Goal: Task Accomplishment & Management: Use online tool/utility

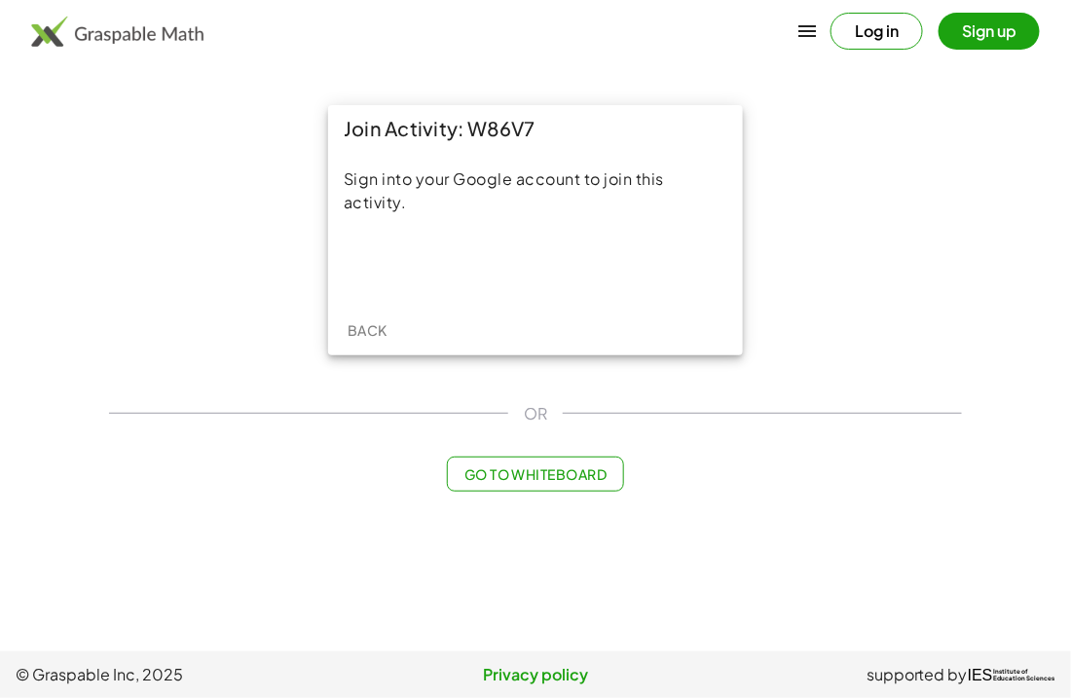
click at [505, 484] on button "Go to Whiteboard" at bounding box center [535, 474] width 176 height 35
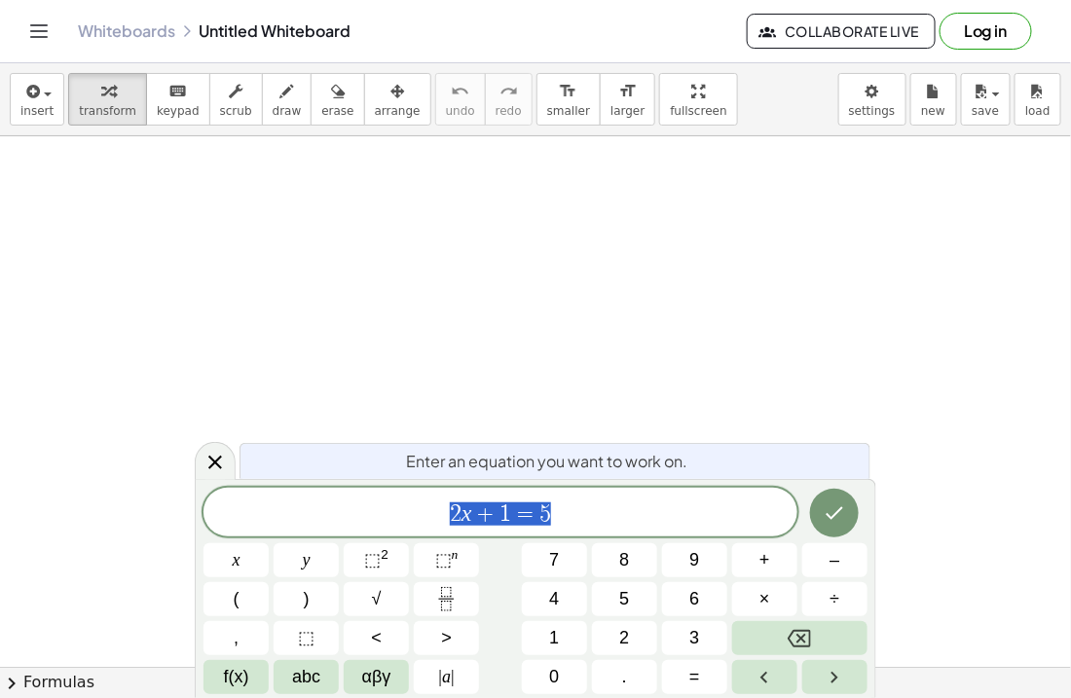
click at [589, 503] on span "2 x + 1 = 5" at bounding box center [500, 513] width 594 height 27
click at [213, 462] on icon at bounding box center [215, 463] width 14 height 14
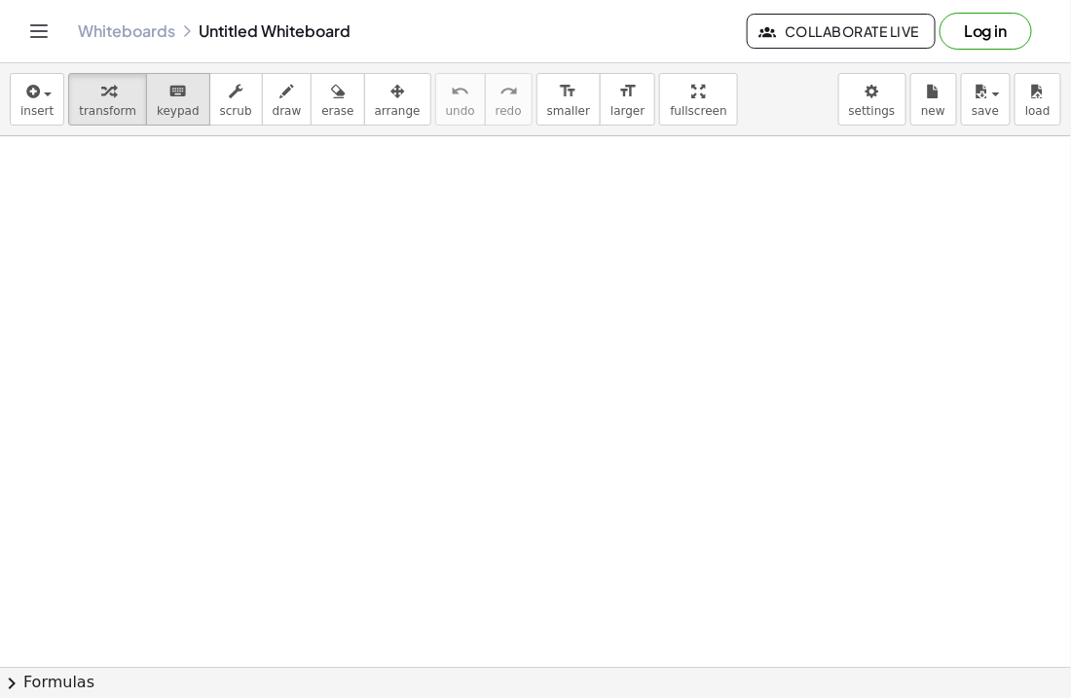
click at [166, 114] on span "keypad" at bounding box center [178, 111] width 43 height 14
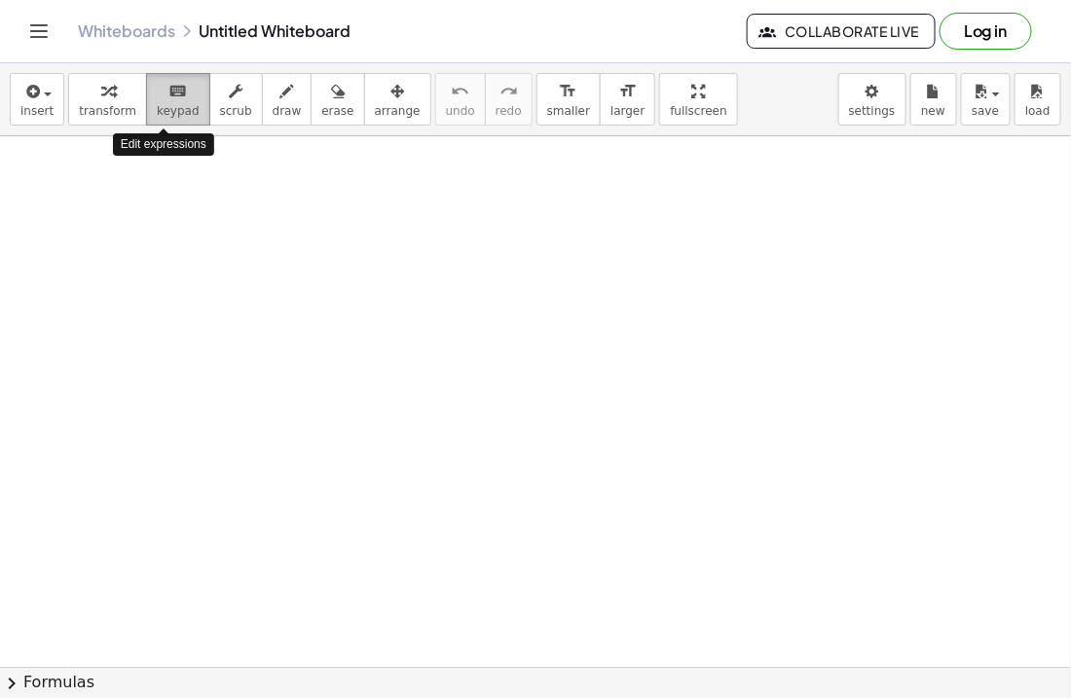
click at [166, 114] on span "keypad" at bounding box center [178, 111] width 43 height 14
click at [486, 320] on div at bounding box center [535, 677] width 1071 height 1083
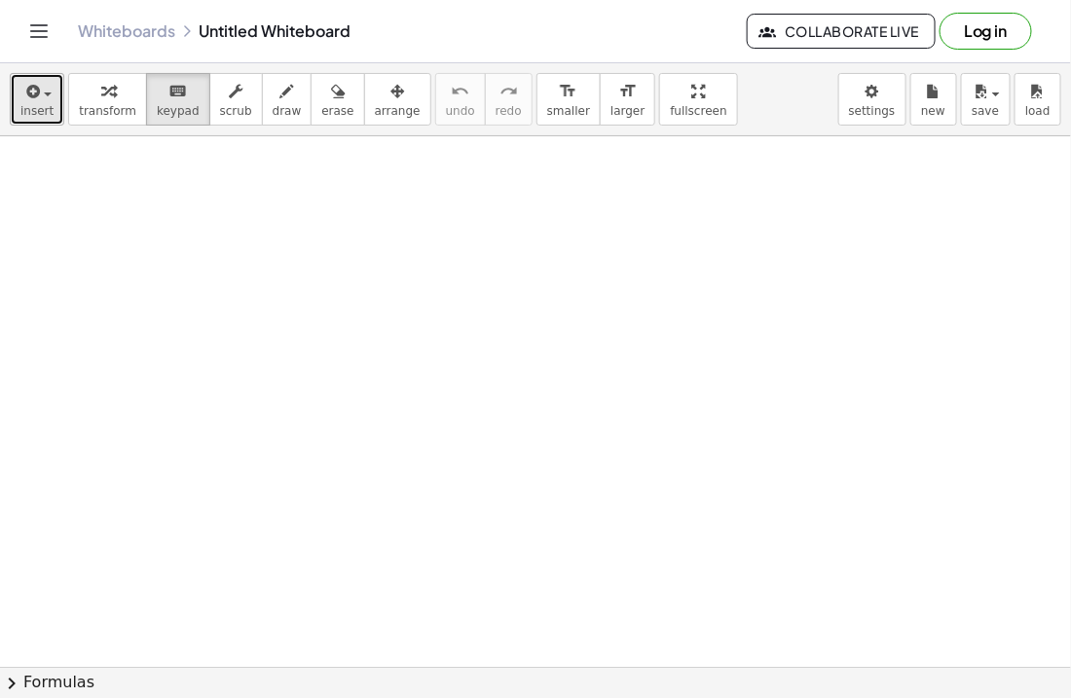
click at [40, 93] on span "button" at bounding box center [42, 94] width 4 height 14
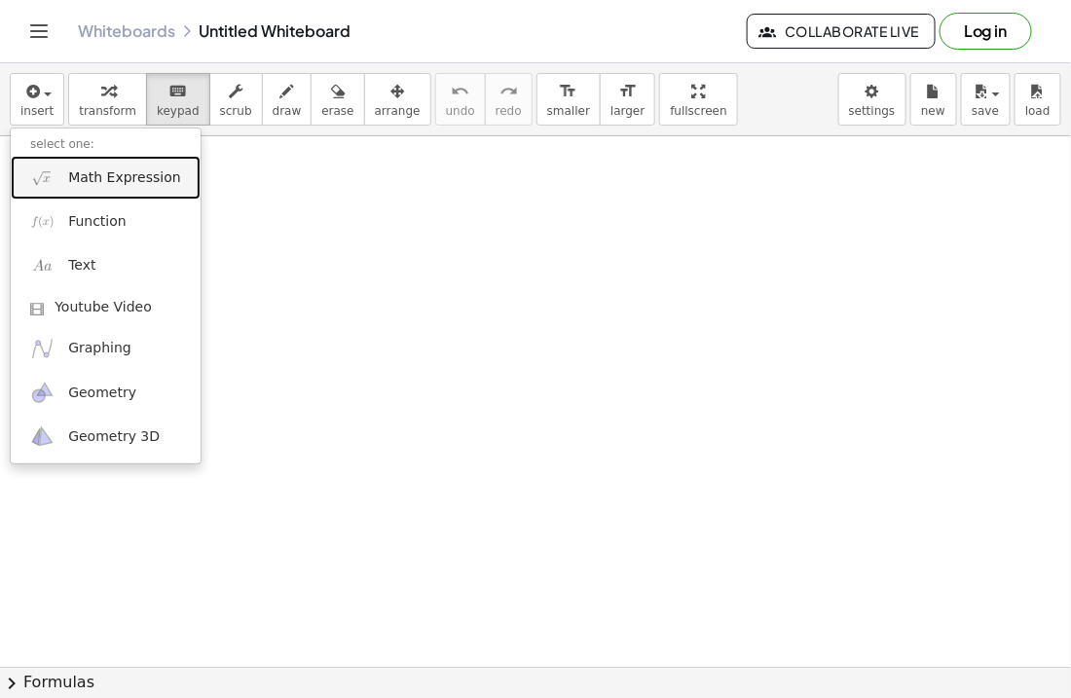
click at [143, 182] on span "Math Expression" at bounding box center [124, 177] width 112 height 19
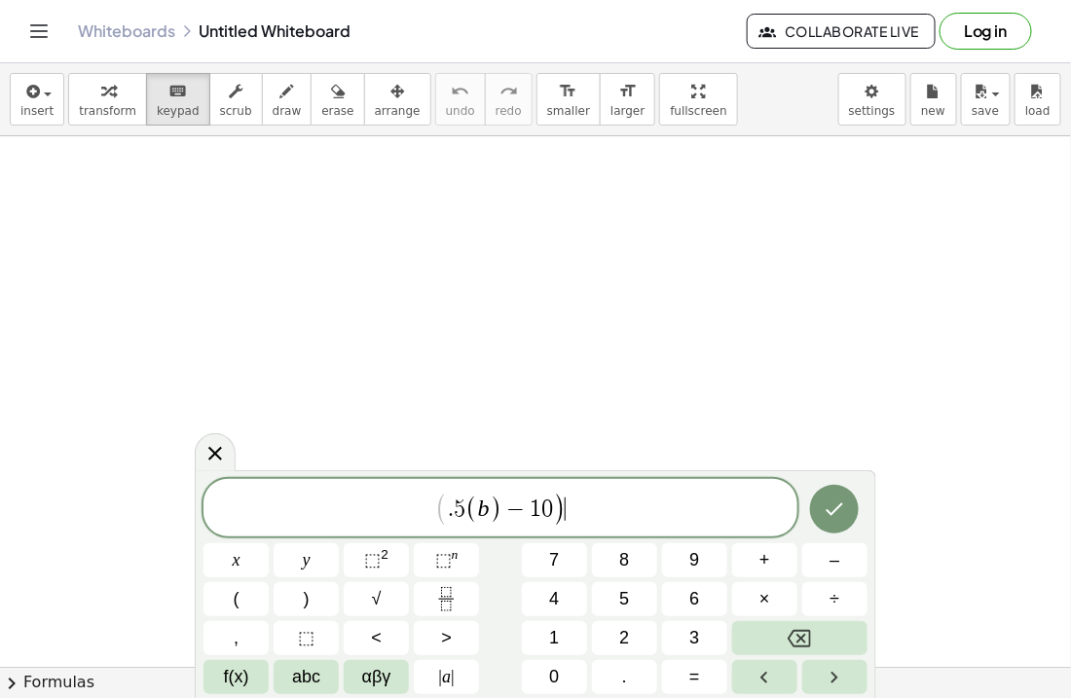
click at [503, 506] on span "−" at bounding box center [515, 509] width 28 height 23
click at [643, 514] on span ". 5 ( b ​ − 1 0 )" at bounding box center [500, 512] width 594 height 32
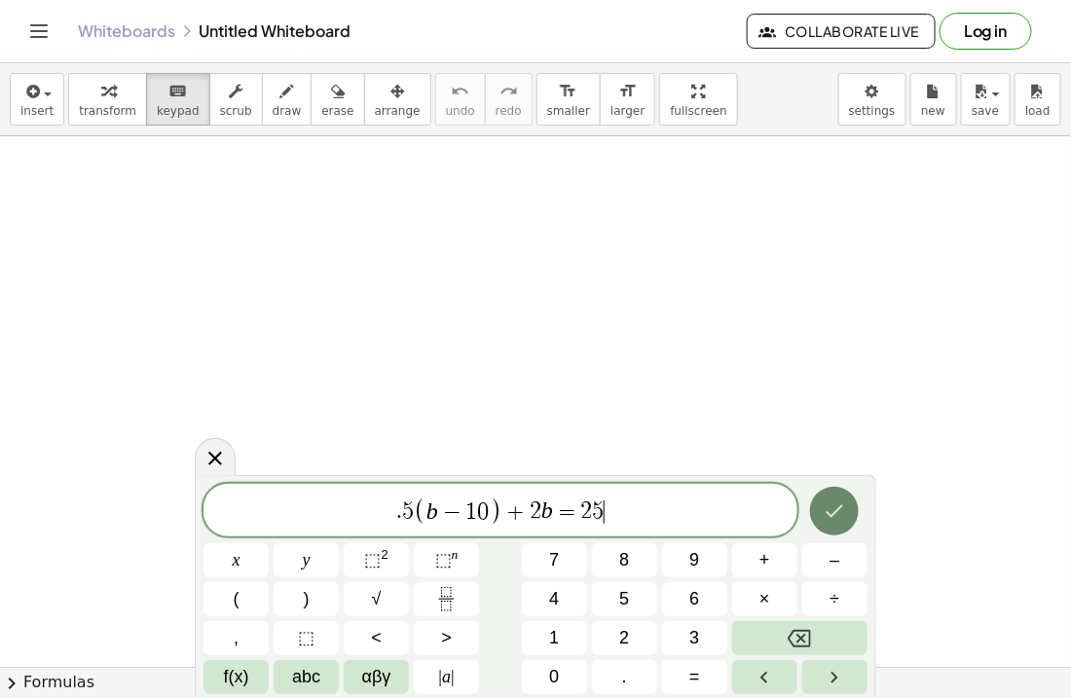
click at [829, 511] on icon "Done" at bounding box center [834, 510] width 23 height 23
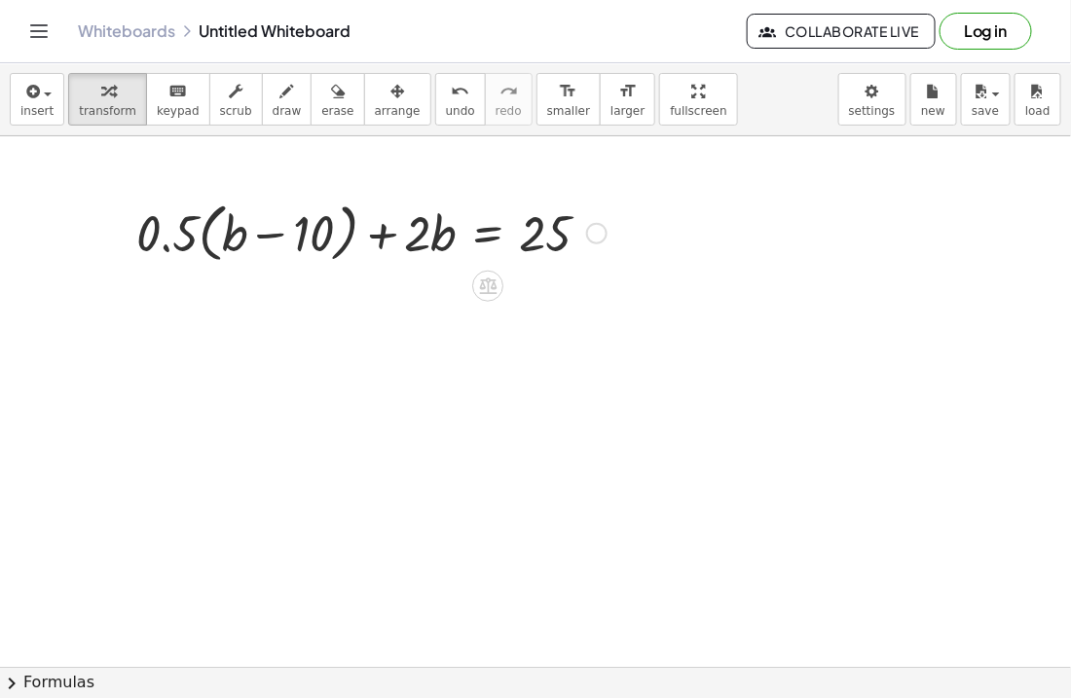
click at [176, 224] on div at bounding box center [372, 232] width 490 height 74
click at [221, 234] on div at bounding box center [372, 232] width 490 height 74
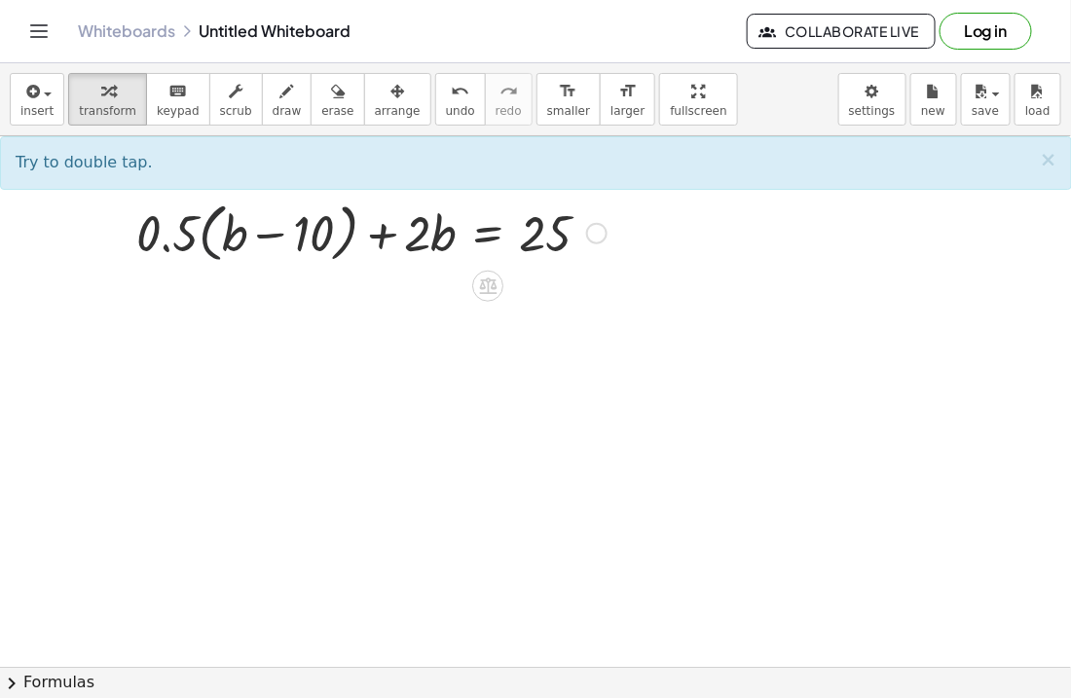
click at [203, 229] on div at bounding box center [372, 232] width 490 height 74
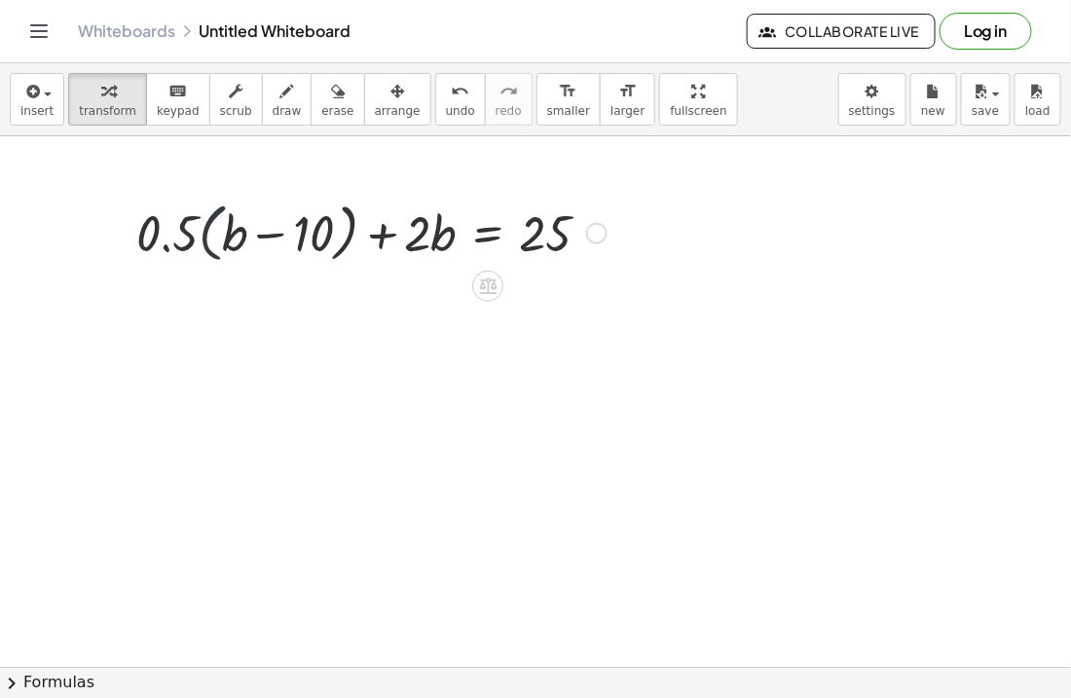
click at [203, 229] on div at bounding box center [372, 232] width 490 height 74
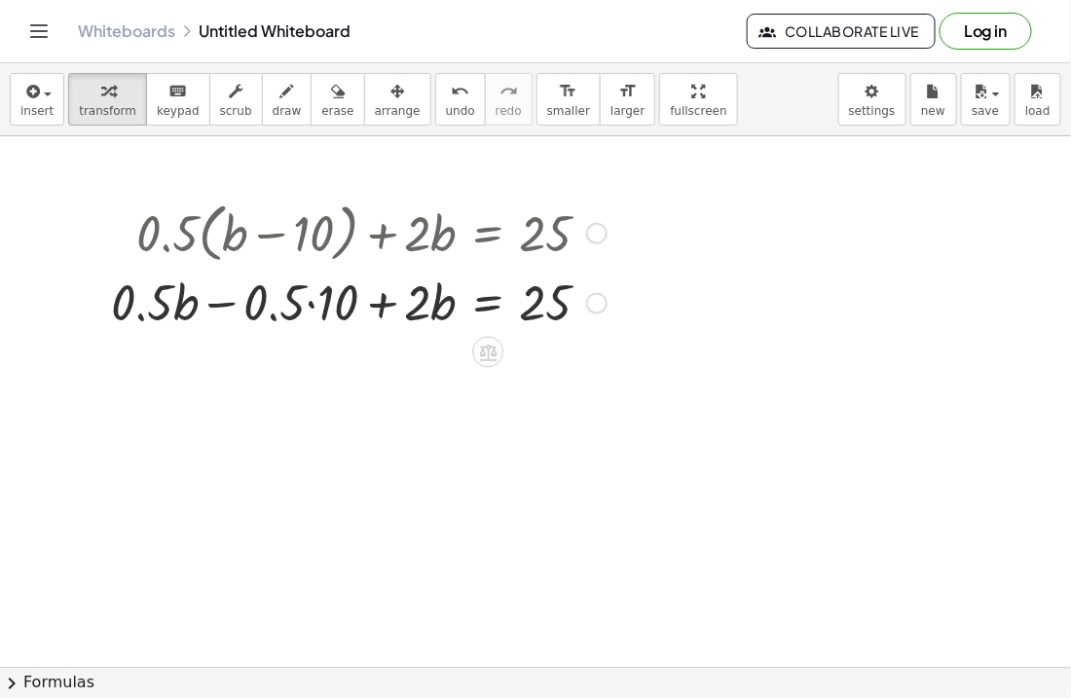
click at [166, 308] on div at bounding box center [358, 302] width 515 height 66
click at [225, 303] on div at bounding box center [358, 302] width 515 height 66
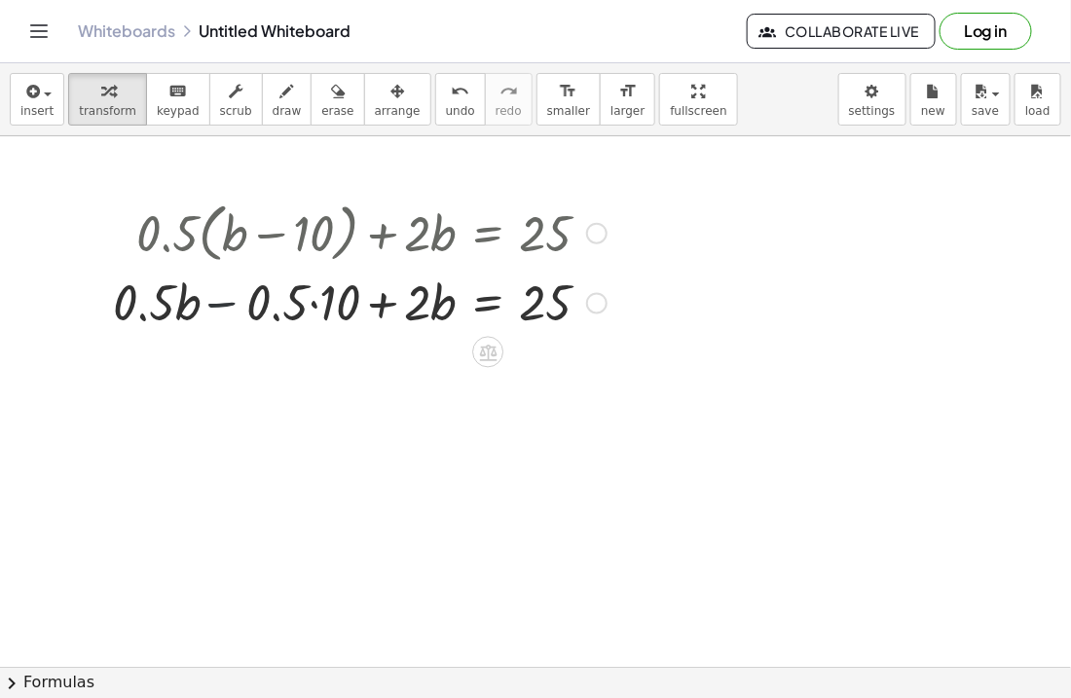
click at [225, 303] on div at bounding box center [358, 302] width 515 height 66
drag, startPoint x: 171, startPoint y: 302, endPoint x: 464, endPoint y: 319, distance: 293.6
click at [464, 319] on div at bounding box center [358, 302] width 515 height 66
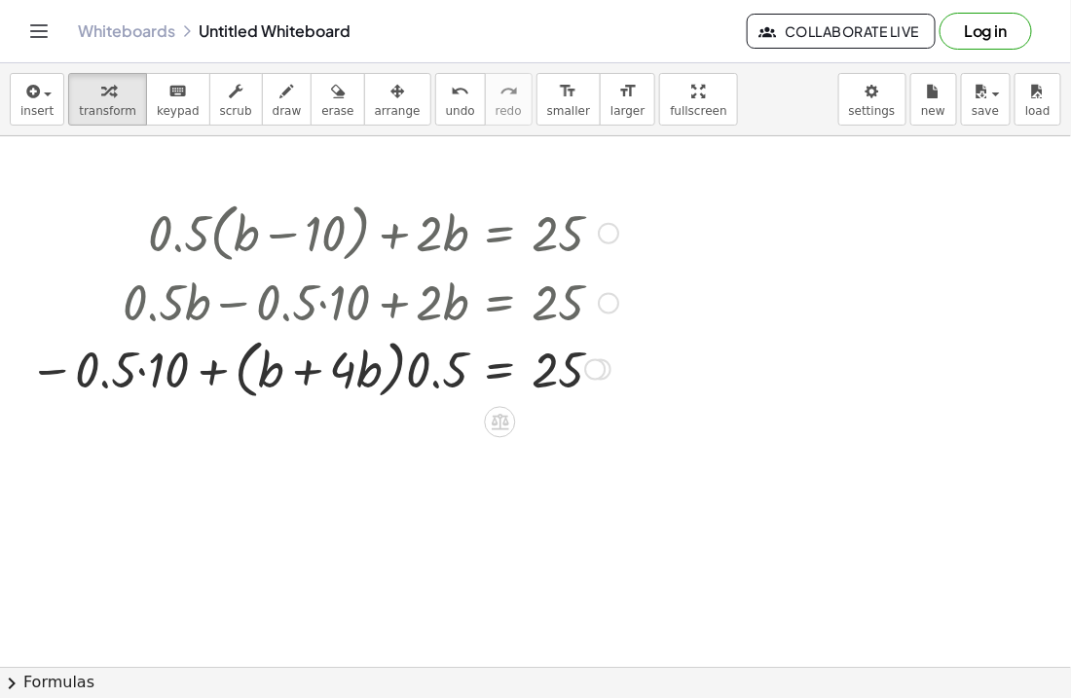
click at [212, 373] on div at bounding box center [323, 368] width 609 height 74
click at [240, 377] on div at bounding box center [323, 368] width 609 height 74
click at [291, 378] on div at bounding box center [323, 368] width 609 height 74
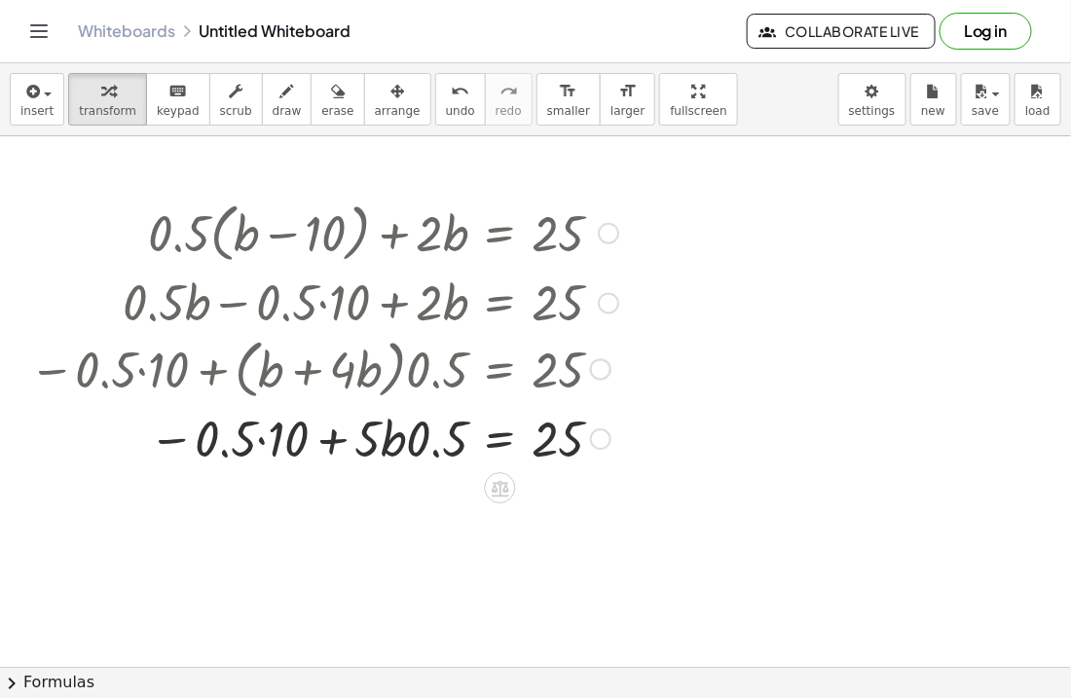
click at [337, 438] on div at bounding box center [323, 437] width 609 height 66
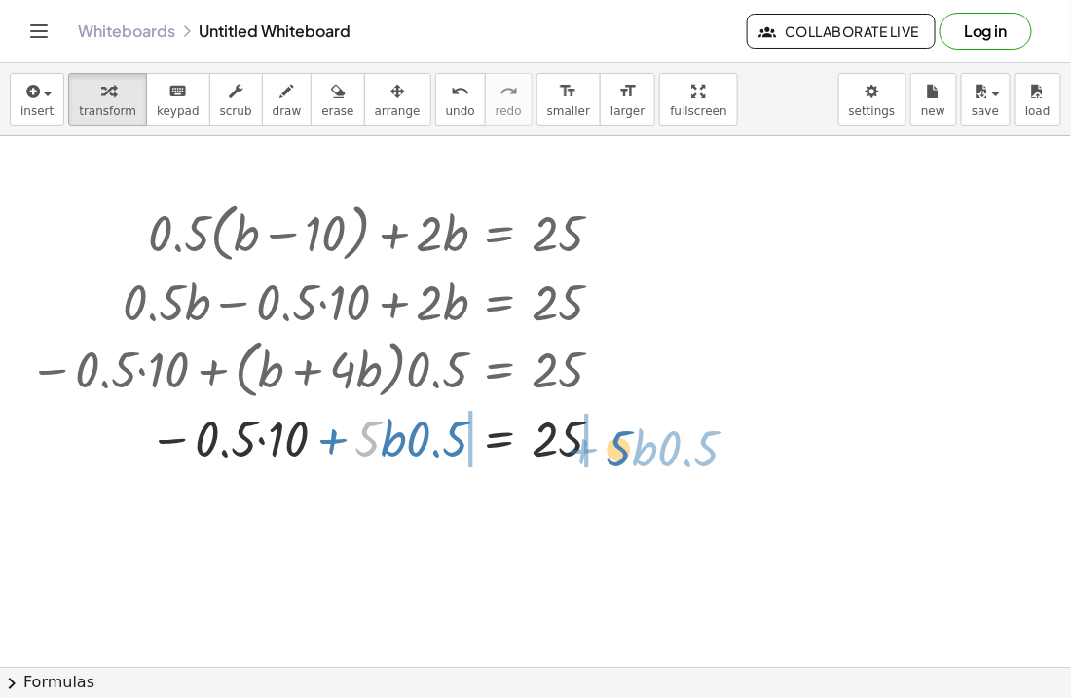
drag, startPoint x: 381, startPoint y: 443, endPoint x: 632, endPoint y: 453, distance: 251.4
click at [632, 453] on div "+ · 0.5 · ( + b − 10 ) + · 2 · b = 25 + · 0.5 · b − · 0.5 · 10 + · 2 · b = 25 +…" at bounding box center [316, 332] width 633 height 285
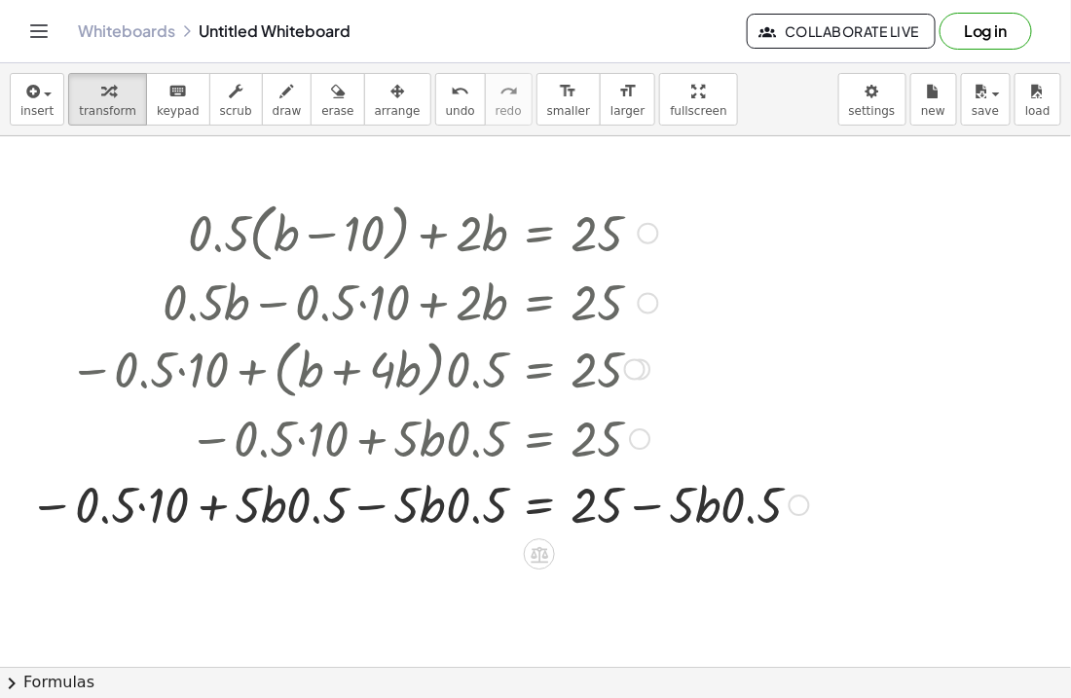
click at [612, 500] on div at bounding box center [418, 503] width 799 height 66
click at [656, 502] on div at bounding box center [418, 503] width 799 height 66
click at [651, 504] on div at bounding box center [418, 503] width 799 height 66
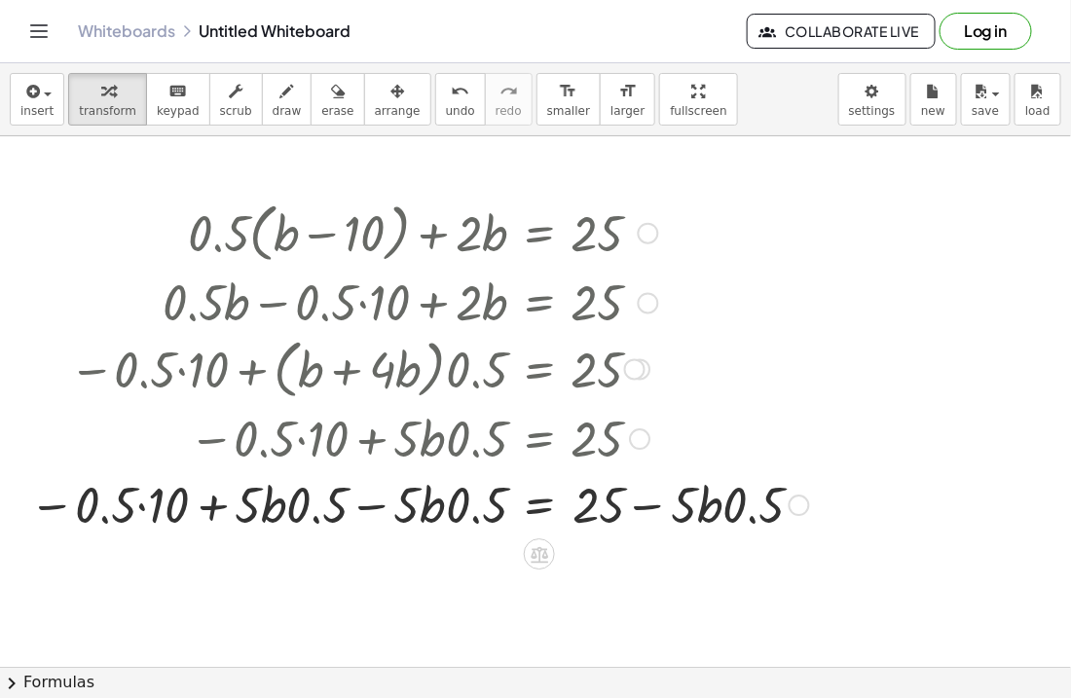
click at [651, 504] on div at bounding box center [418, 503] width 799 height 66
click at [634, 440] on div at bounding box center [639, 438] width 21 height 21
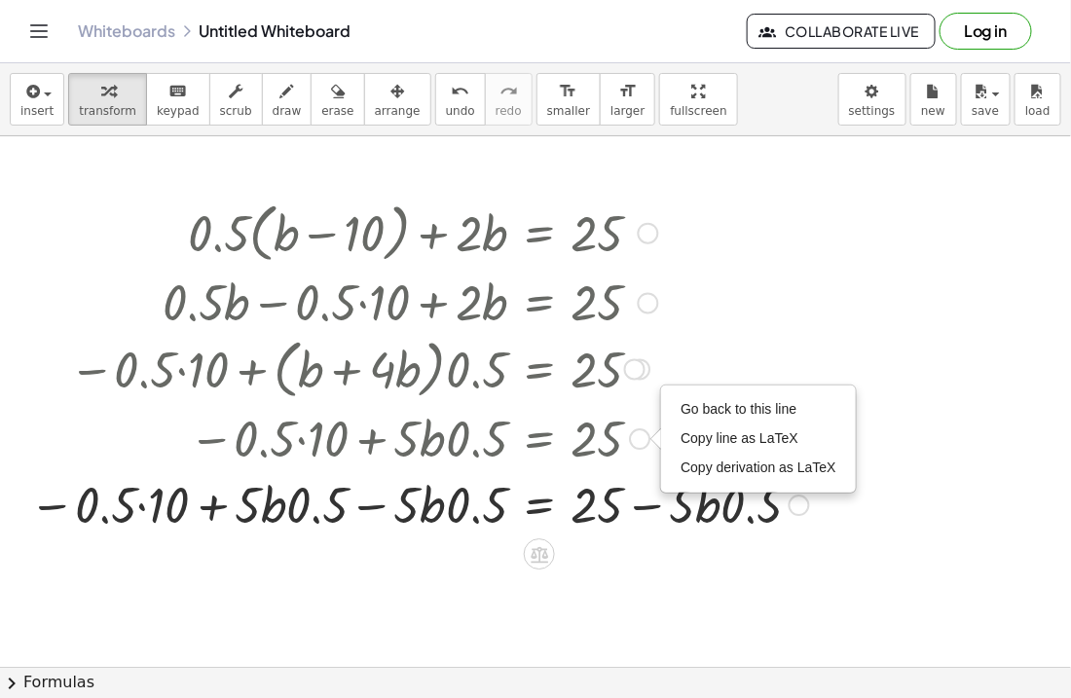
click at [634, 440] on div "Go back to this line Copy line as LaTeX Copy derivation as LaTeX" at bounding box center [639, 438] width 21 height 21
click at [715, 412] on span "Go back to this line" at bounding box center [739, 409] width 116 height 16
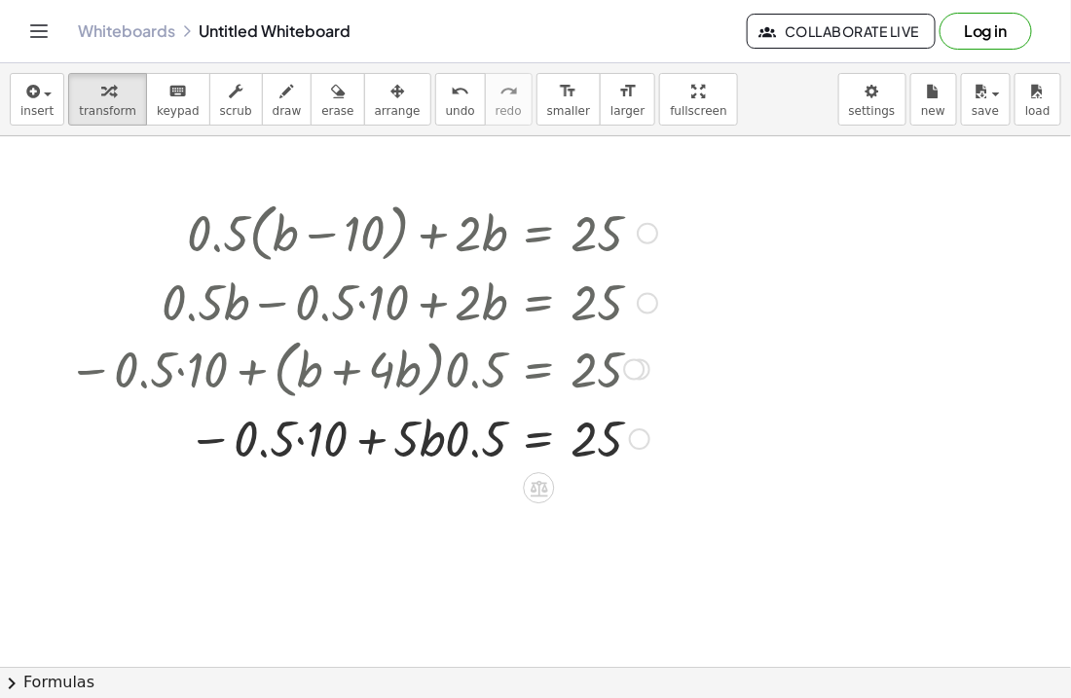
click at [418, 439] on div at bounding box center [362, 437] width 609 height 66
click at [430, 445] on div at bounding box center [362, 437] width 609 height 66
click at [369, 440] on div at bounding box center [362, 437] width 609 height 66
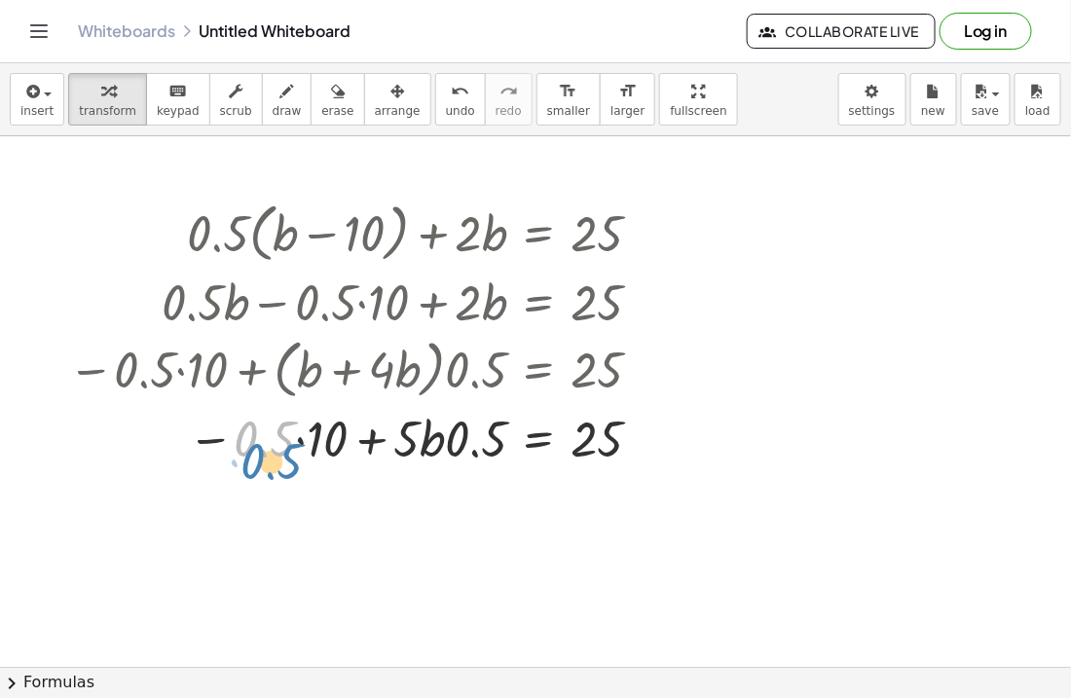
drag, startPoint x: 285, startPoint y: 432, endPoint x: 291, endPoint y: 450, distance: 18.5
click at [291, 450] on div at bounding box center [362, 437] width 609 height 66
drag, startPoint x: 280, startPoint y: 441, endPoint x: 352, endPoint y: 443, distance: 72.1
click at [352, 443] on div at bounding box center [362, 437] width 609 height 66
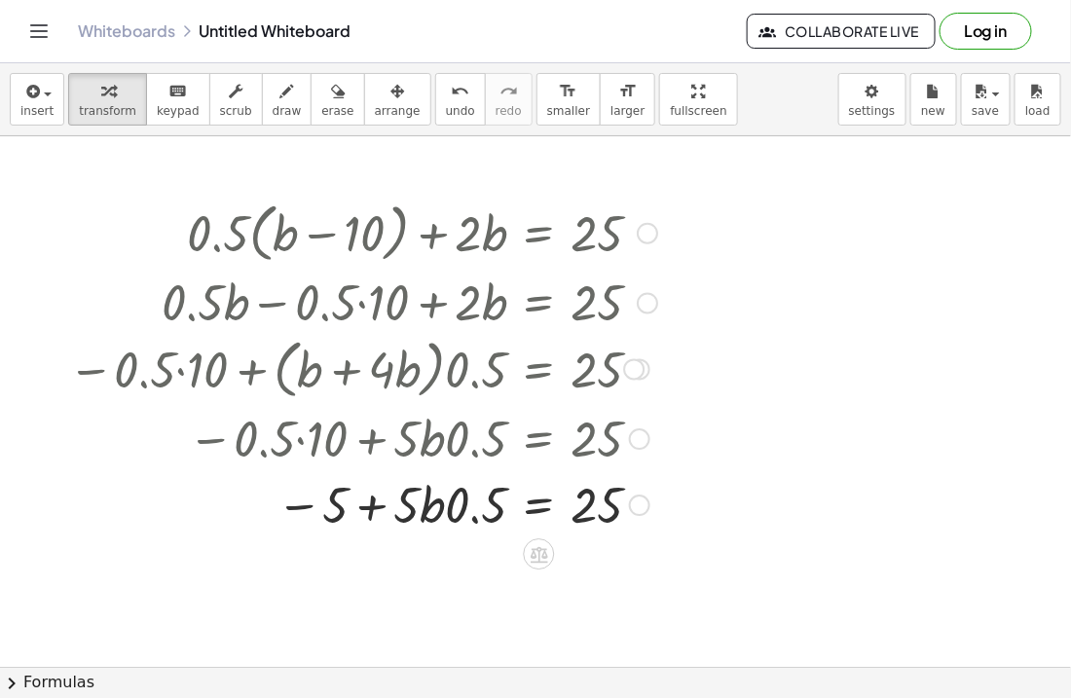
click at [373, 507] on div at bounding box center [362, 503] width 609 height 66
drag, startPoint x: 343, startPoint y: 507, endPoint x: 683, endPoint y: 515, distance: 340.9
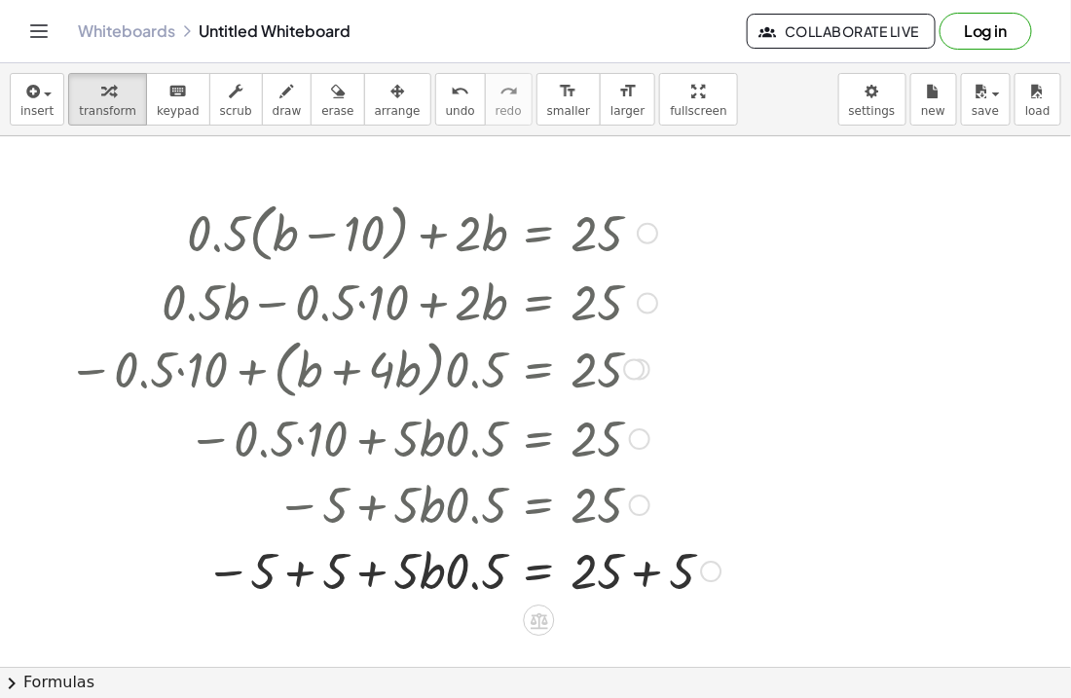
click at [645, 571] on div at bounding box center [394, 569] width 672 height 66
click at [539, 572] on div "+ · 5 · b · 0.5 = 25 − 5 + 5 + + 5 Go back to this line Copy line as LaTeX Copy…" at bounding box center [539, 572] width 0 height 0
click at [298, 572] on div at bounding box center [362, 569] width 609 height 66
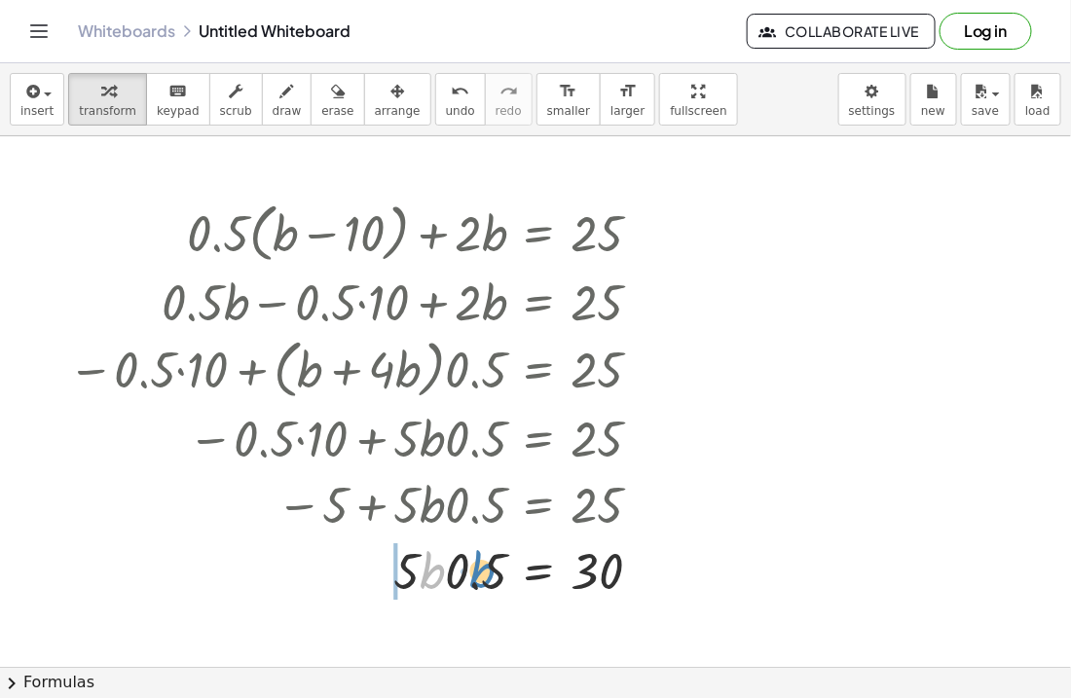
drag, startPoint x: 440, startPoint y: 571, endPoint x: 351, endPoint y: 561, distance: 90.1
click at [351, 561] on div at bounding box center [362, 569] width 609 height 66
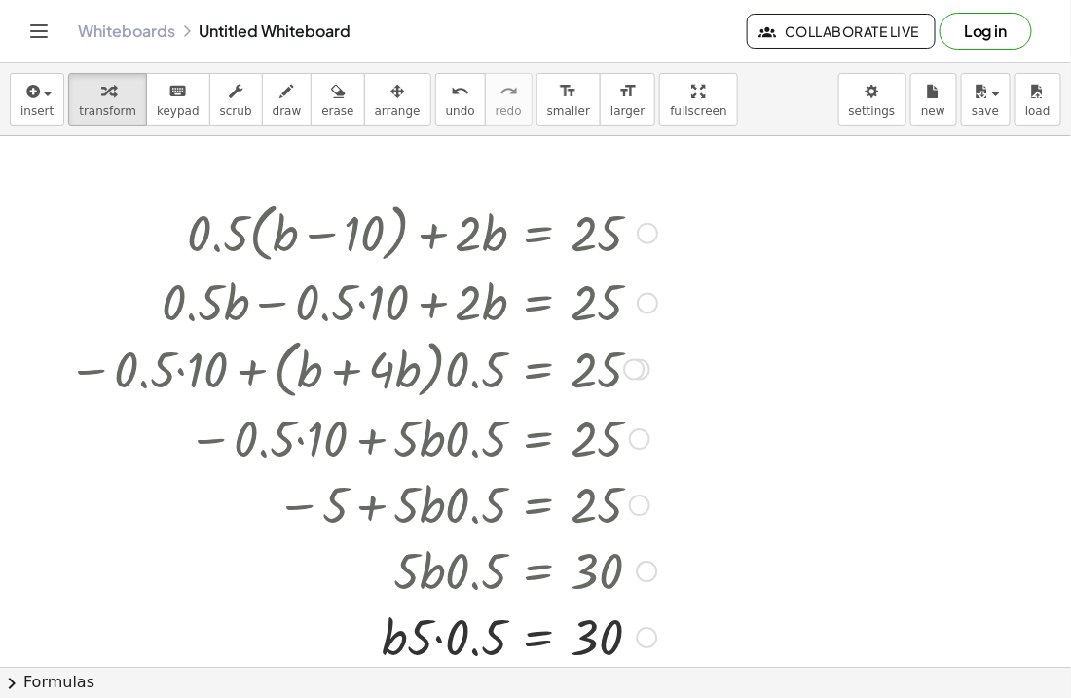
click at [539, 572] on div "· 5 · b · 0.5 = 30" at bounding box center [539, 572] width 0 height 0
click at [643, 571] on div "Go back to this line Copy line as LaTeX Copy derivation as LaTeX" at bounding box center [641, 571] width 21 height 21
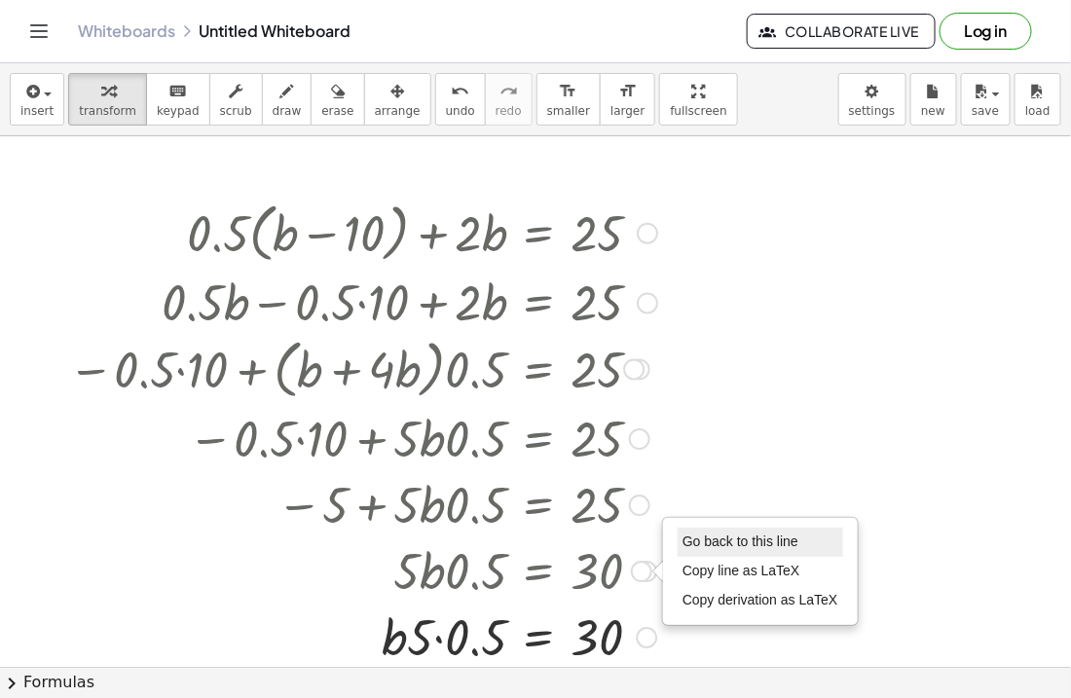
click at [688, 549] on span "Go back to this line" at bounding box center [741, 542] width 116 height 16
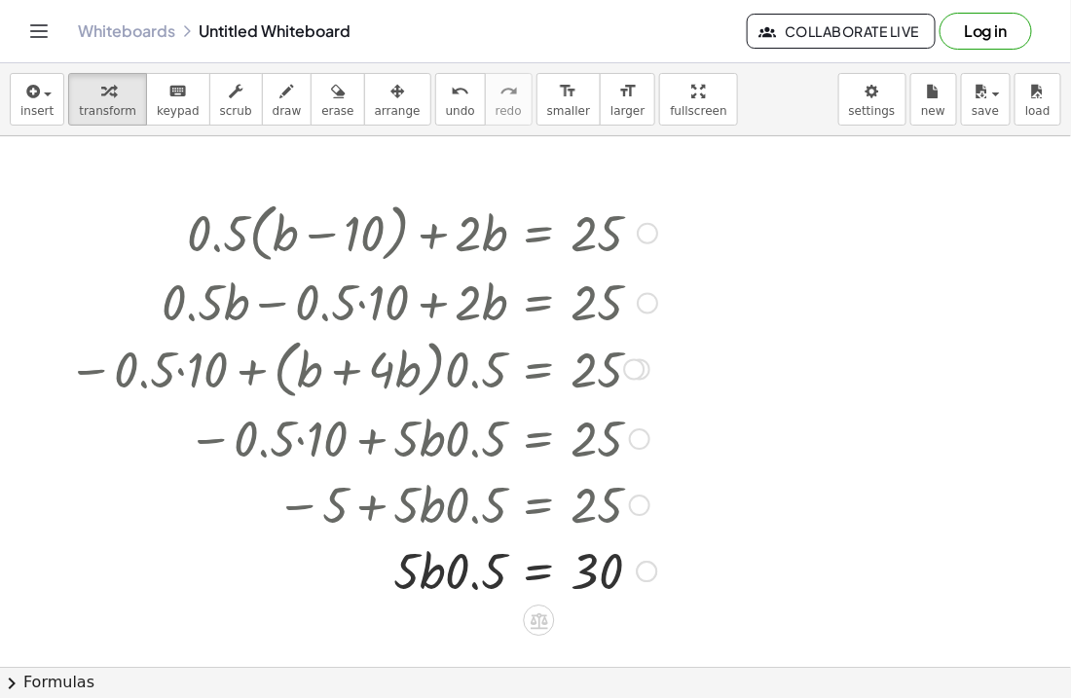
click at [440, 578] on div at bounding box center [362, 569] width 609 height 66
click at [428, 572] on div at bounding box center [362, 569] width 609 height 66
click at [474, 581] on div at bounding box center [362, 569] width 609 height 66
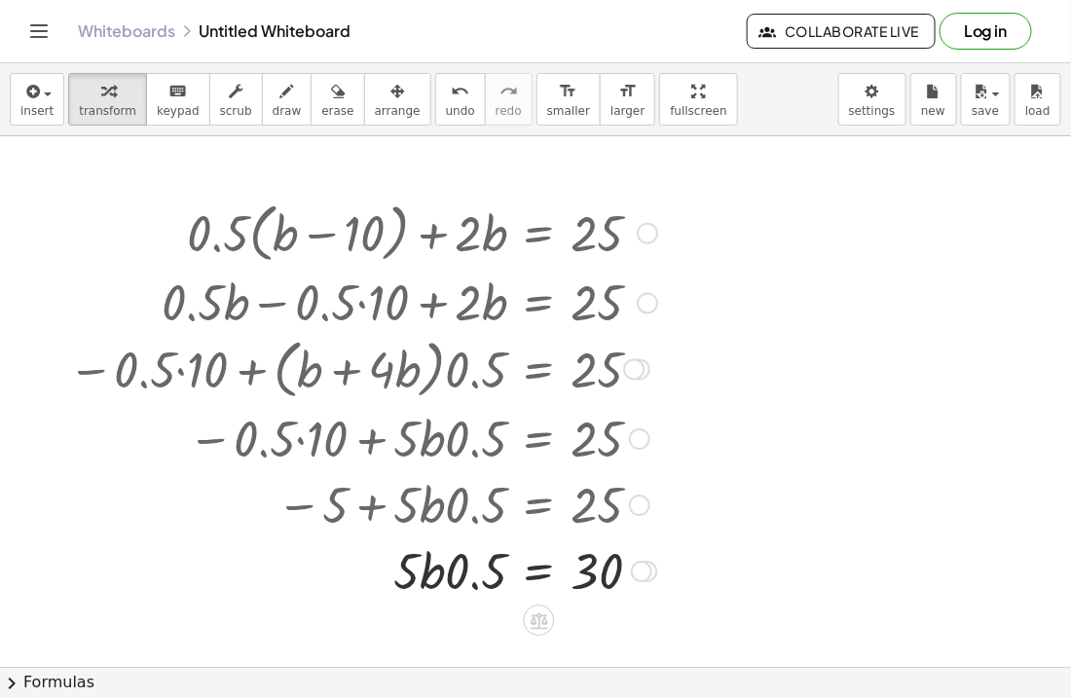
click at [474, 581] on div at bounding box center [362, 569] width 609 height 66
drag, startPoint x: 410, startPoint y: 571, endPoint x: 625, endPoint y: 576, distance: 215.3
click at [625, 576] on div at bounding box center [362, 569] width 609 height 66
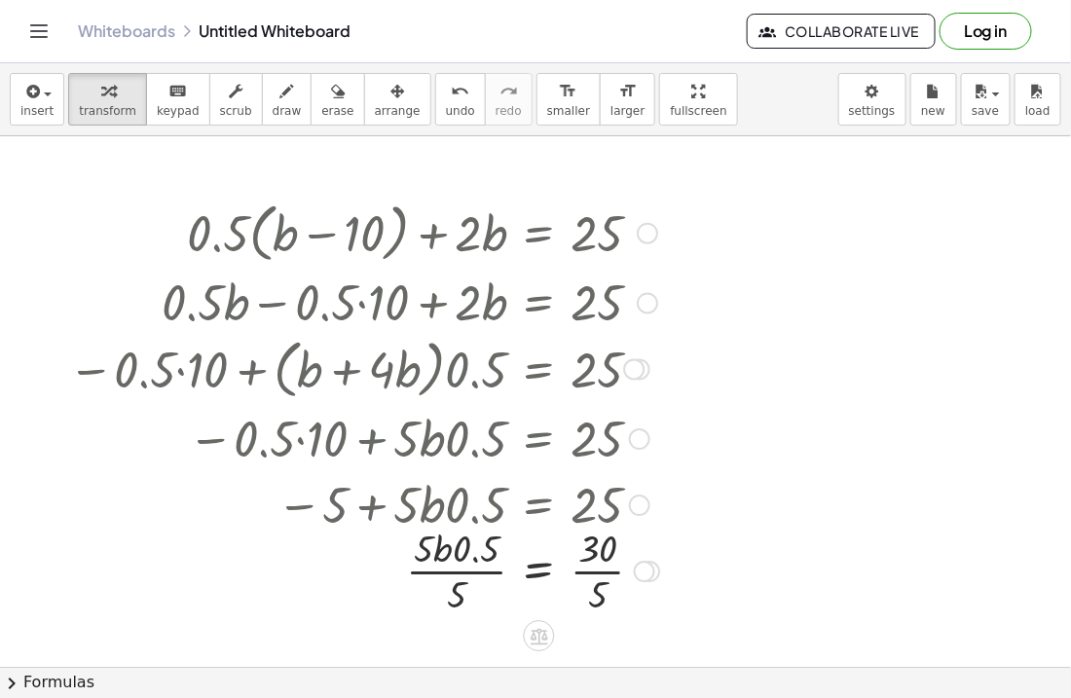
click at [602, 590] on div at bounding box center [363, 569] width 610 height 97
click at [462, 568] on div at bounding box center [362, 569] width 609 height 97
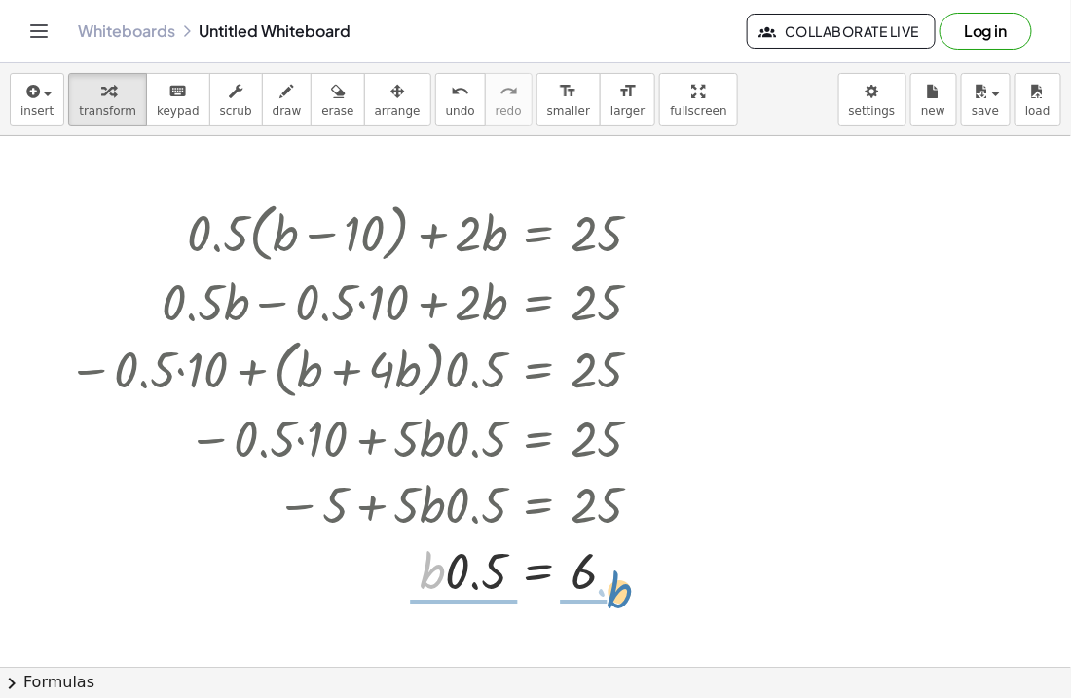
drag, startPoint x: 440, startPoint y: 572, endPoint x: 628, endPoint y: 591, distance: 188.9
click at [628, 591] on div at bounding box center [362, 569] width 609 height 66
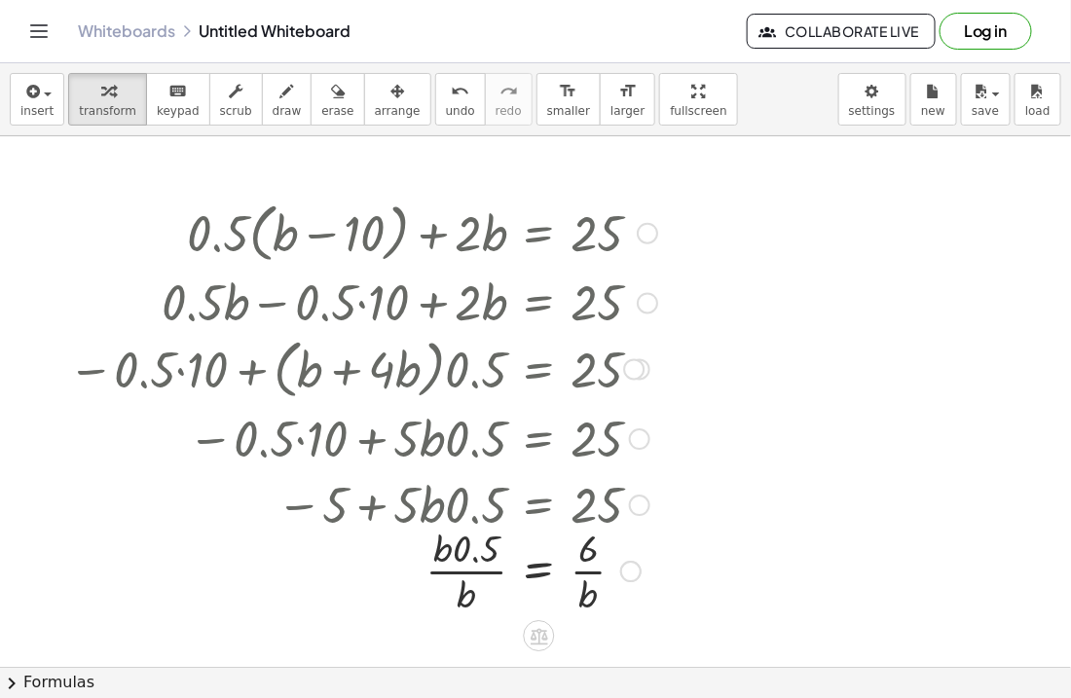
click at [597, 572] on div at bounding box center [362, 569] width 609 height 97
click at [586, 574] on div at bounding box center [362, 569] width 609 height 97
click at [628, 572] on div "Go back to this line Copy line as LaTeX Copy derivation as LaTeX" at bounding box center [625, 571] width 21 height 21
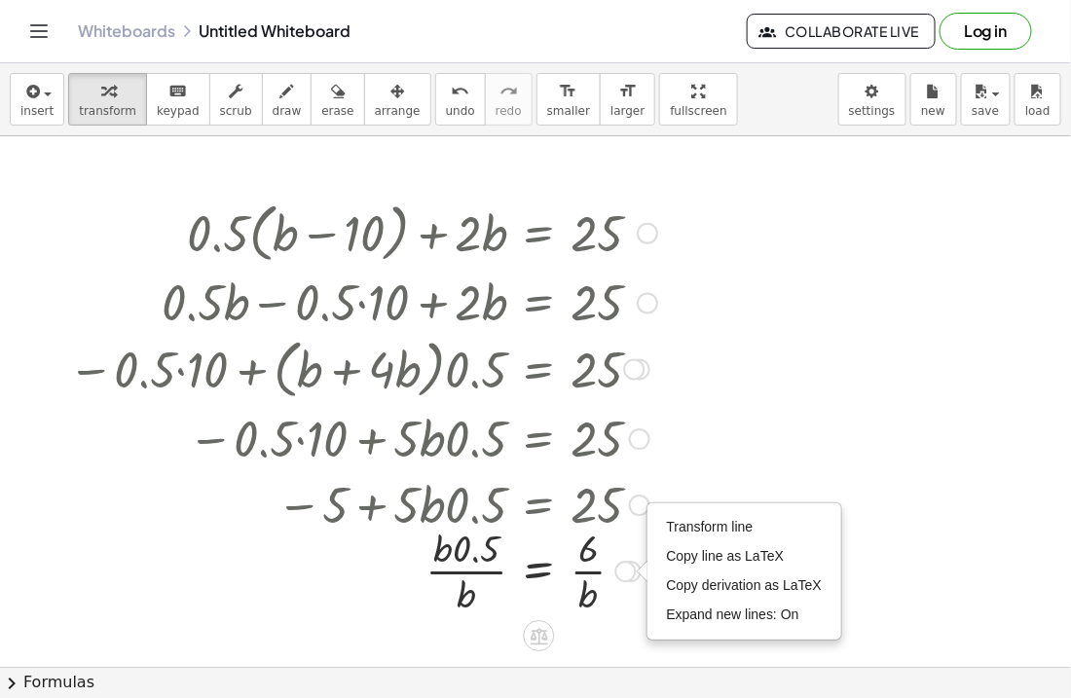
click at [628, 572] on div "Transform line Copy line as LaTeX Copy derivation as LaTeX Expand new lines: On" at bounding box center [625, 571] width 21 height 21
click at [466, 571] on div at bounding box center [362, 569] width 609 height 97
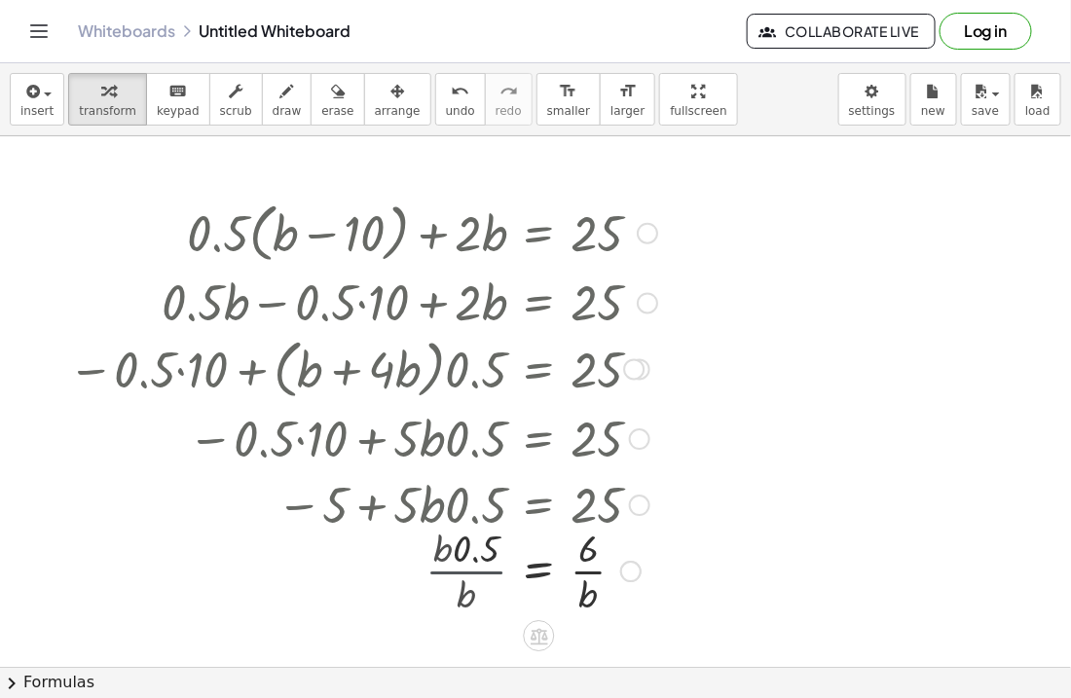
click at [466, 571] on div at bounding box center [362, 569] width 609 height 97
drag, startPoint x: 475, startPoint y: 572, endPoint x: 592, endPoint y: 572, distance: 116.8
click at [592, 572] on div at bounding box center [362, 569] width 609 height 97
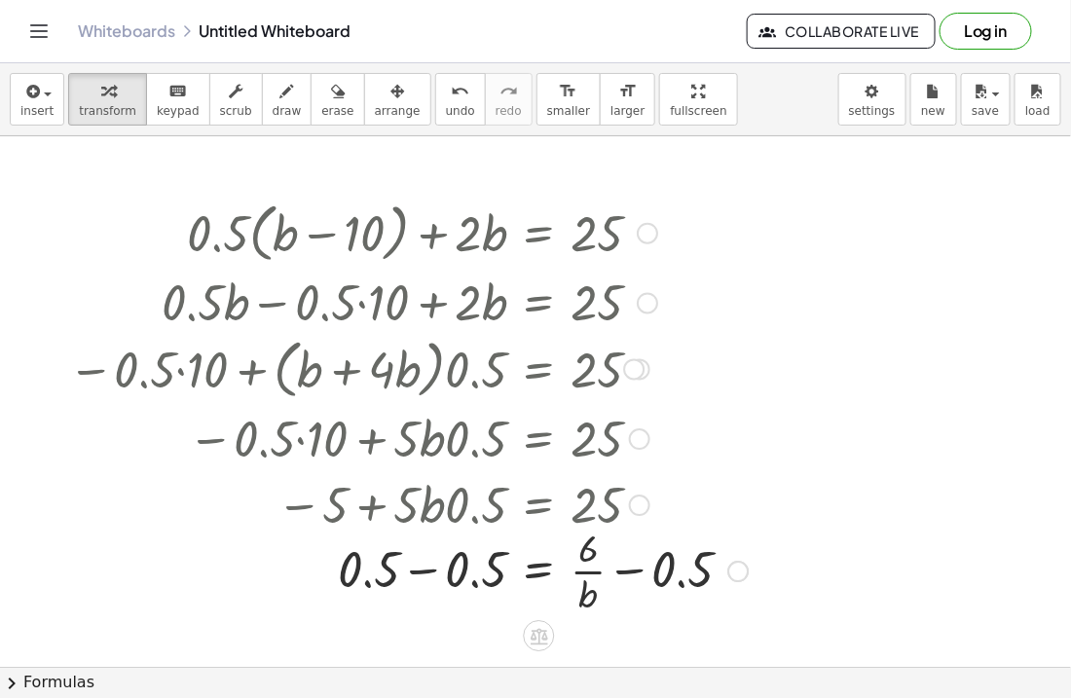
click at [632, 570] on div at bounding box center [407, 569] width 699 height 97
click at [423, 572] on div at bounding box center [417, 569] width 719 height 97
click at [623, 574] on div at bounding box center [417, 569] width 719 height 97
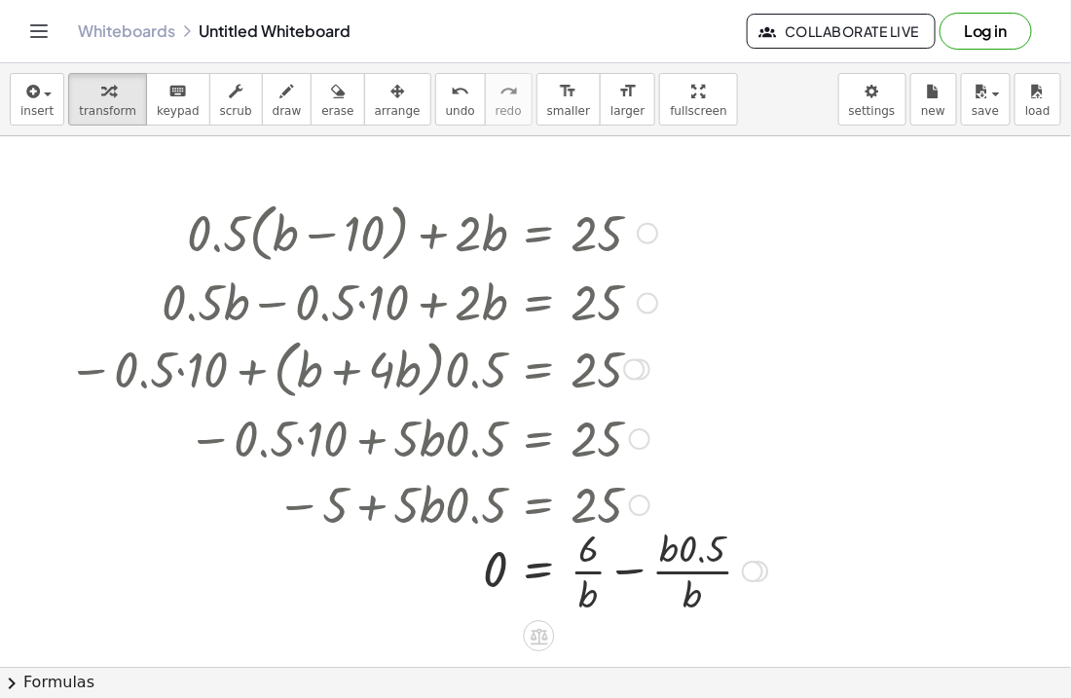
click at [623, 574] on div at bounding box center [417, 569] width 719 height 97
click at [623, 574] on div at bounding box center [404, 569] width 692 height 97
click at [545, 573] on div at bounding box center [404, 569] width 692 height 97
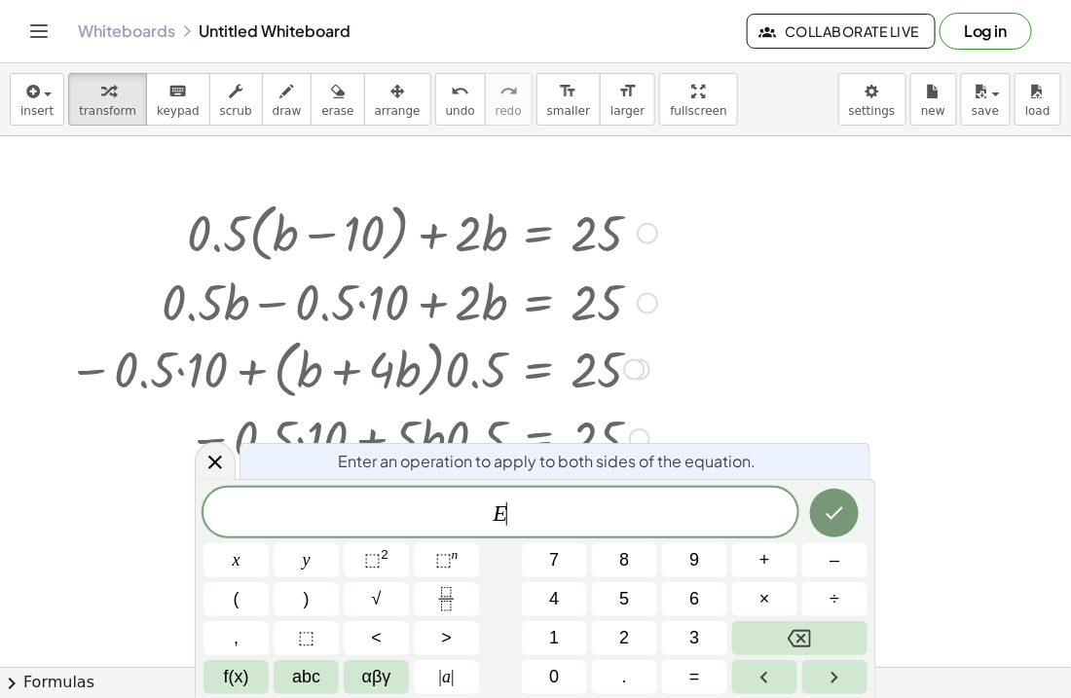
click at [545, 573] on button "7" at bounding box center [554, 560] width 65 height 34
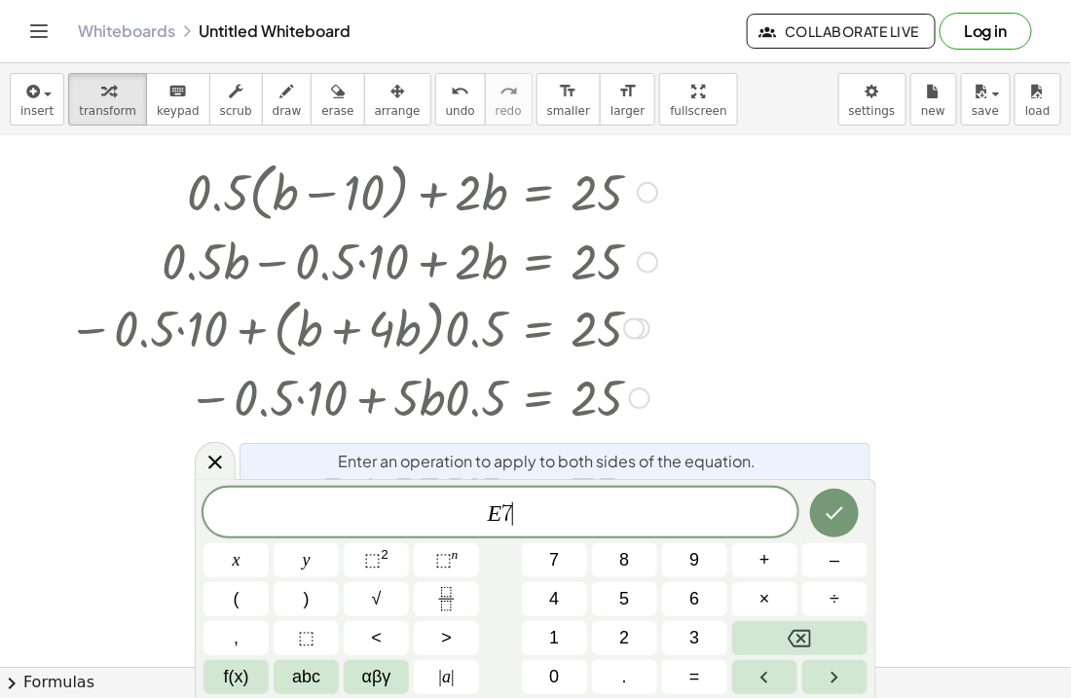
scroll to position [43, 0]
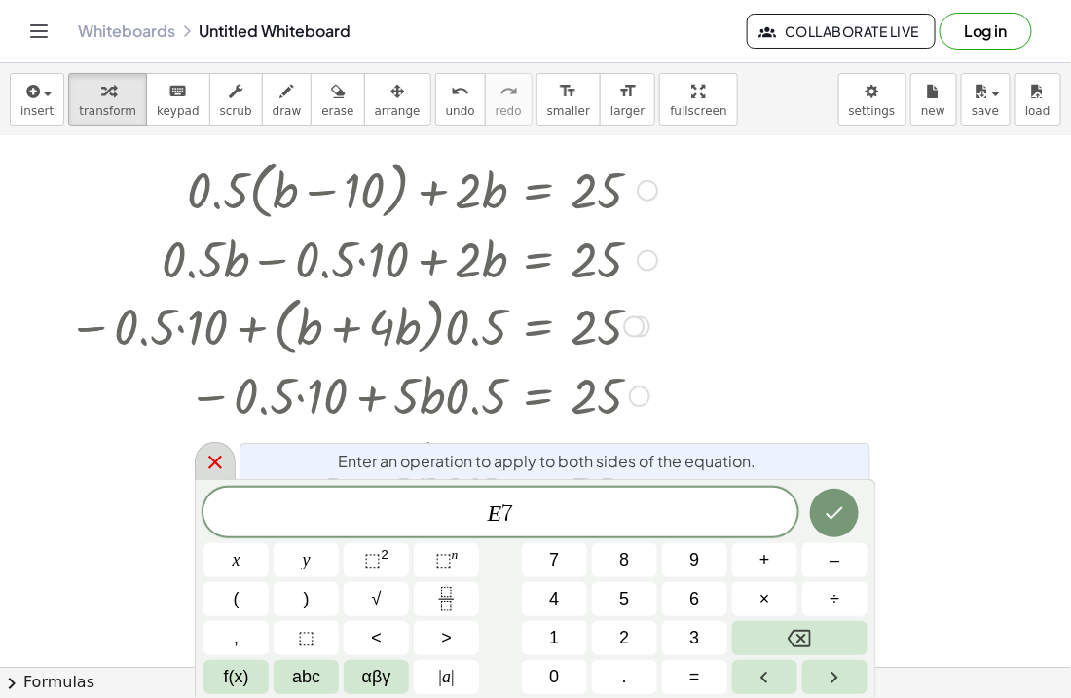
click at [212, 454] on icon at bounding box center [214, 462] width 23 height 23
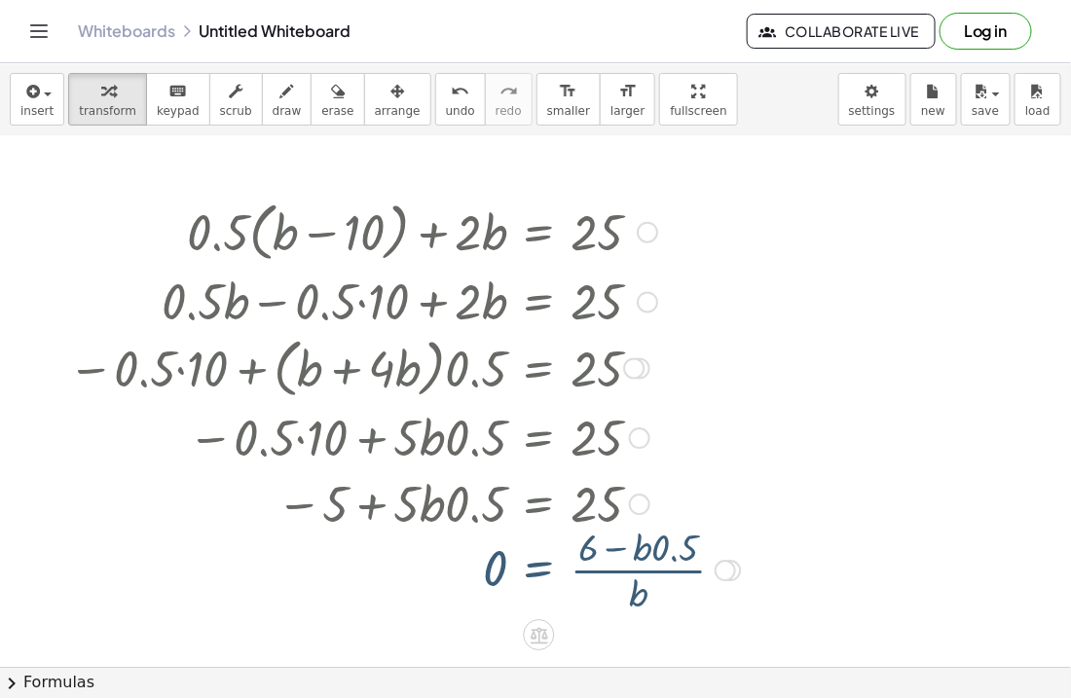
scroll to position [0, 0]
click at [715, 574] on div "Transform line Copy line as LaTeX Copy derivation as LaTeX Expand new lines: On" at bounding box center [725, 571] width 21 height 21
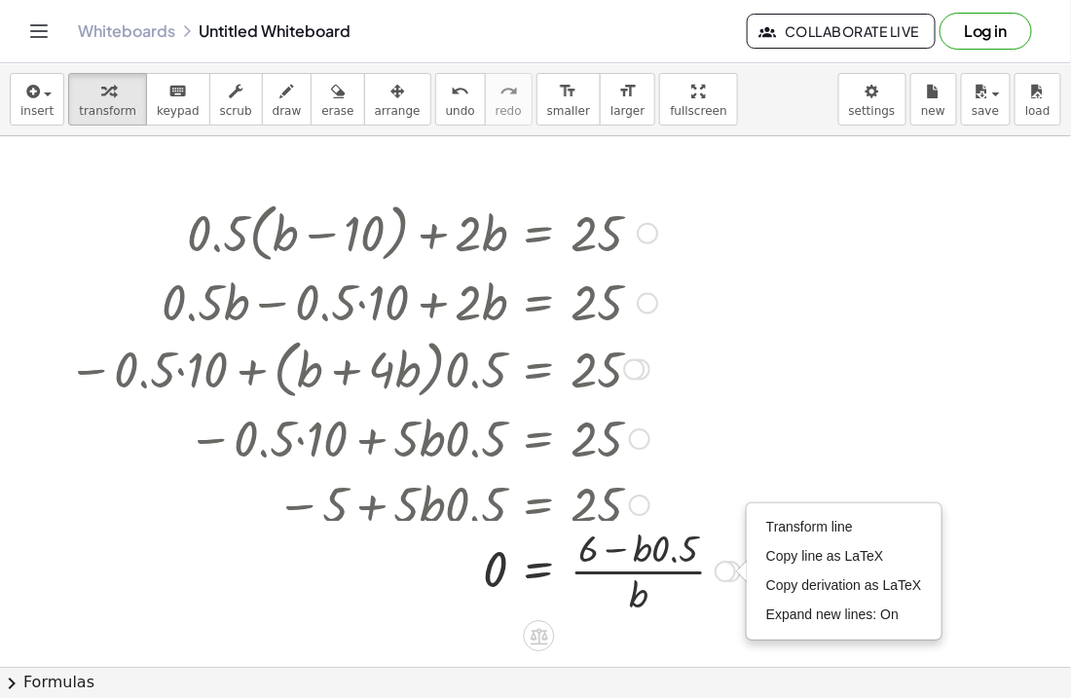
click at [643, 236] on div at bounding box center [647, 233] width 21 height 21
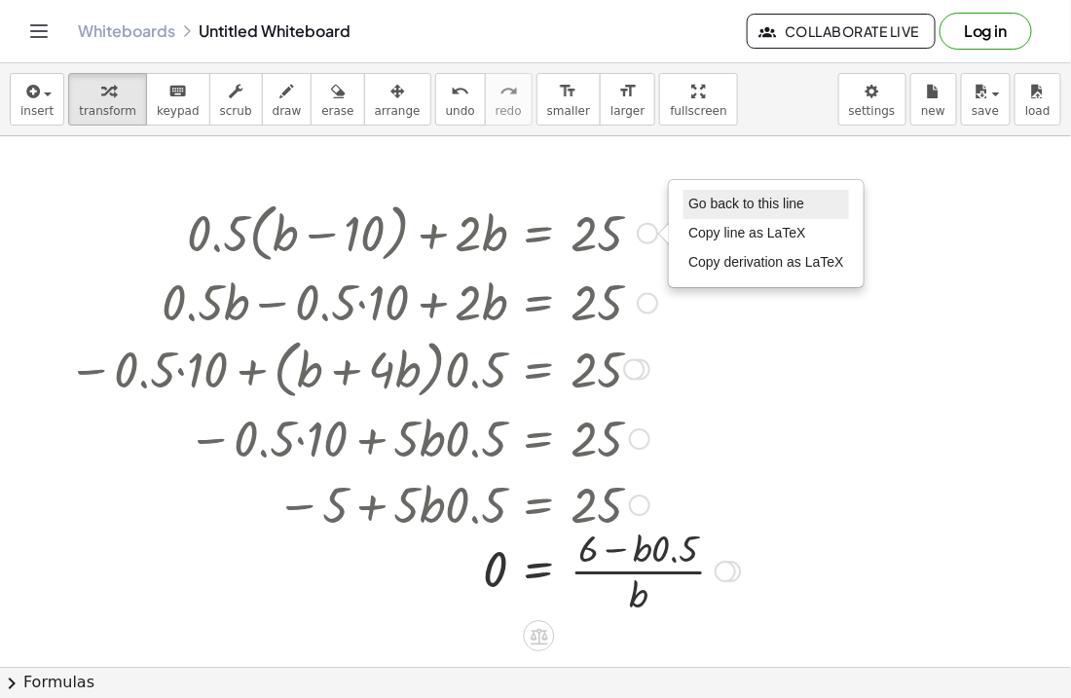
click at [735, 209] on span "Go back to this line" at bounding box center [746, 204] width 116 height 16
click at [735, 209] on div at bounding box center [535, 677] width 1071 height 1083
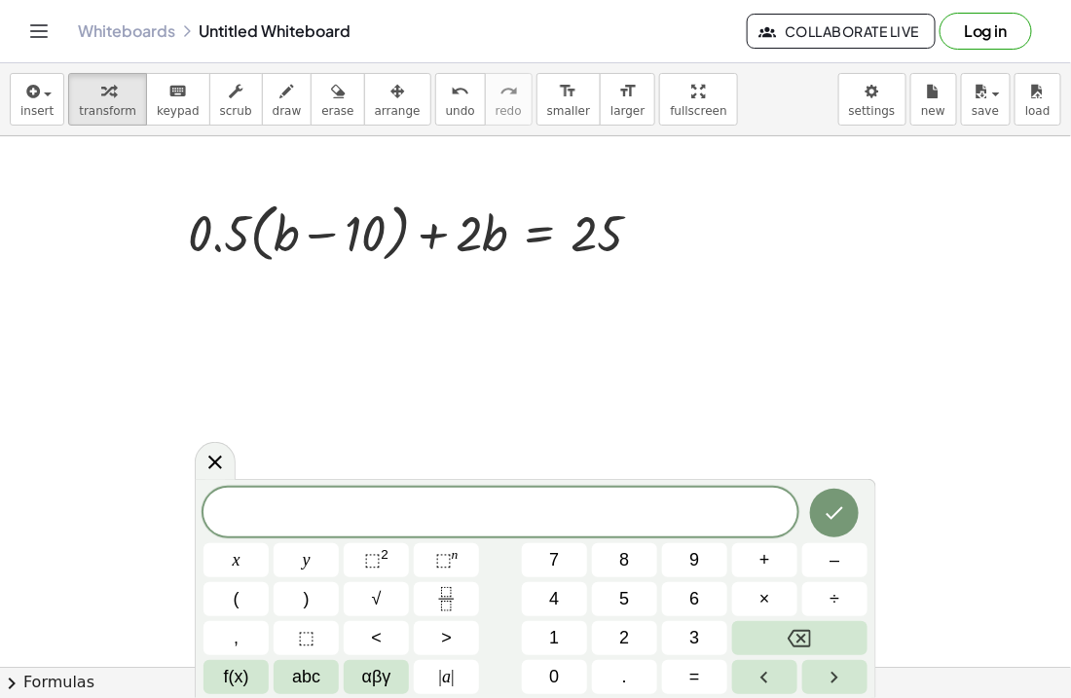
click at [479, 323] on div at bounding box center [535, 677] width 1071 height 1083
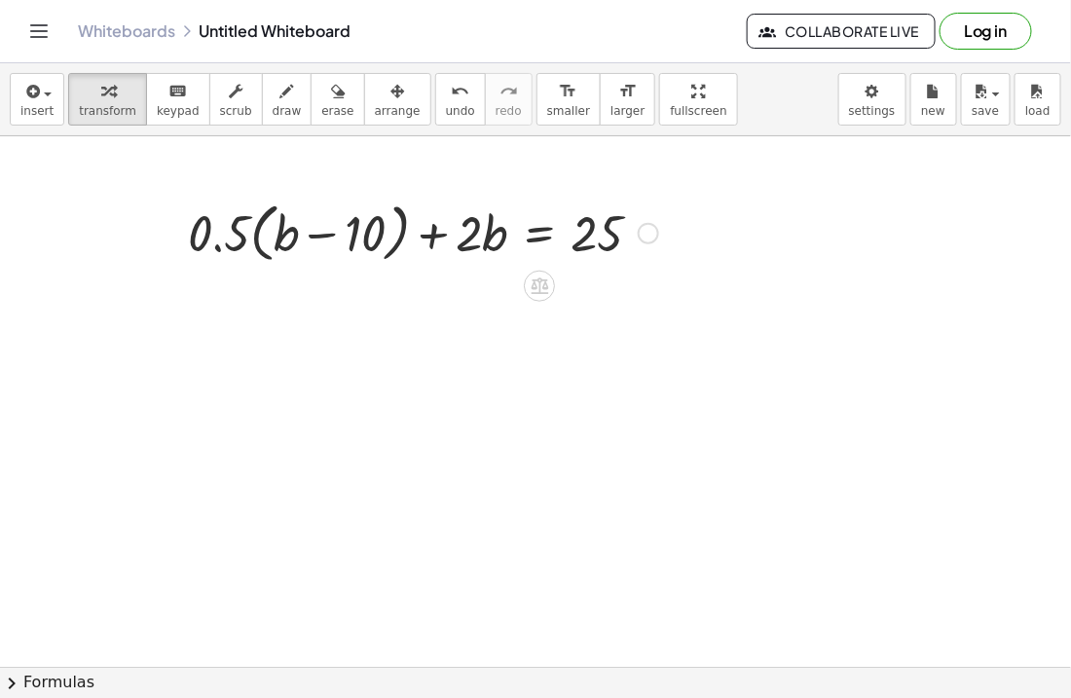
click at [253, 236] on div at bounding box center [423, 232] width 490 height 74
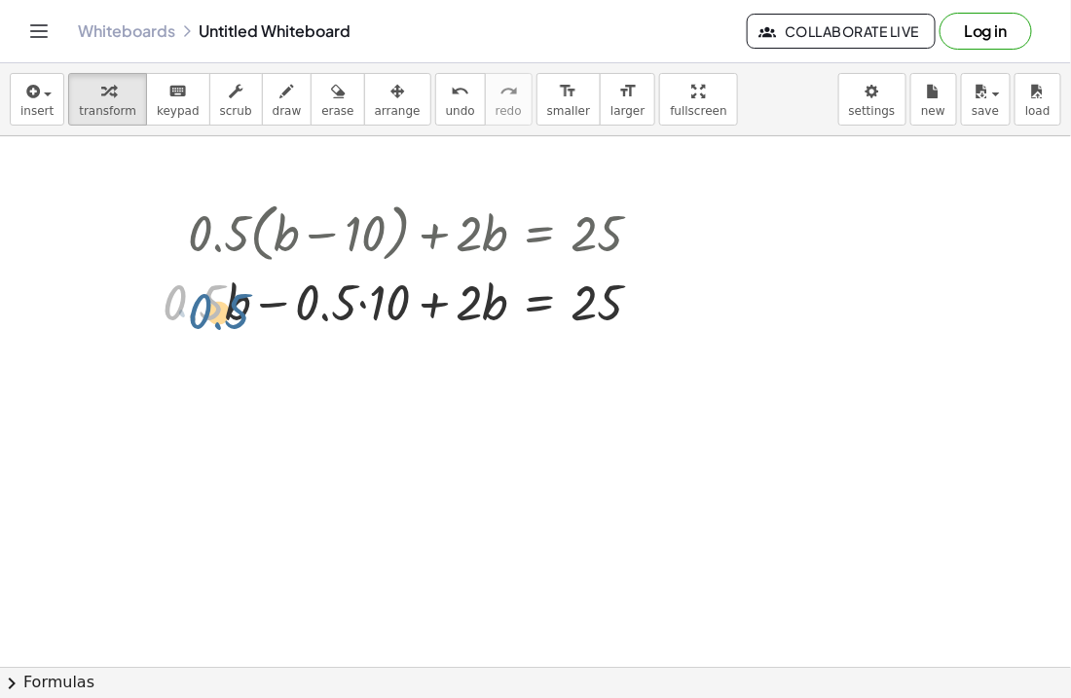
drag, startPoint x: 205, startPoint y: 305, endPoint x: 216, endPoint y: 305, distance: 10.7
click at [216, 305] on div at bounding box center [410, 302] width 515 height 66
drag, startPoint x: 229, startPoint y: 305, endPoint x: 237, endPoint y: 314, distance: 12.5
click at [237, 314] on div at bounding box center [410, 302] width 515 height 66
drag, startPoint x: 436, startPoint y: 306, endPoint x: 169, endPoint y: 308, distance: 266.8
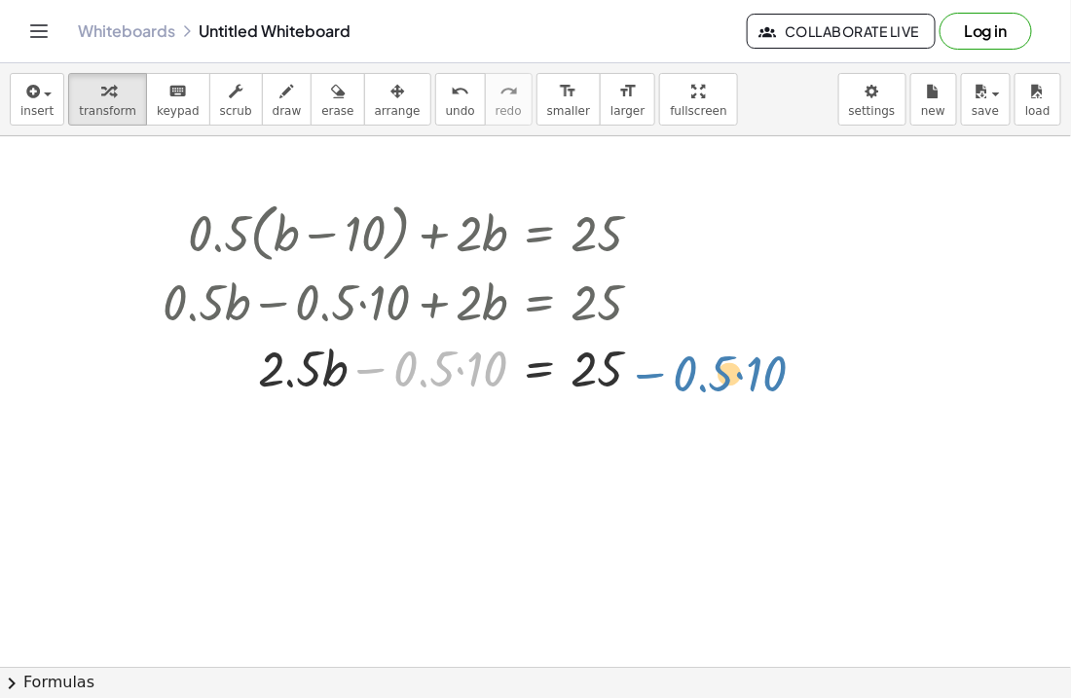
drag, startPoint x: 360, startPoint y: 372, endPoint x: 636, endPoint y: 375, distance: 275.6
click at [636, 375] on div at bounding box center [410, 368] width 515 height 66
drag, startPoint x: 362, startPoint y: 372, endPoint x: 625, endPoint y: 370, distance: 262.9
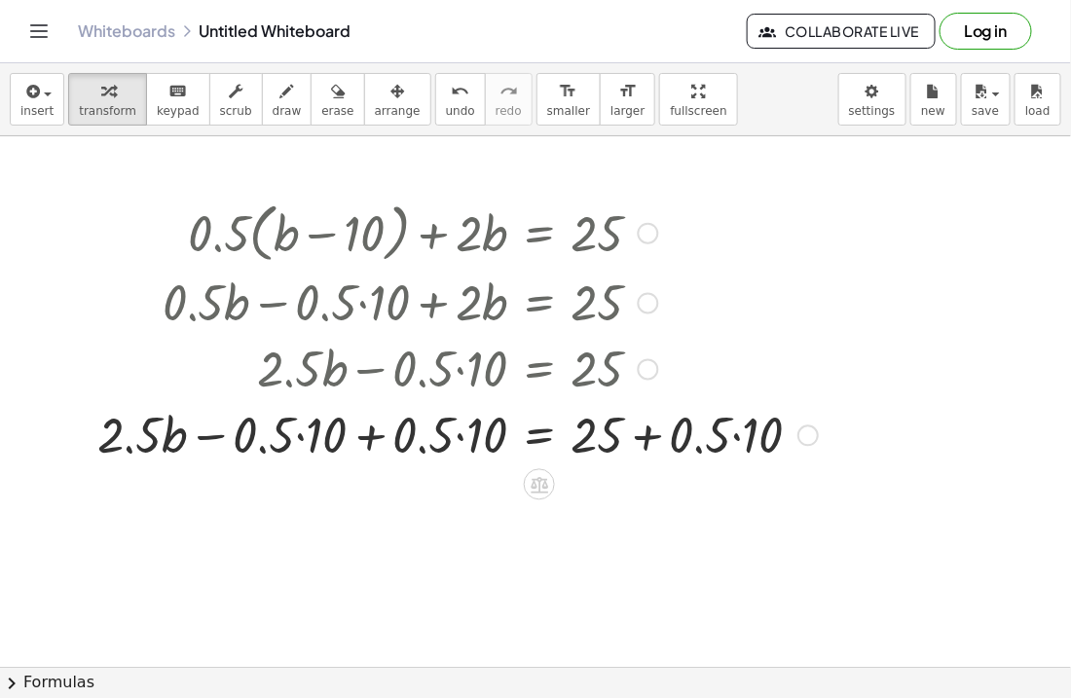
click at [372, 434] on div at bounding box center [458, 434] width 740 height 66
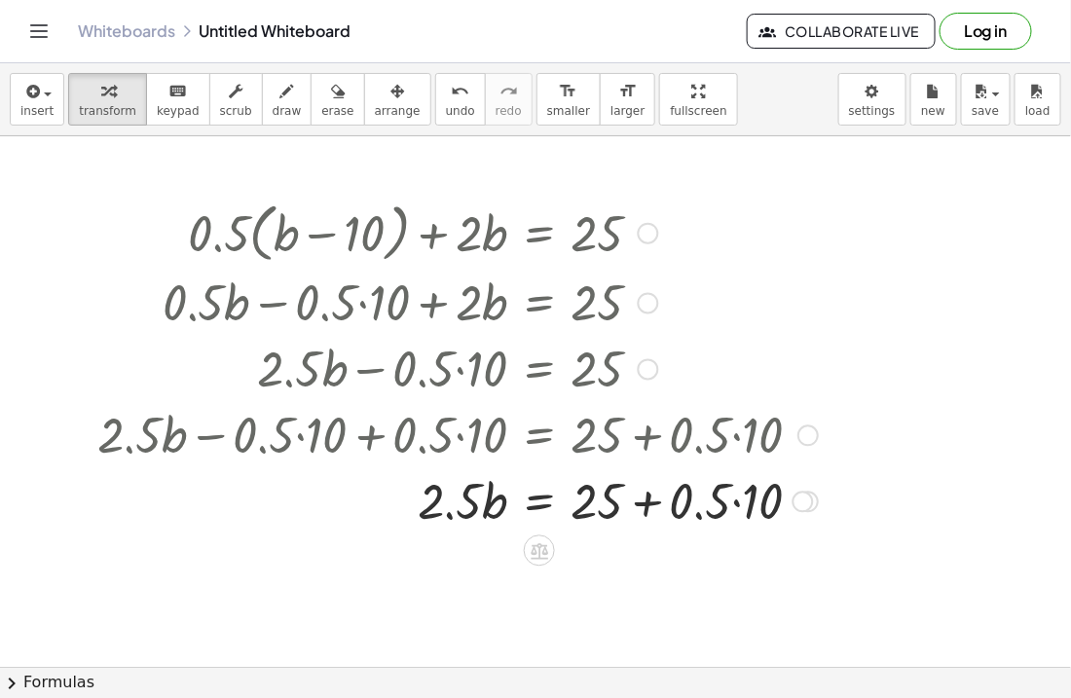
click at [651, 498] on div at bounding box center [458, 500] width 740 height 66
click at [647, 501] on div at bounding box center [458, 500] width 740 height 66
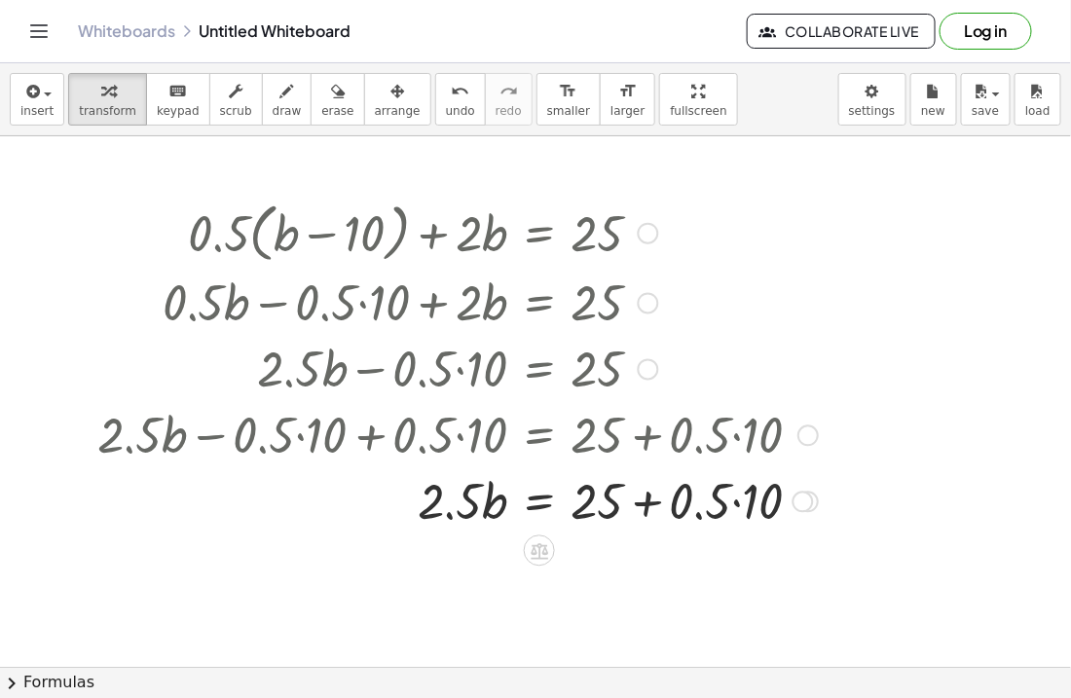
click at [647, 501] on div at bounding box center [458, 500] width 740 height 66
click at [805, 434] on div at bounding box center [807, 435] width 21 height 21
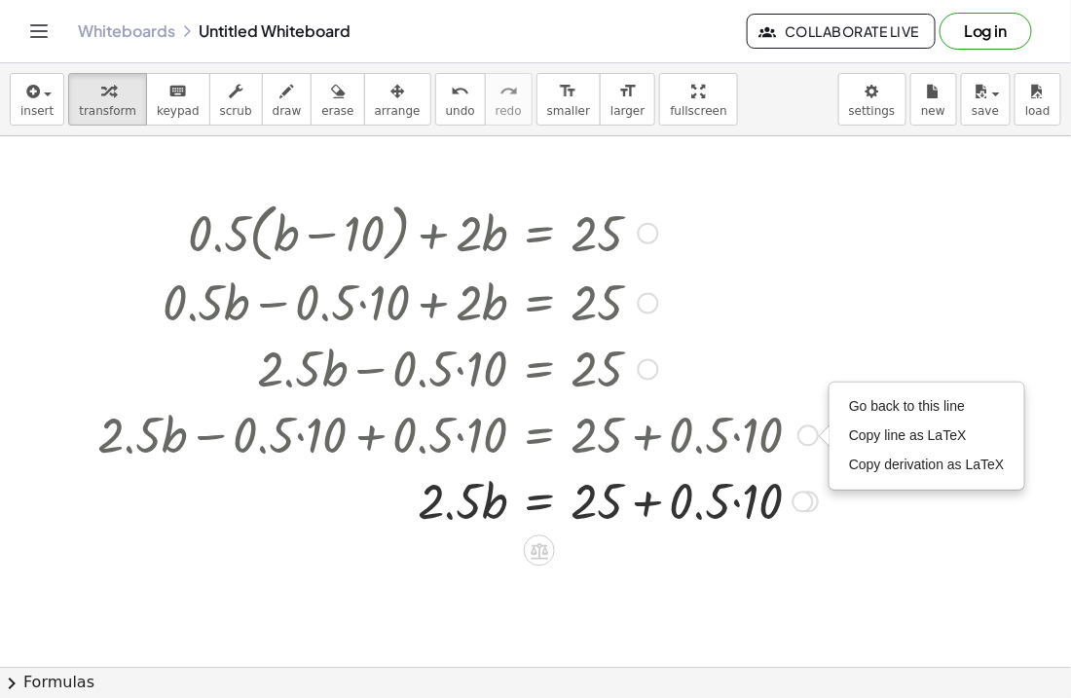
click at [805, 434] on div "Go back to this line Copy line as LaTeX Copy derivation as LaTeX" at bounding box center [807, 435] width 21 height 21
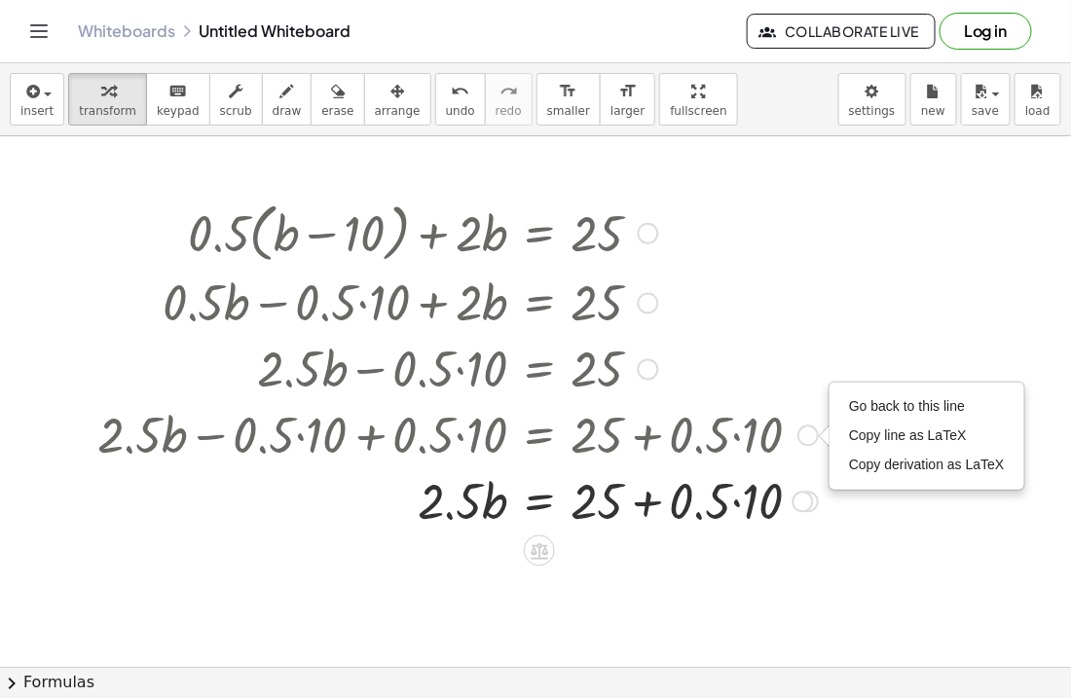
click at [805, 434] on div "Go back to this line Copy line as LaTeX Copy derivation as LaTeX" at bounding box center [807, 435] width 21 height 21
click at [863, 402] on span "Go back to this line" at bounding box center [907, 406] width 116 height 16
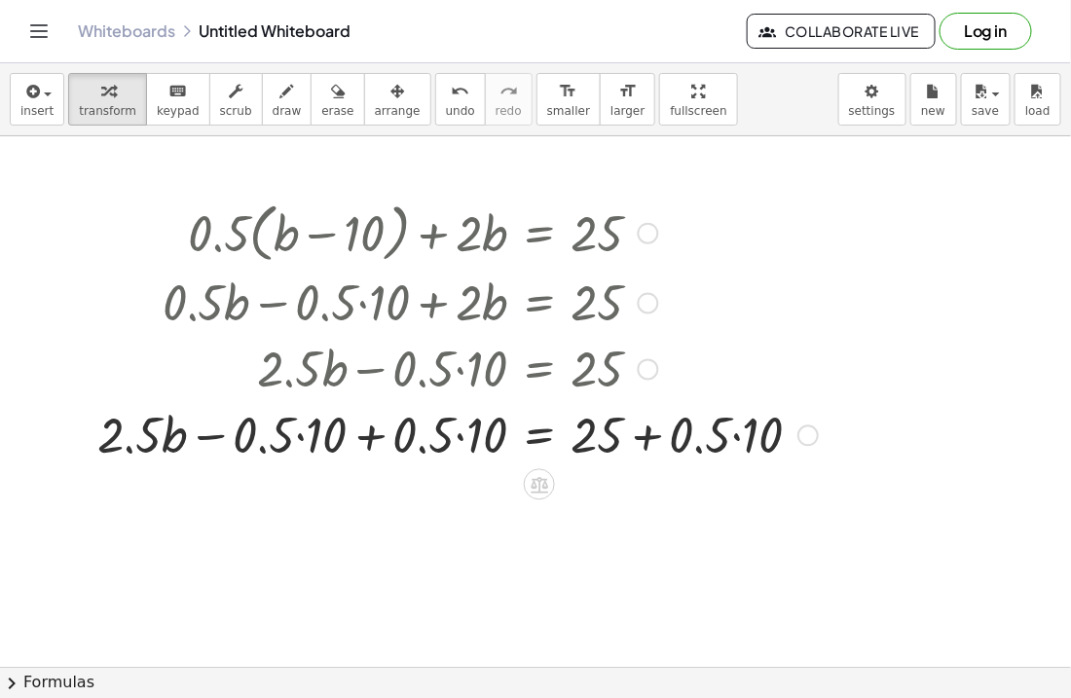
click at [646, 433] on div at bounding box center [458, 434] width 740 height 66
click at [647, 440] on div at bounding box center [458, 434] width 740 height 66
drag, startPoint x: 701, startPoint y: 438, endPoint x: 610, endPoint y: 434, distance: 90.6
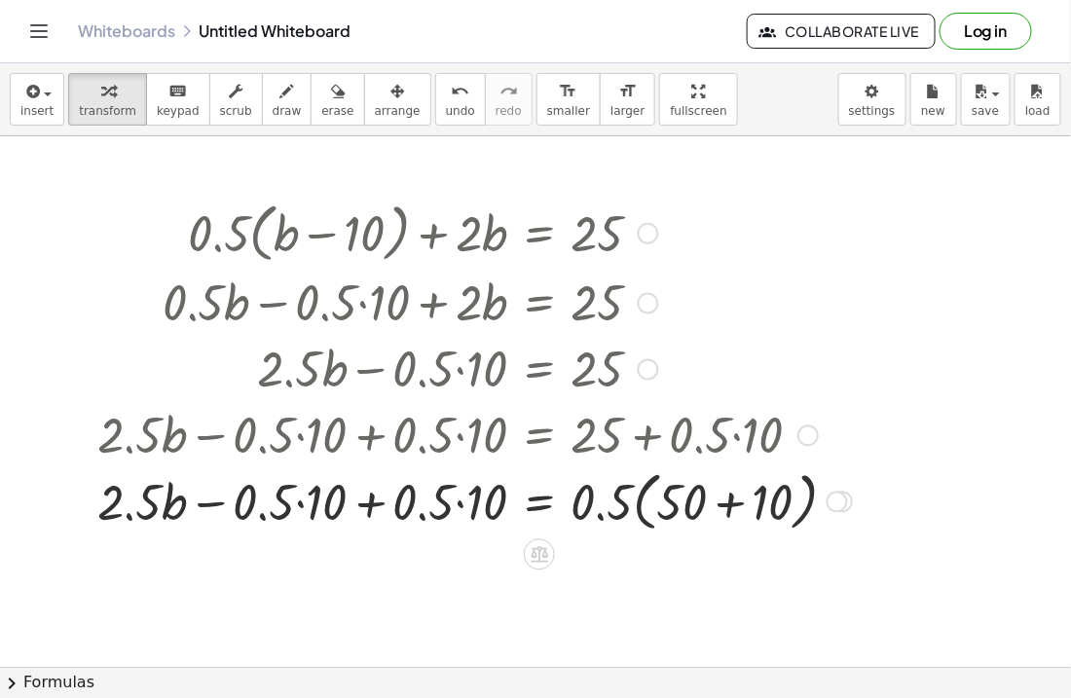
click at [642, 507] on div at bounding box center [475, 500] width 774 height 74
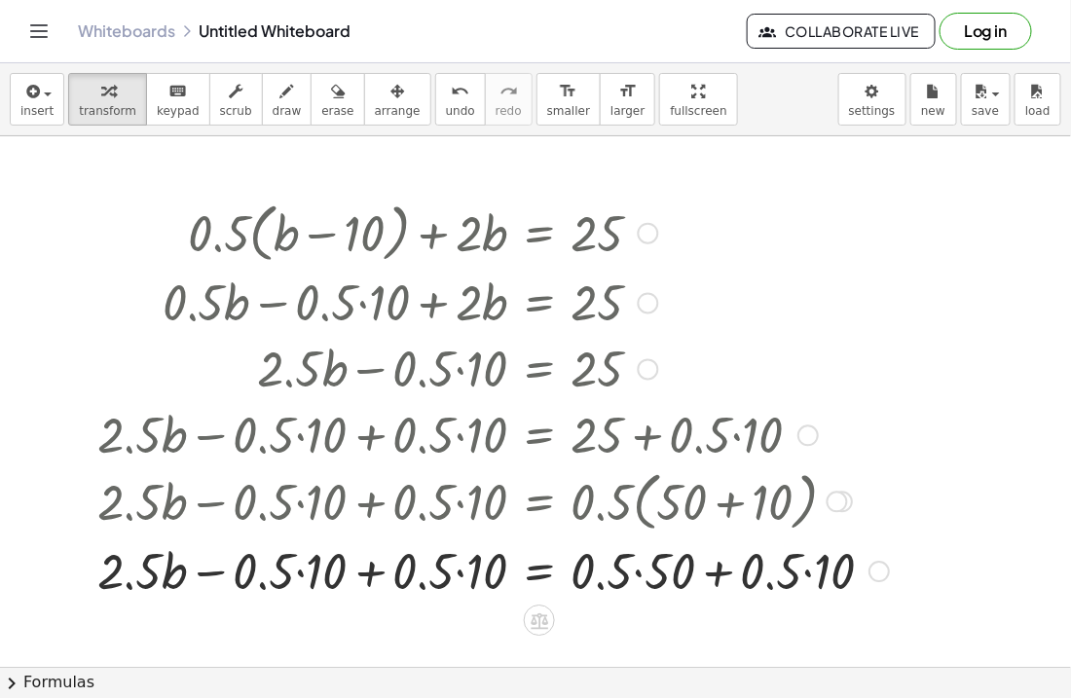
click at [637, 572] on div at bounding box center [493, 569] width 811 height 66
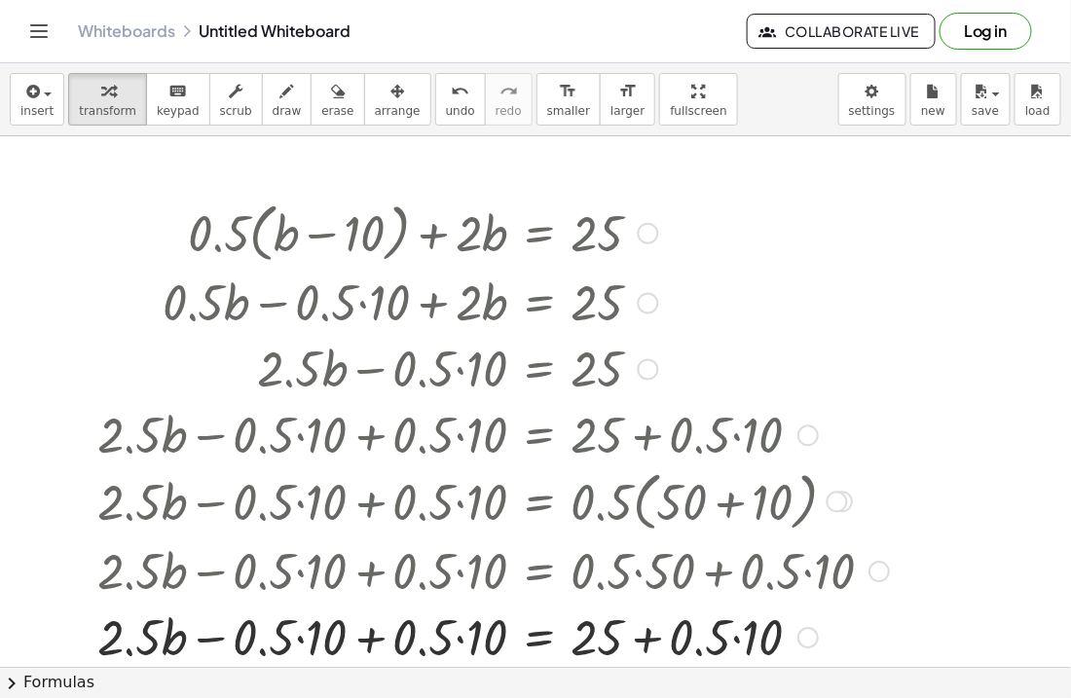
click at [739, 643] on div at bounding box center [493, 636] width 811 height 66
click at [644, 641] on div at bounding box center [493, 636] width 811 height 66
click at [704, 641] on div at bounding box center [714, 637] width 21 height 21
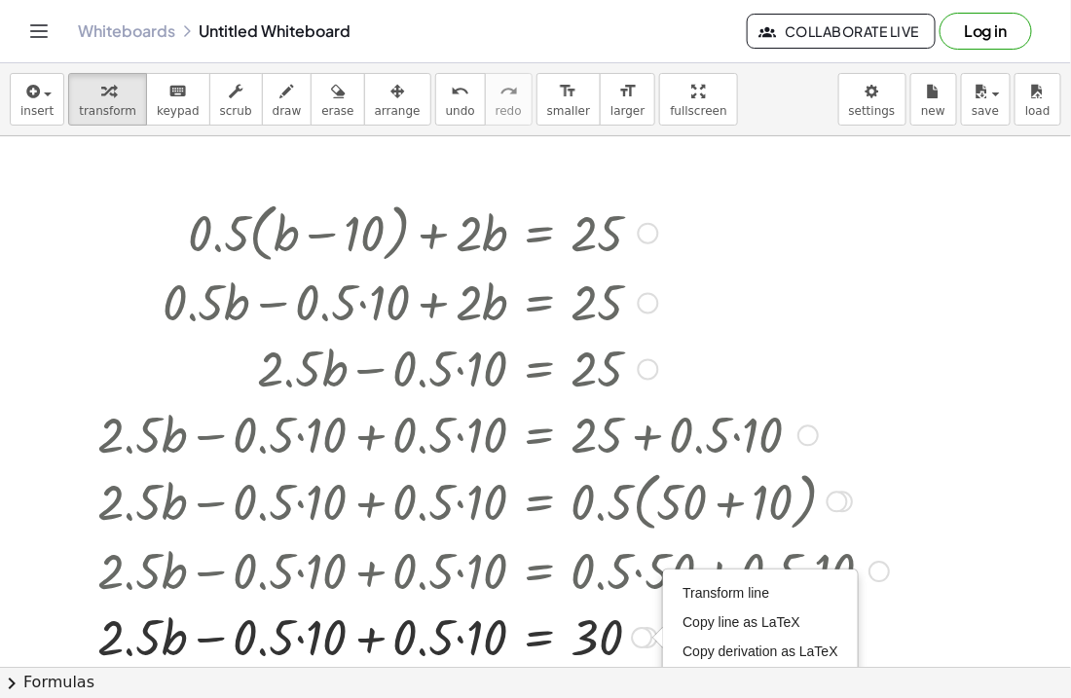
click at [371, 635] on div at bounding box center [493, 636] width 811 height 66
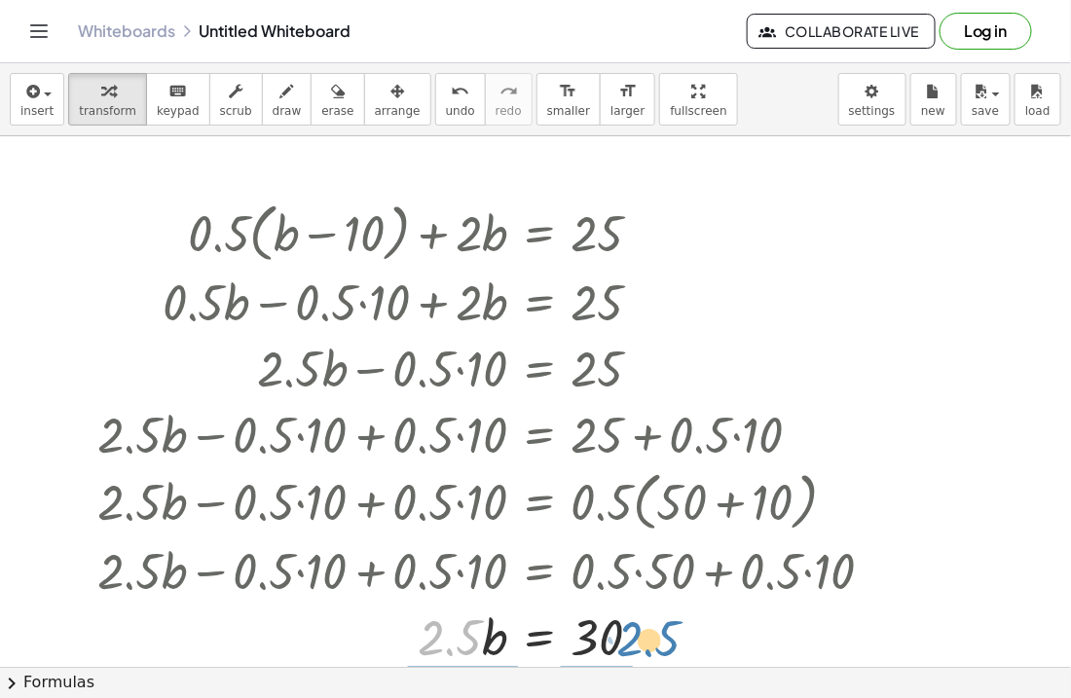
drag, startPoint x: 410, startPoint y: 639, endPoint x: 610, endPoint y: 640, distance: 200.6
click at [610, 640] on div at bounding box center [493, 636] width 811 height 66
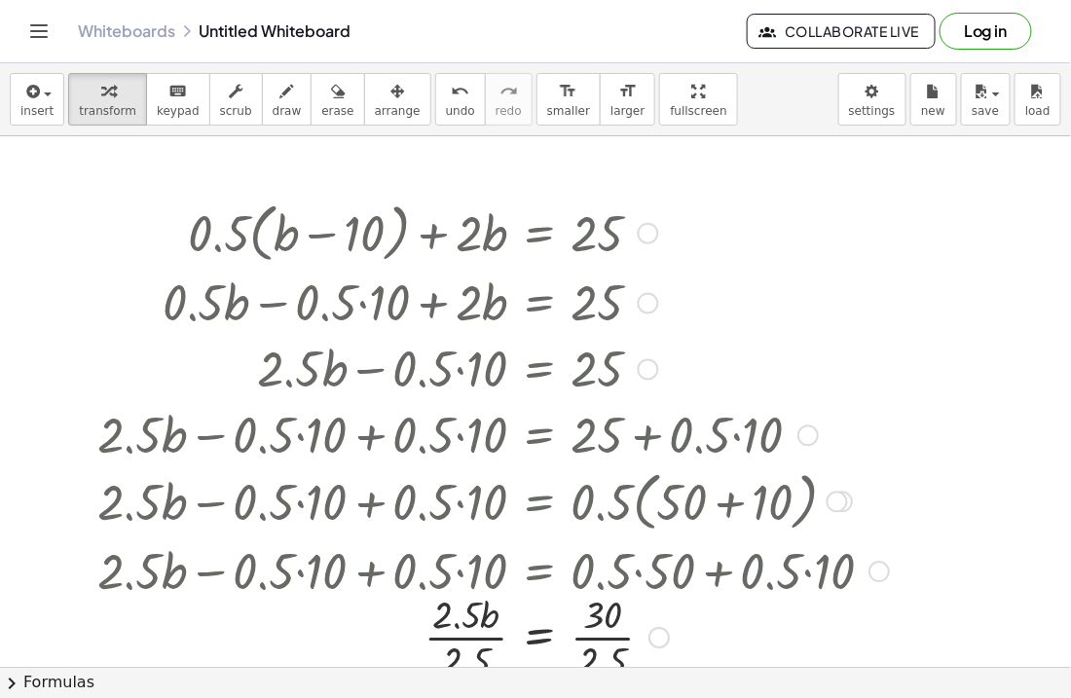
click at [601, 639] on div at bounding box center [493, 635] width 811 height 97
click at [463, 637] on div at bounding box center [493, 635] width 811 height 97
click at [463, 637] on div at bounding box center [493, 637] width 811 height 64
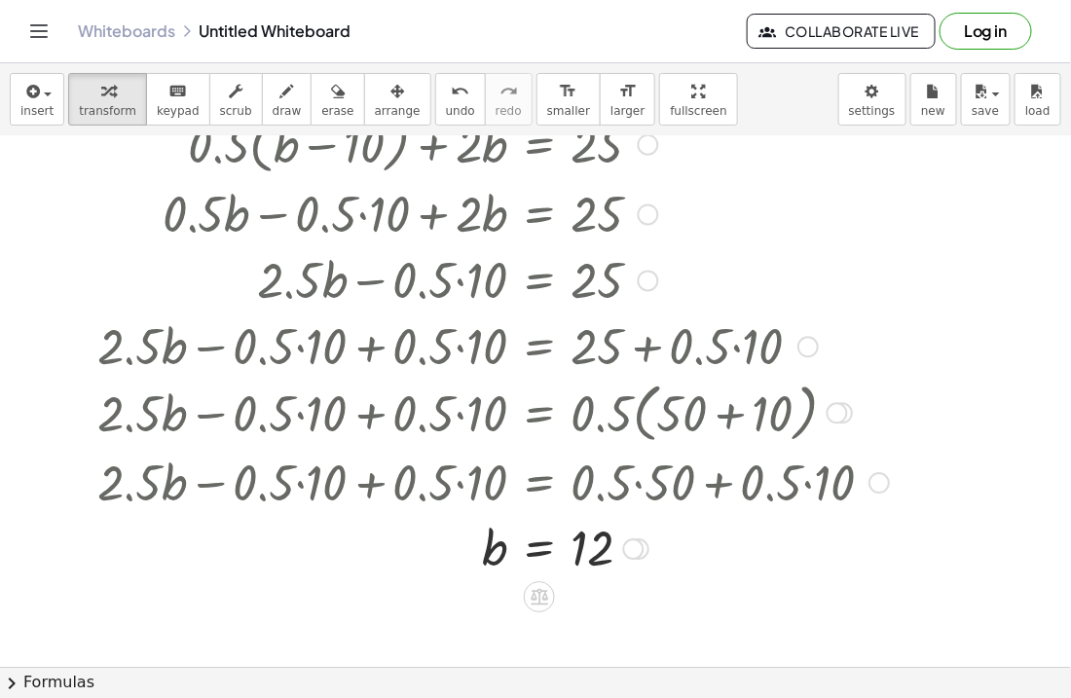
scroll to position [99, 0]
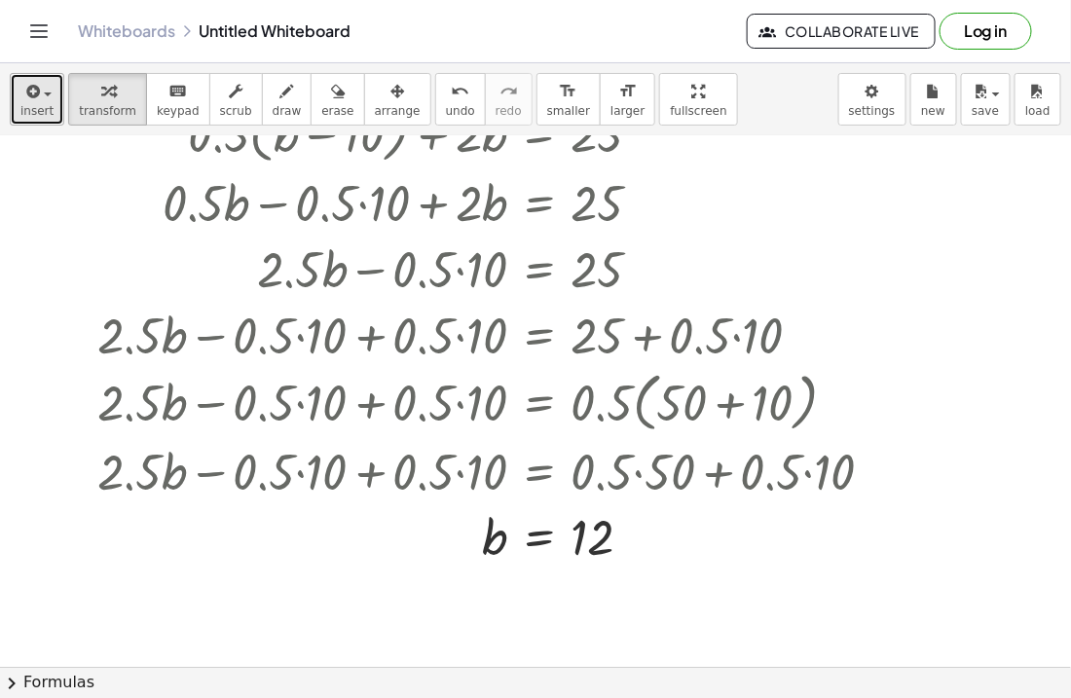
click at [38, 87] on icon "button" at bounding box center [31, 91] width 18 height 23
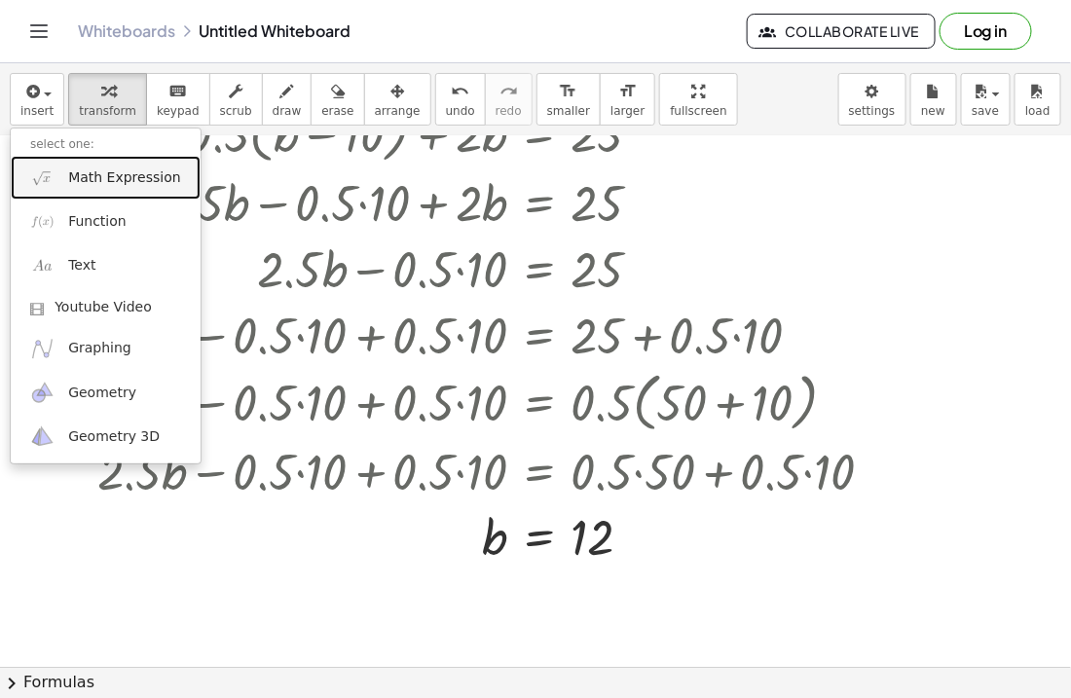
click at [116, 172] on span "Math Expression" at bounding box center [124, 177] width 112 height 19
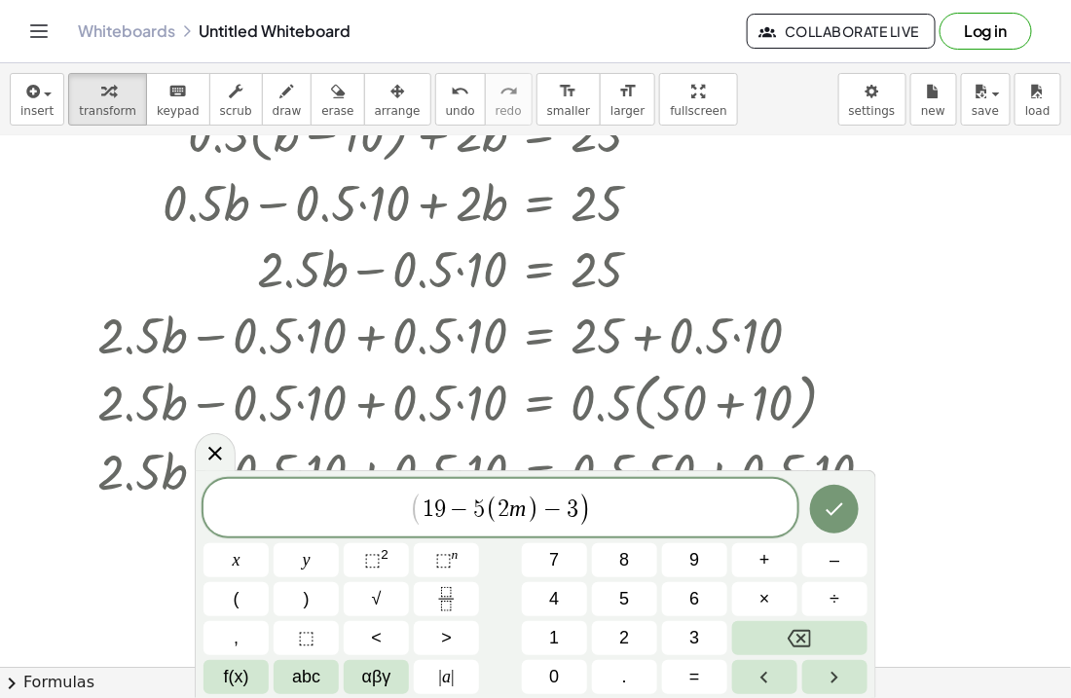
click at [539, 512] on span "−" at bounding box center [552, 509] width 28 height 23
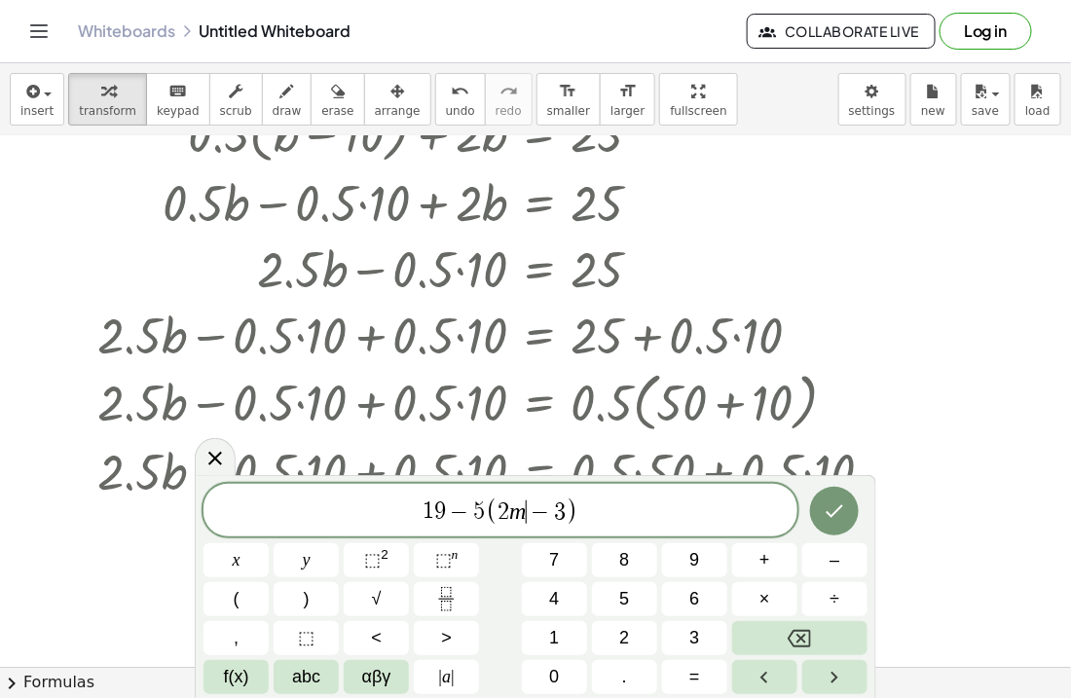
click at [588, 510] on span "1 9 − 5 ( 2 m ​ − 3 )" at bounding box center [500, 512] width 594 height 32
click at [821, 506] on button "Done" at bounding box center [834, 511] width 49 height 49
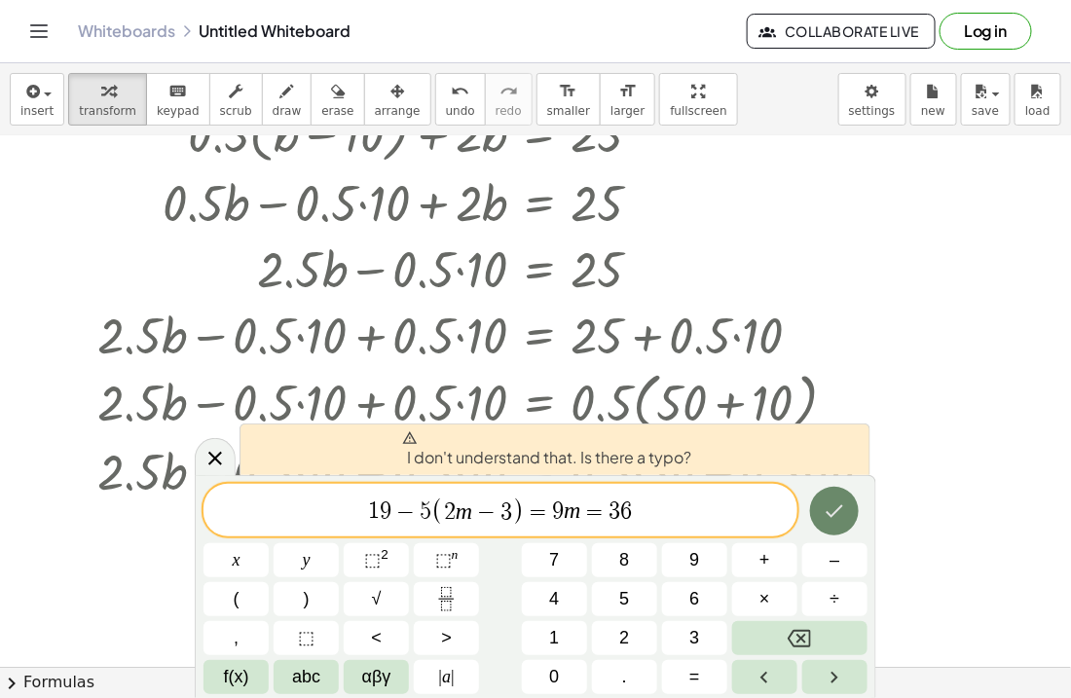
click at [839, 499] on icon "Done" at bounding box center [834, 510] width 23 height 23
click at [552, 515] on span "1 9 − 5 ( 2 m − 3 ) = 9 m = 3 6 ​" at bounding box center [500, 512] width 594 height 32
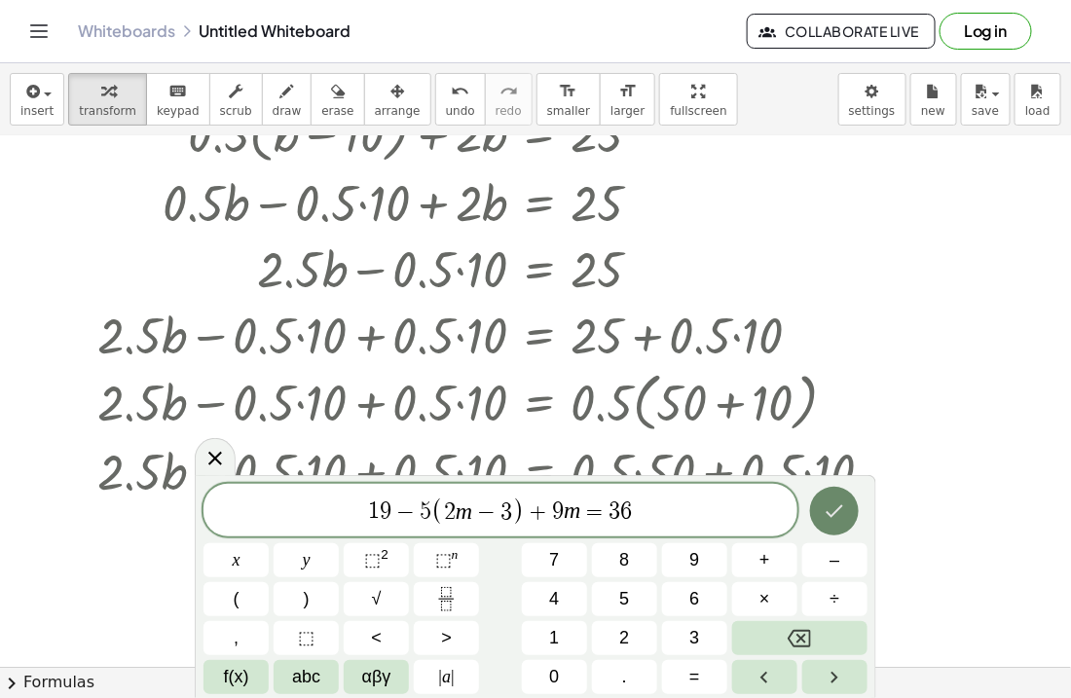
click at [853, 505] on button "Done" at bounding box center [834, 511] width 49 height 49
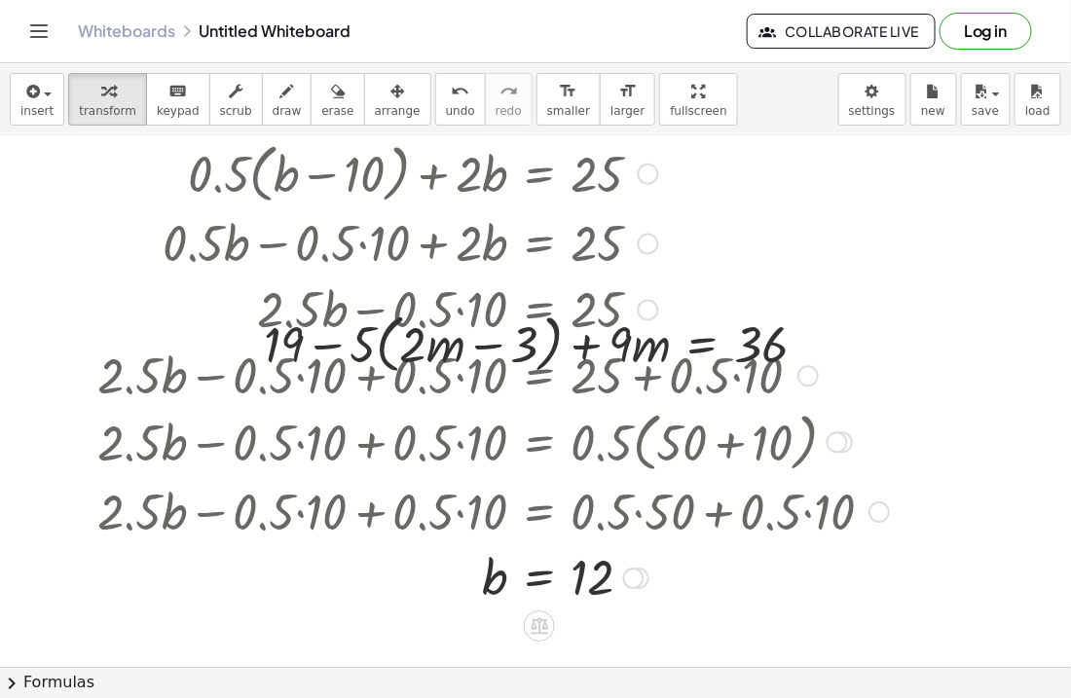
scroll to position [61, 0]
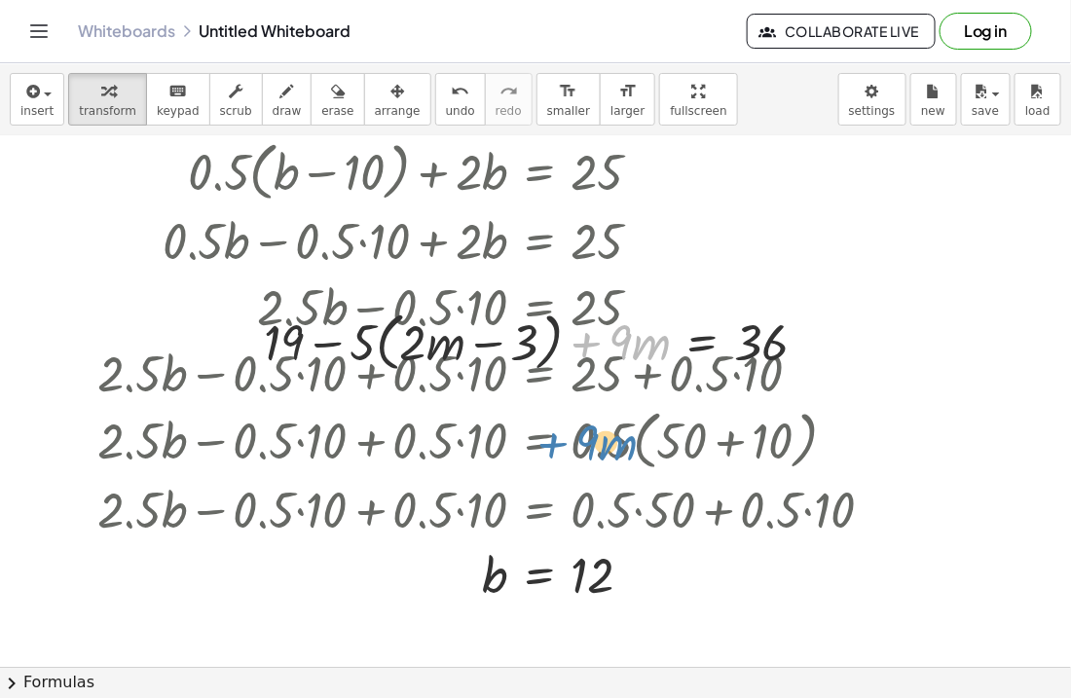
drag, startPoint x: 585, startPoint y: 363, endPoint x: 552, endPoint y: 463, distance: 105.6
click at [552, 463] on div "+ · 0.5 · ( + b − 10 ) + · 2 · b = 25 + · 0.5 · b − · 0.5 · 10 + · 2 · b = 25 +…" at bounding box center [535, 616] width 1071 height 1083
click at [644, 169] on div at bounding box center [648, 172] width 21 height 21
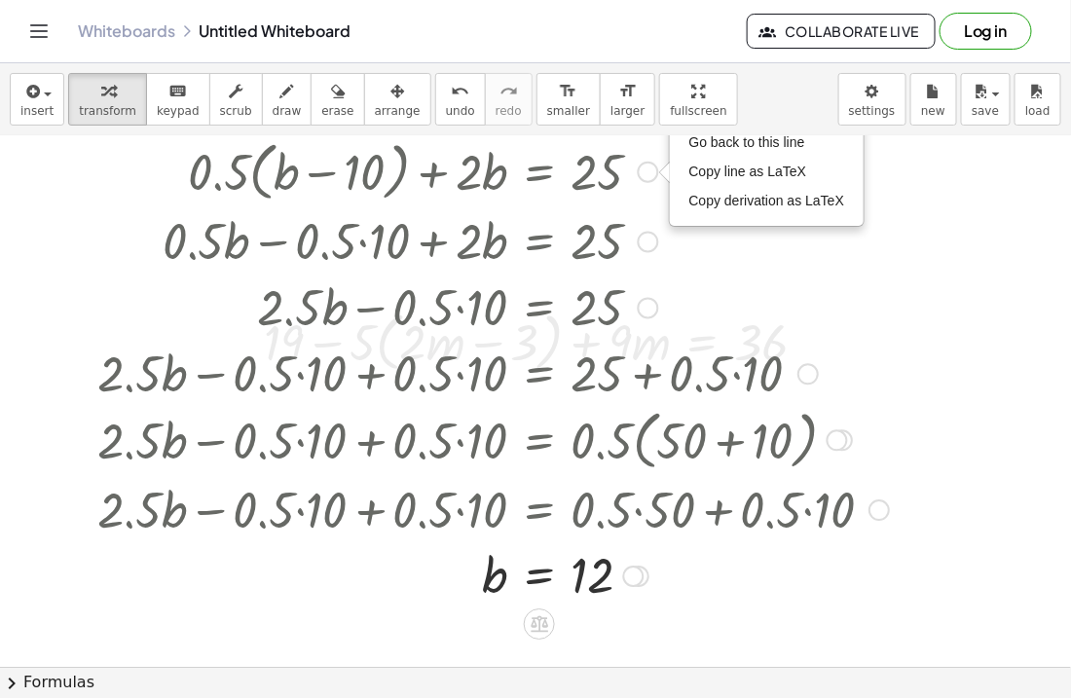
click at [724, 291] on div at bounding box center [493, 307] width 811 height 66
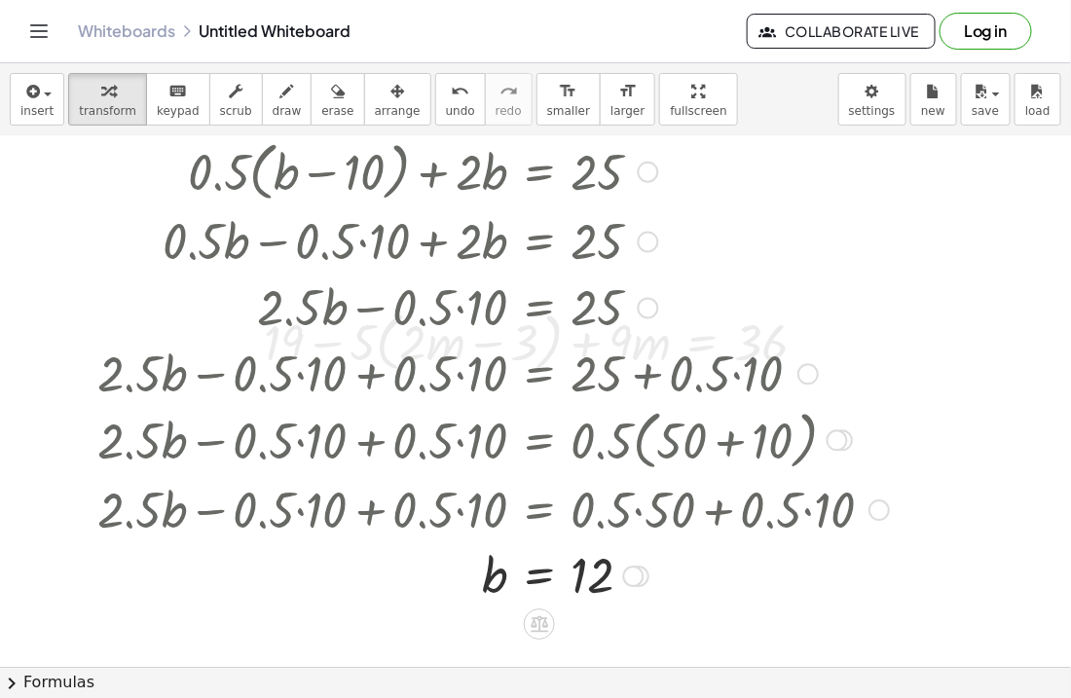
click at [734, 341] on div at bounding box center [493, 373] width 811 height 66
click at [645, 344] on div at bounding box center [493, 373] width 811 height 66
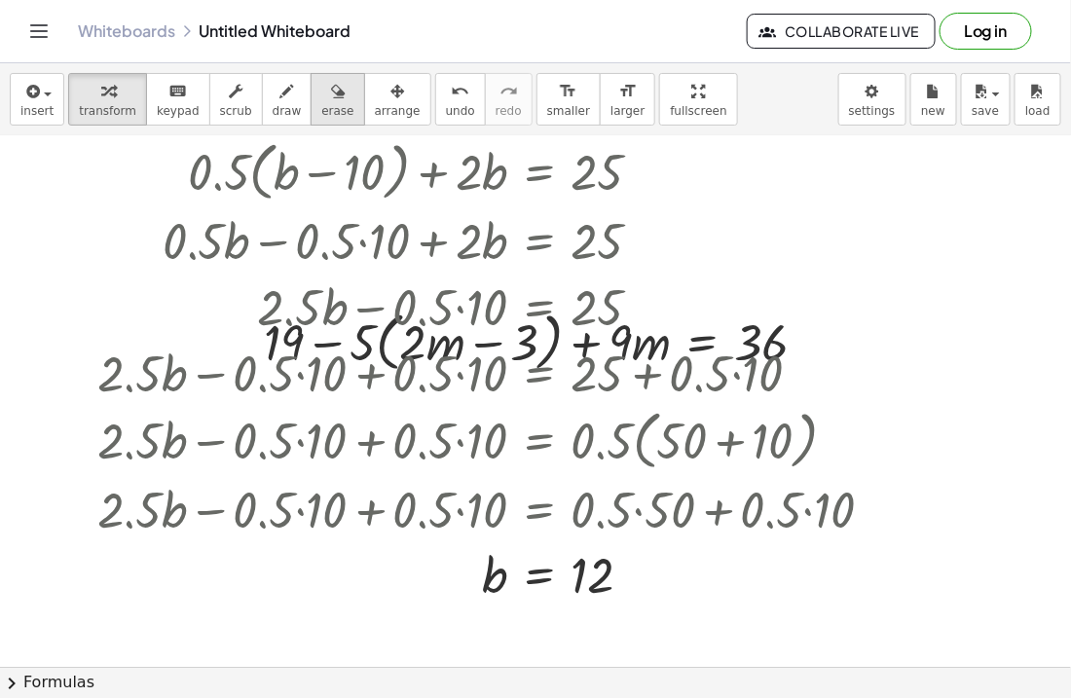
click at [331, 95] on icon "button" at bounding box center [338, 91] width 14 height 23
click at [216, 171] on div at bounding box center [535, 616] width 1071 height 1083
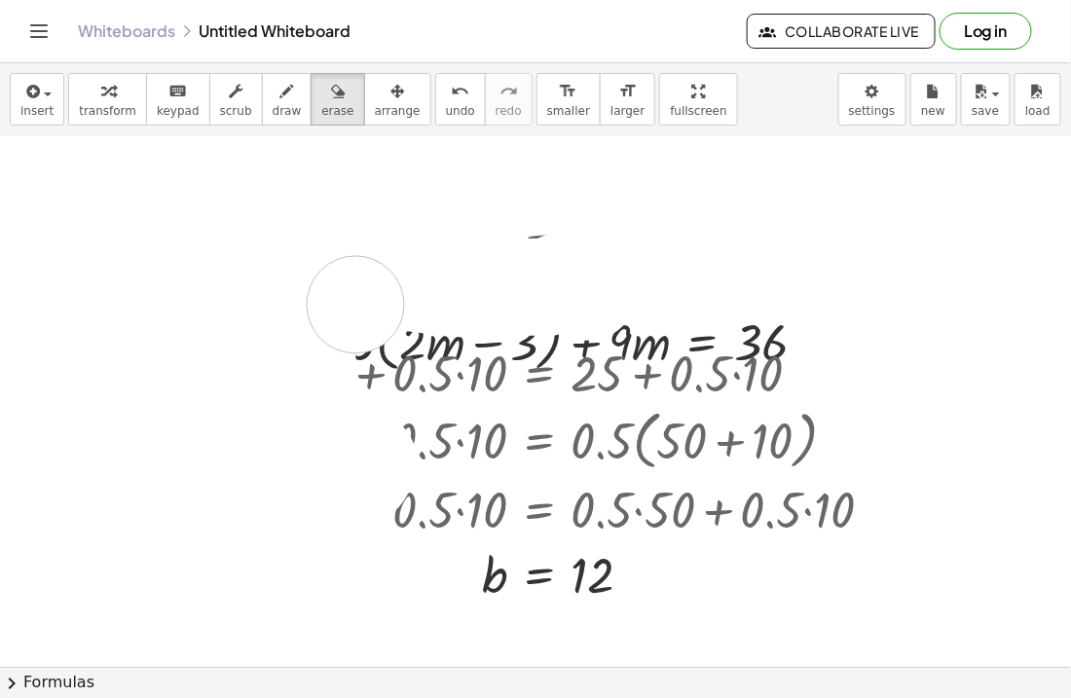
drag, startPoint x: 223, startPoint y: 173, endPoint x: 355, endPoint y: 305, distance: 186.6
click at [355, 305] on div at bounding box center [535, 616] width 1071 height 1083
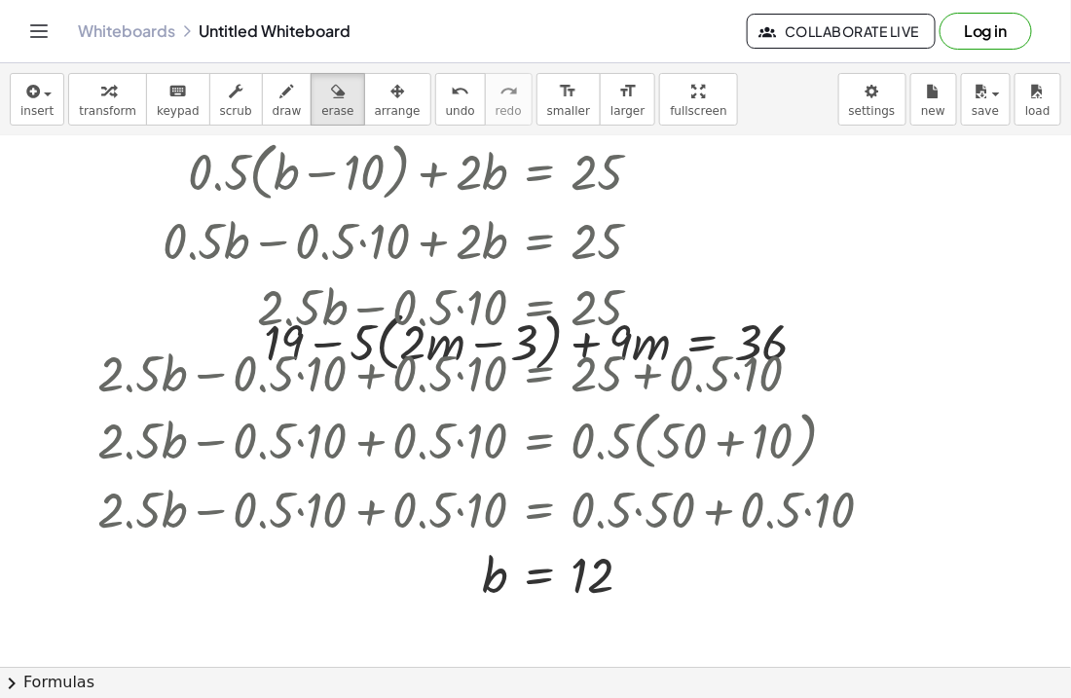
click at [440, 387] on div at bounding box center [535, 616] width 1071 height 1083
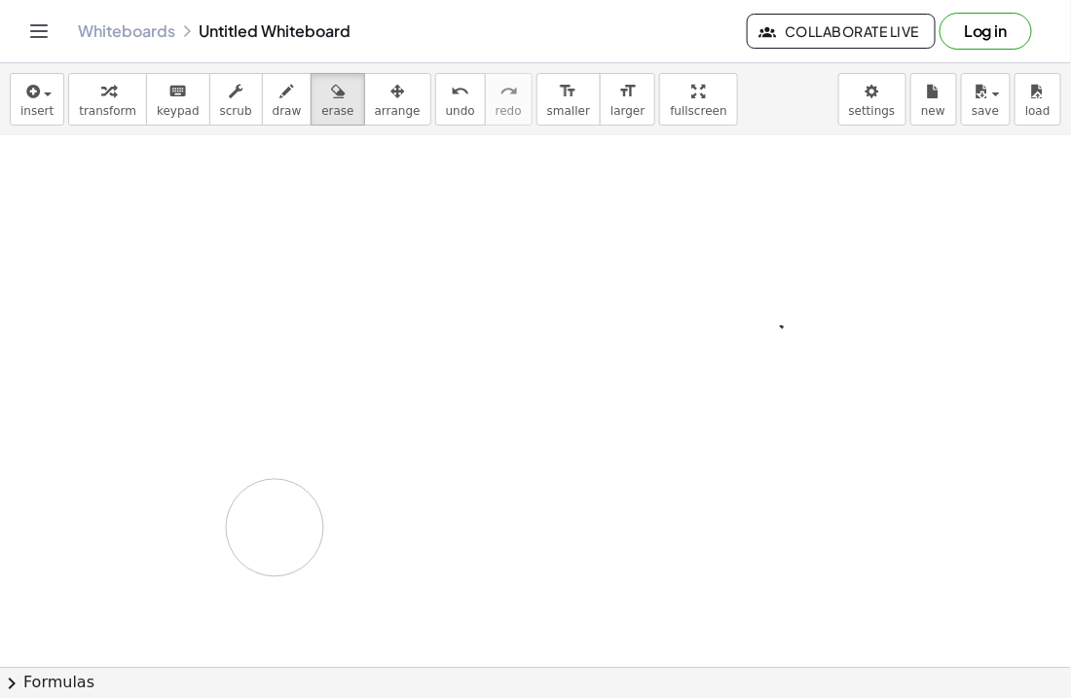
drag, startPoint x: 440, startPoint y: 387, endPoint x: 250, endPoint y: 524, distance: 234.3
click at [250, 524] on div at bounding box center [535, 616] width 1071 height 1083
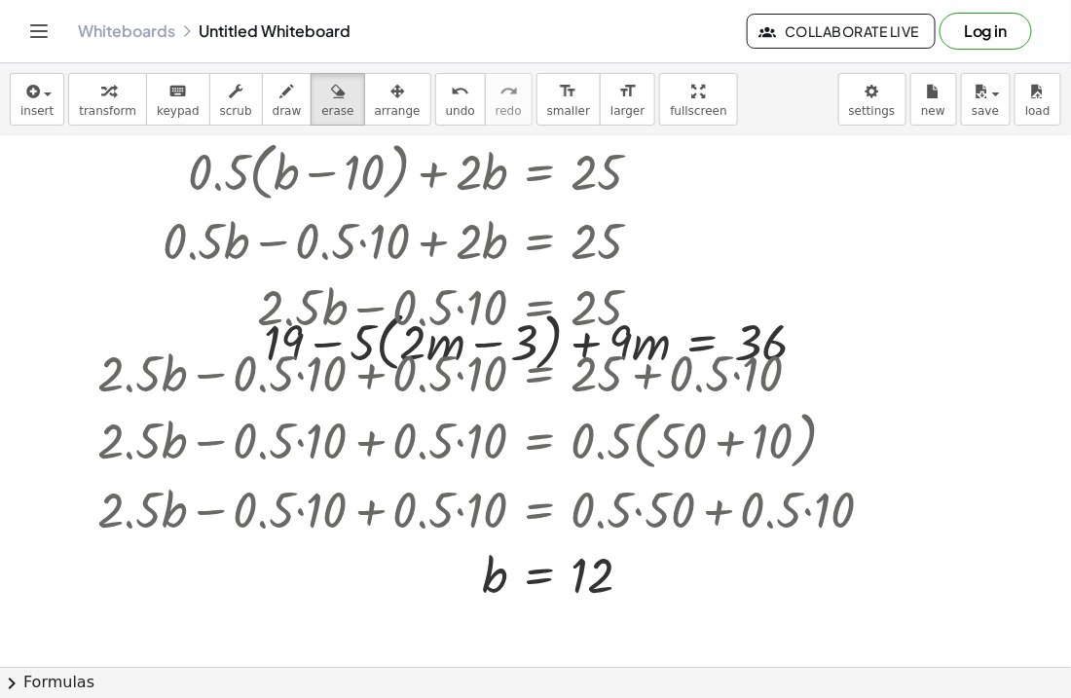
click at [392, 448] on div at bounding box center [535, 616] width 1071 height 1083
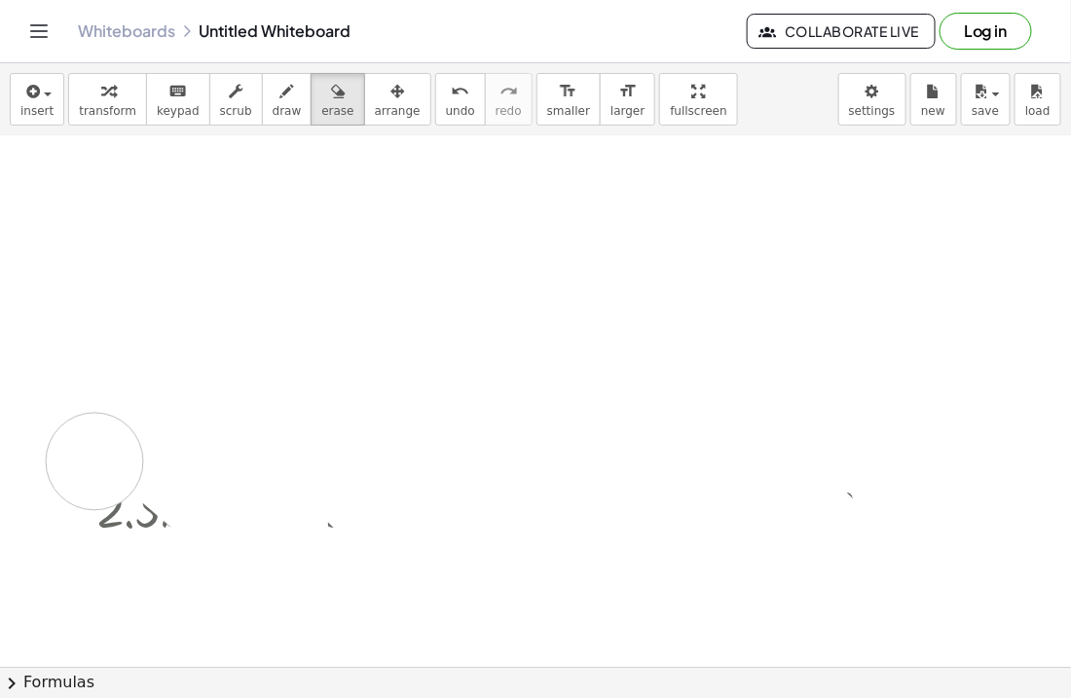
drag, startPoint x: 392, startPoint y: 448, endPoint x: 93, endPoint y: 462, distance: 299.2
click at [93, 462] on div at bounding box center [535, 616] width 1071 height 1083
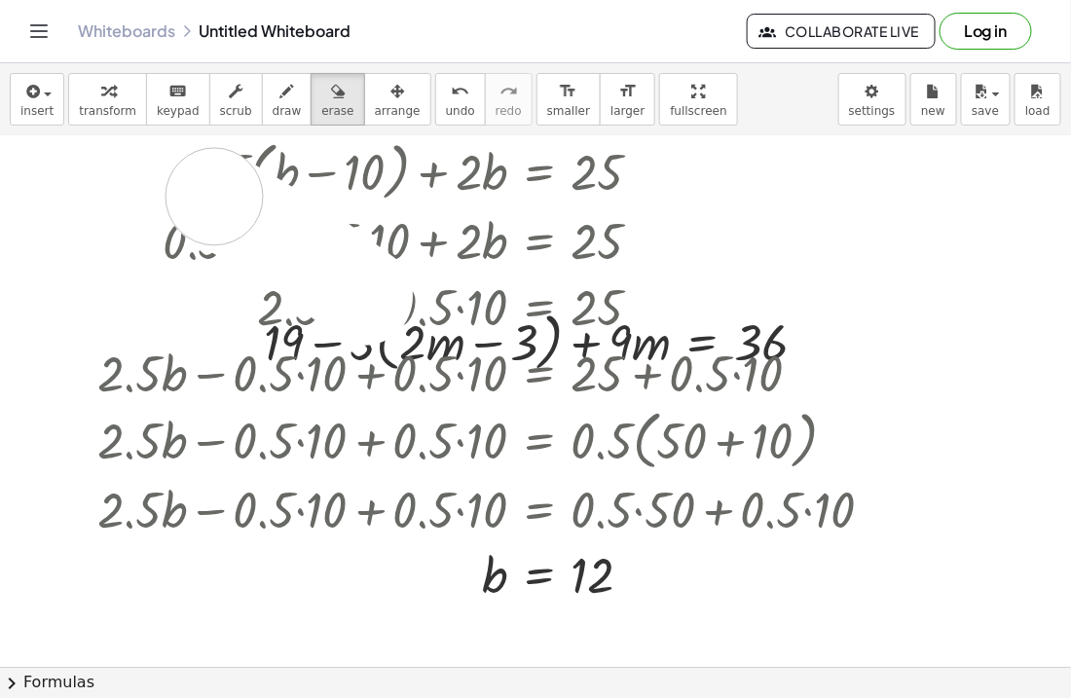
drag, startPoint x: 357, startPoint y: 292, endPoint x: 189, endPoint y: 163, distance: 212.5
click at [189, 163] on div at bounding box center [535, 616] width 1071 height 1083
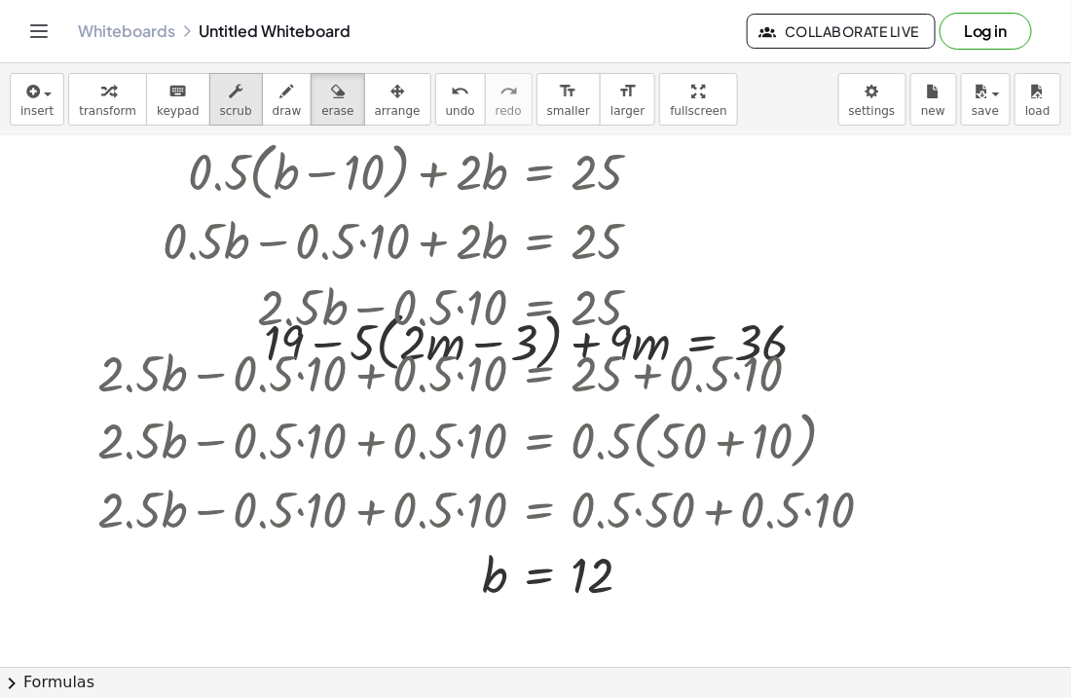
click at [229, 102] on icon "button" at bounding box center [236, 91] width 14 height 23
click at [220, 188] on div at bounding box center [493, 170] width 811 height 74
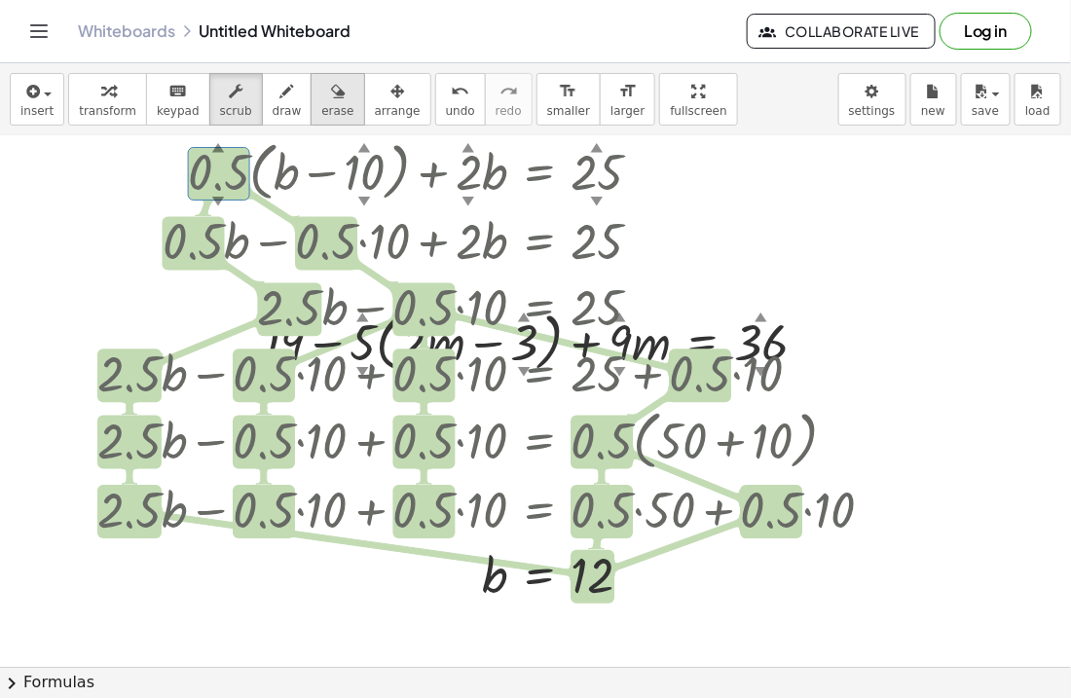
click at [322, 116] on span "erase" at bounding box center [337, 111] width 32 height 14
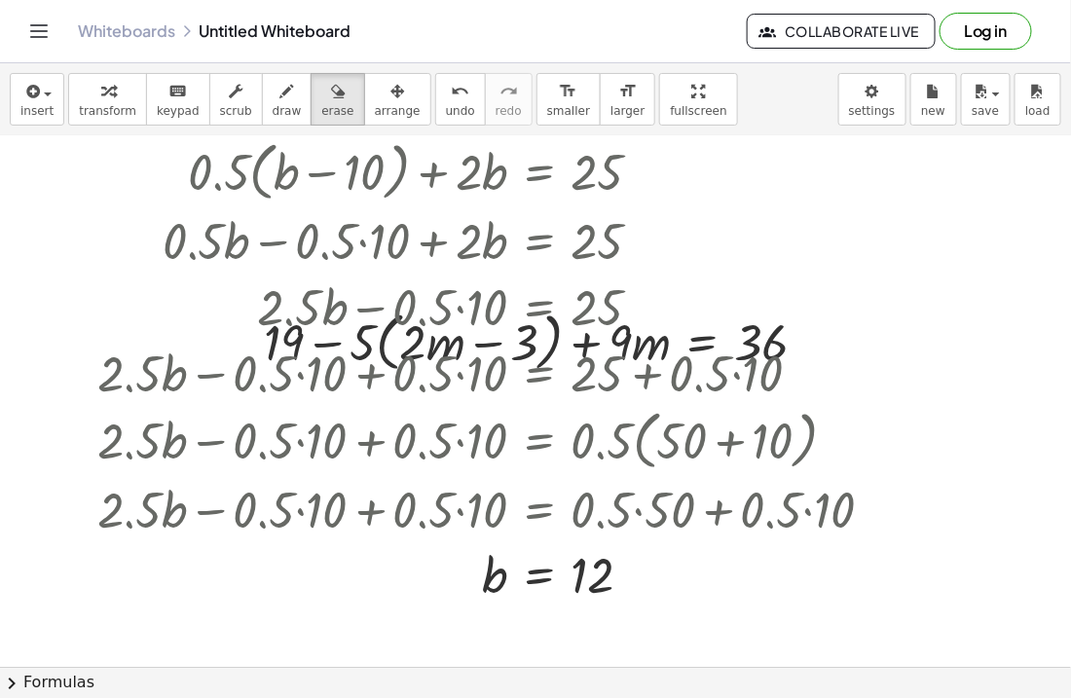
click at [134, 163] on div at bounding box center [535, 616] width 1071 height 1083
click at [151, 230] on div at bounding box center [535, 616] width 1071 height 1083
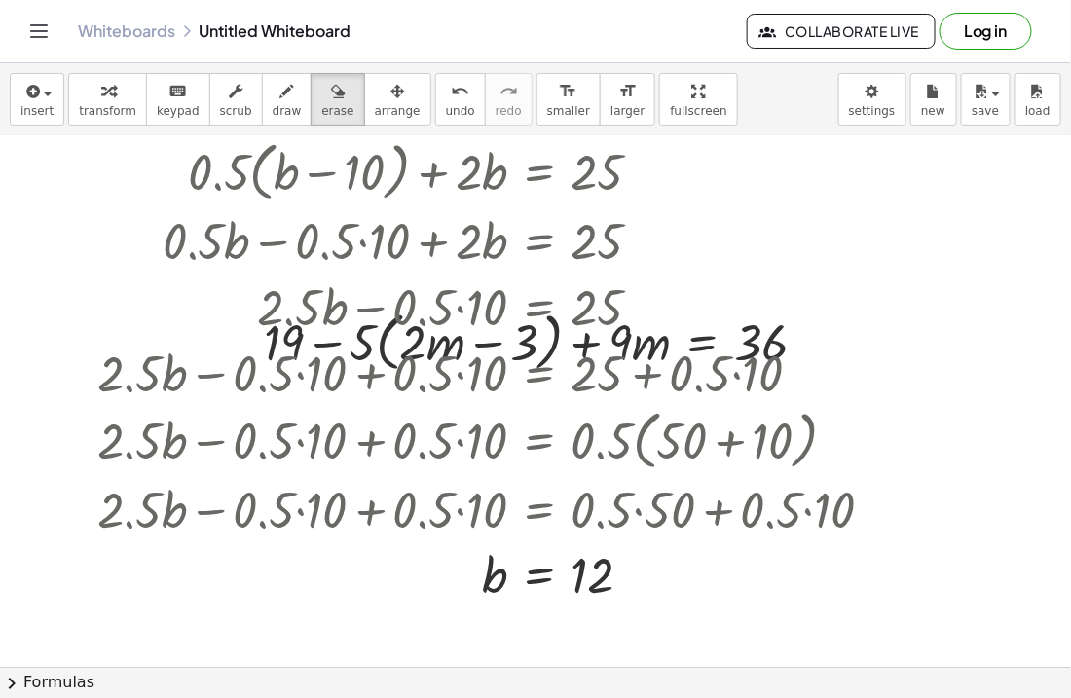
click at [151, 230] on div at bounding box center [535, 616] width 1071 height 1083
click at [214, 316] on div at bounding box center [535, 616] width 1071 height 1083
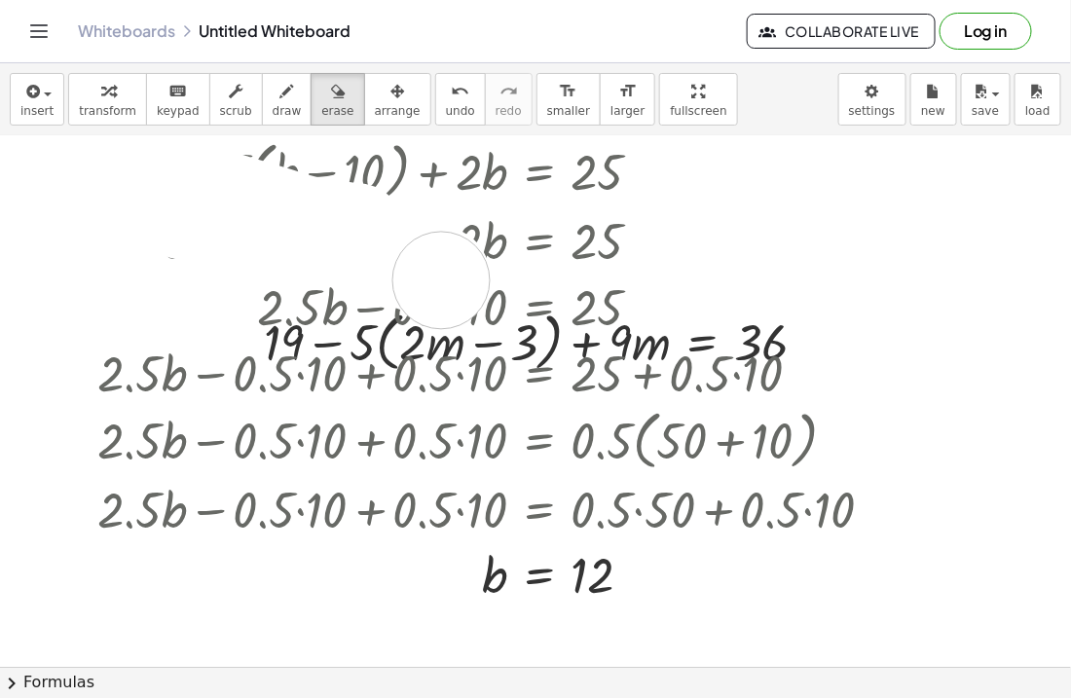
drag, startPoint x: 179, startPoint y: 208, endPoint x: 441, endPoint y: 281, distance: 271.9
click at [441, 281] on div at bounding box center [535, 616] width 1071 height 1083
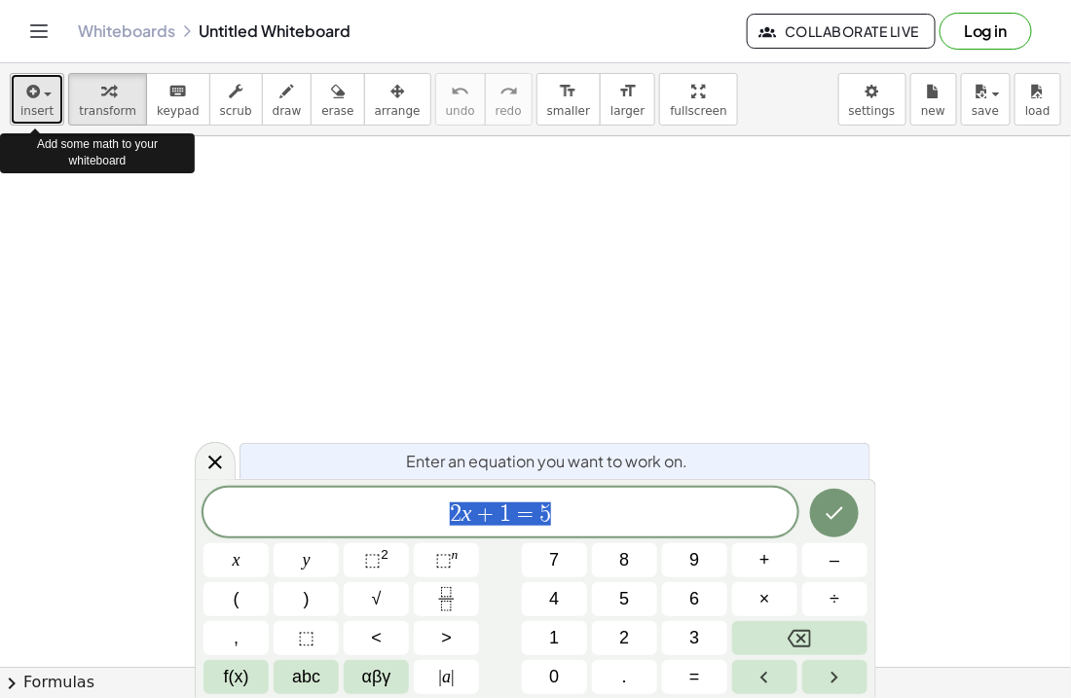
click at [37, 98] on icon "button" at bounding box center [31, 91] width 18 height 23
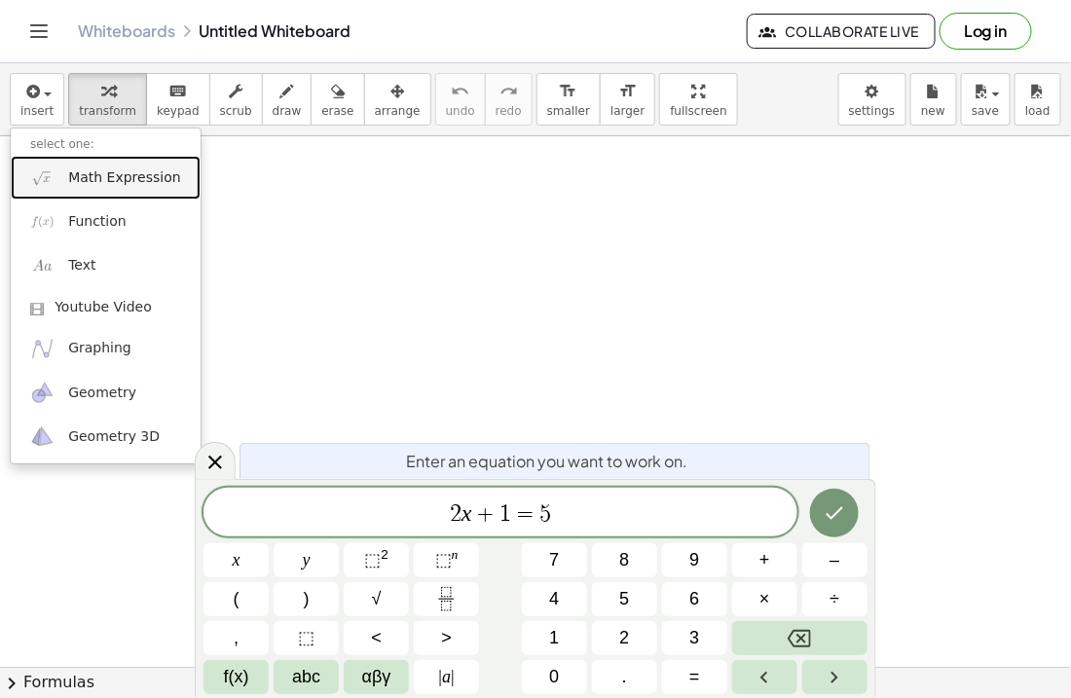
click at [132, 174] on span "Math Expression" at bounding box center [124, 177] width 112 height 19
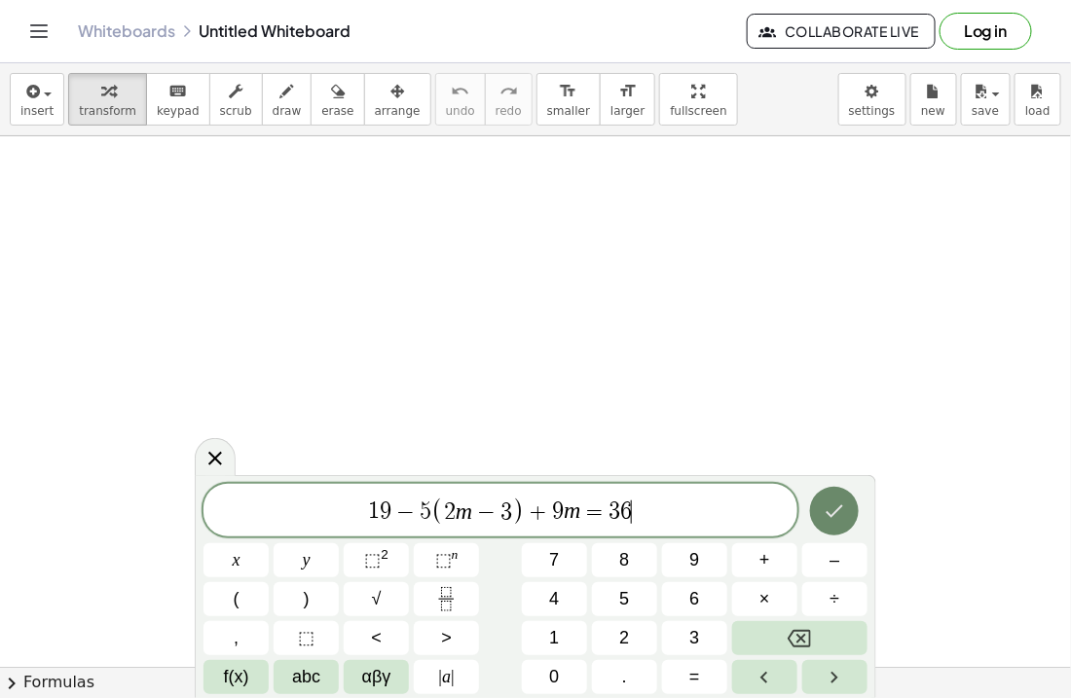
click at [824, 507] on icon "Done" at bounding box center [834, 510] width 23 height 23
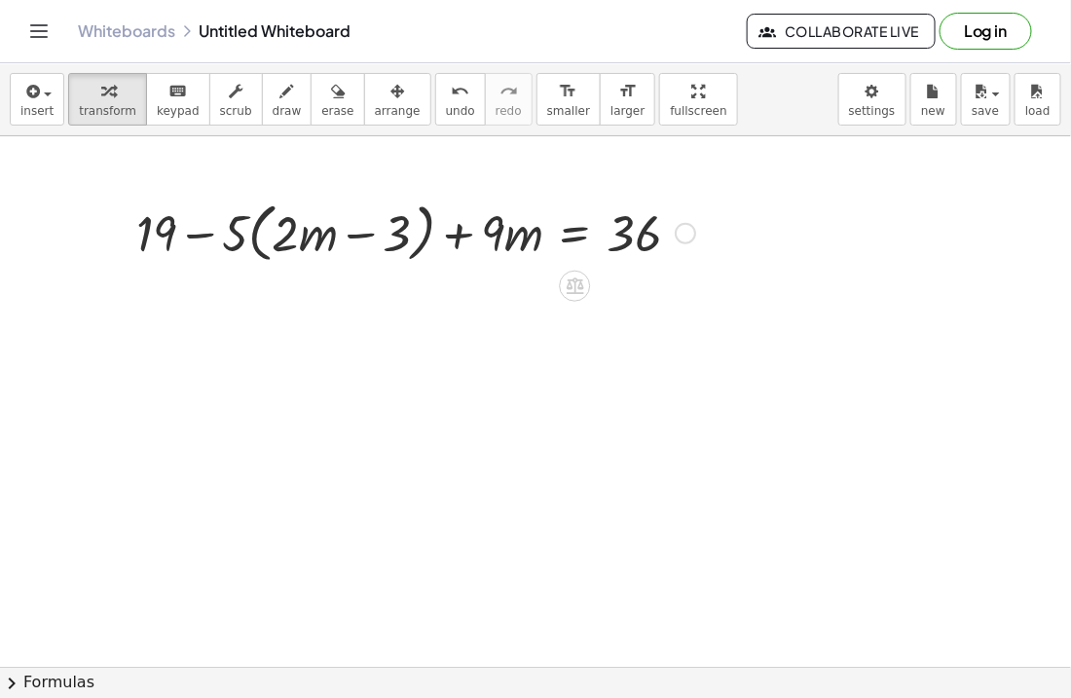
click at [257, 225] on div at bounding box center [416, 232] width 578 height 74
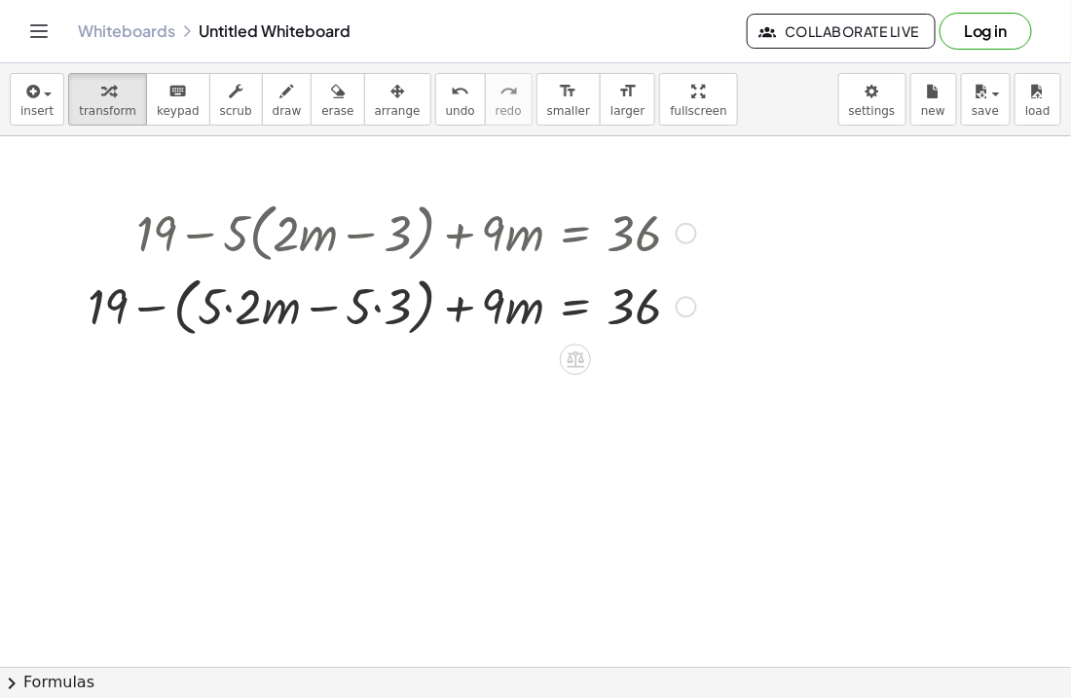
click at [326, 308] on div at bounding box center [392, 306] width 628 height 74
click at [178, 310] on div at bounding box center [392, 306] width 628 height 74
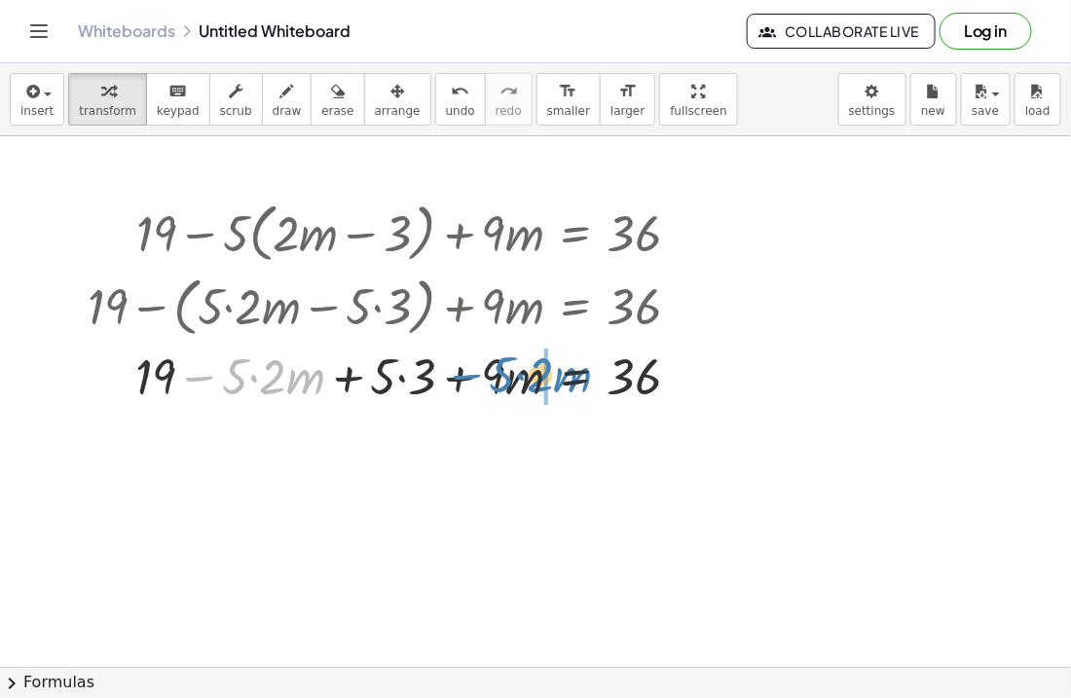
drag, startPoint x: 203, startPoint y: 376, endPoint x: 470, endPoint y: 375, distance: 267.8
click at [470, 375] on div at bounding box center [392, 375] width 628 height 66
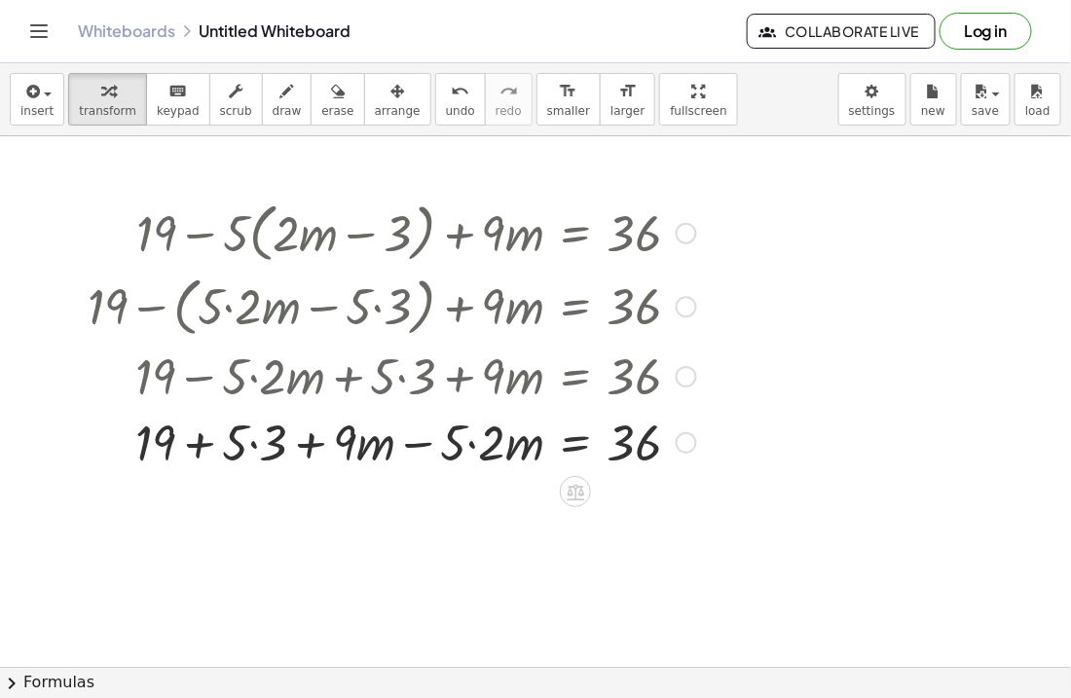
click at [420, 444] on div at bounding box center [392, 441] width 628 height 66
drag, startPoint x: 316, startPoint y: 441, endPoint x: 453, endPoint y: 443, distance: 136.3
click at [453, 443] on div at bounding box center [392, 441] width 628 height 66
click at [460, 447] on div at bounding box center [392, 441] width 628 height 66
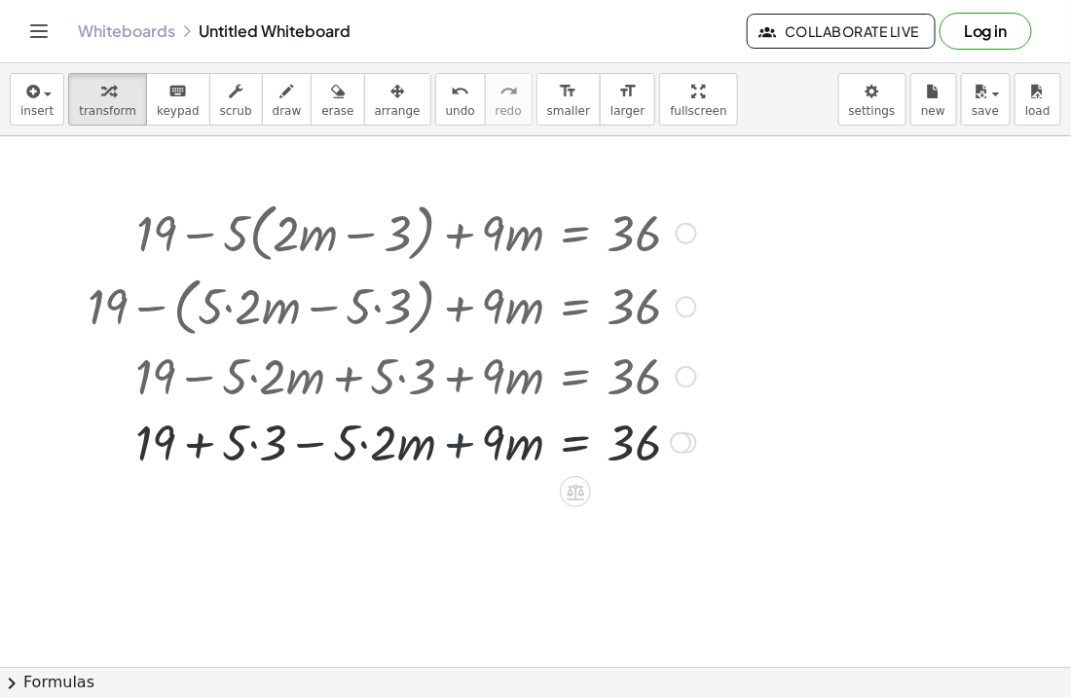
click at [460, 447] on div at bounding box center [392, 441] width 628 height 66
click at [408, 453] on div at bounding box center [392, 441] width 628 height 66
click at [354, 448] on div at bounding box center [392, 441] width 628 height 66
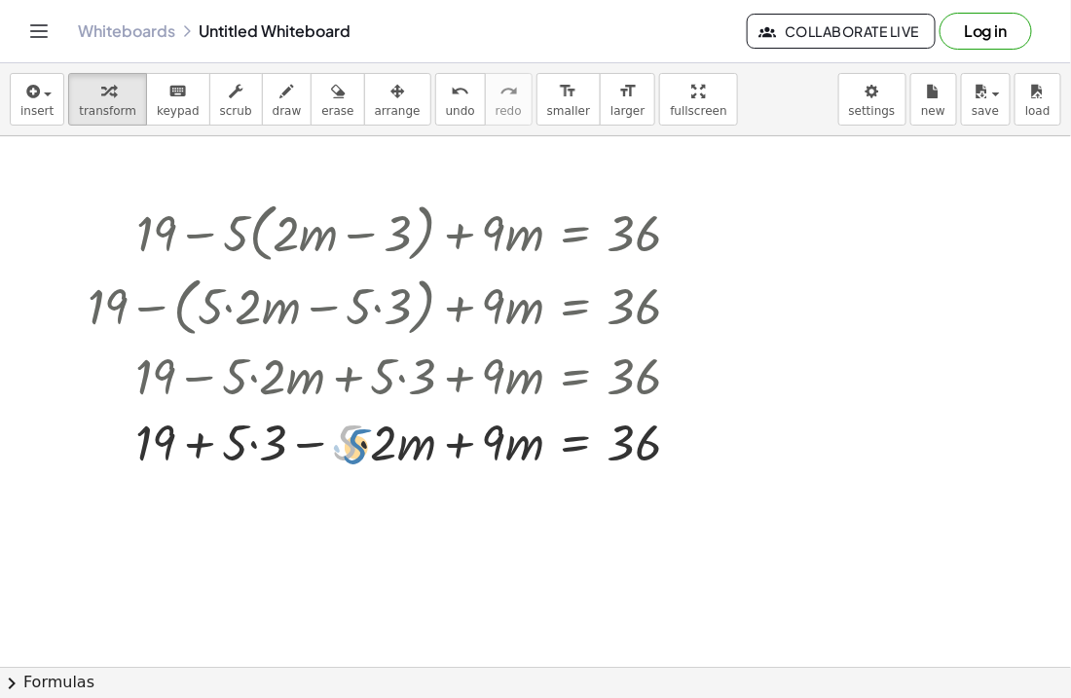
click at [354, 450] on div at bounding box center [392, 441] width 628 height 66
click at [206, 444] on div at bounding box center [392, 441] width 628 height 66
click at [203, 446] on div at bounding box center [392, 441] width 628 height 66
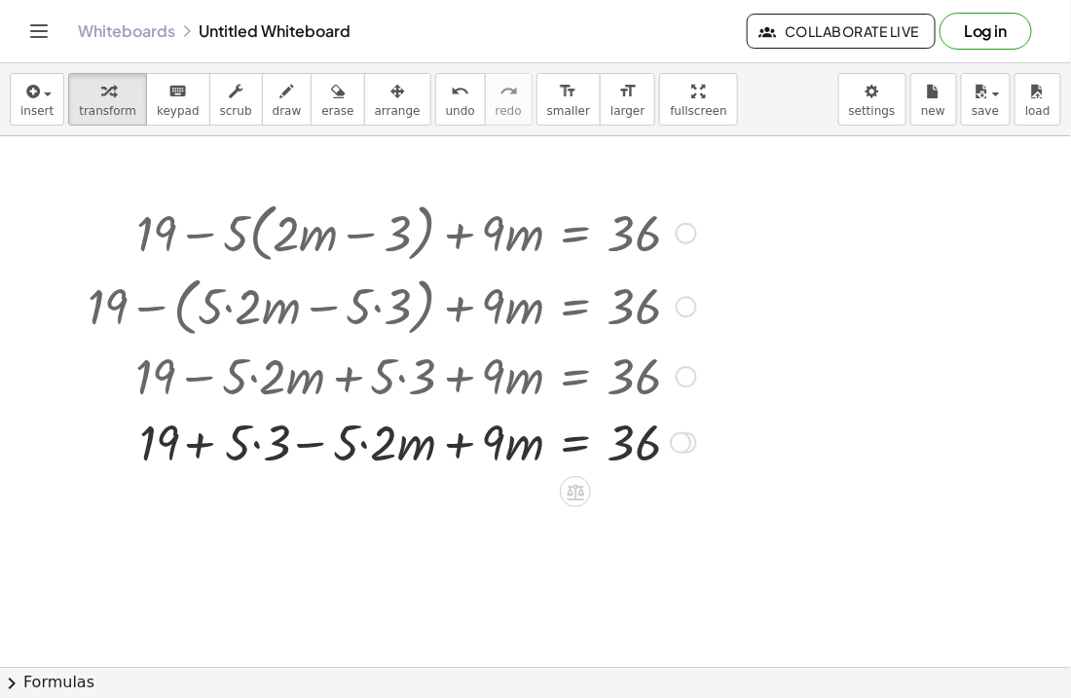
click at [203, 446] on div at bounding box center [392, 441] width 628 height 66
click at [250, 444] on div at bounding box center [392, 441] width 628 height 66
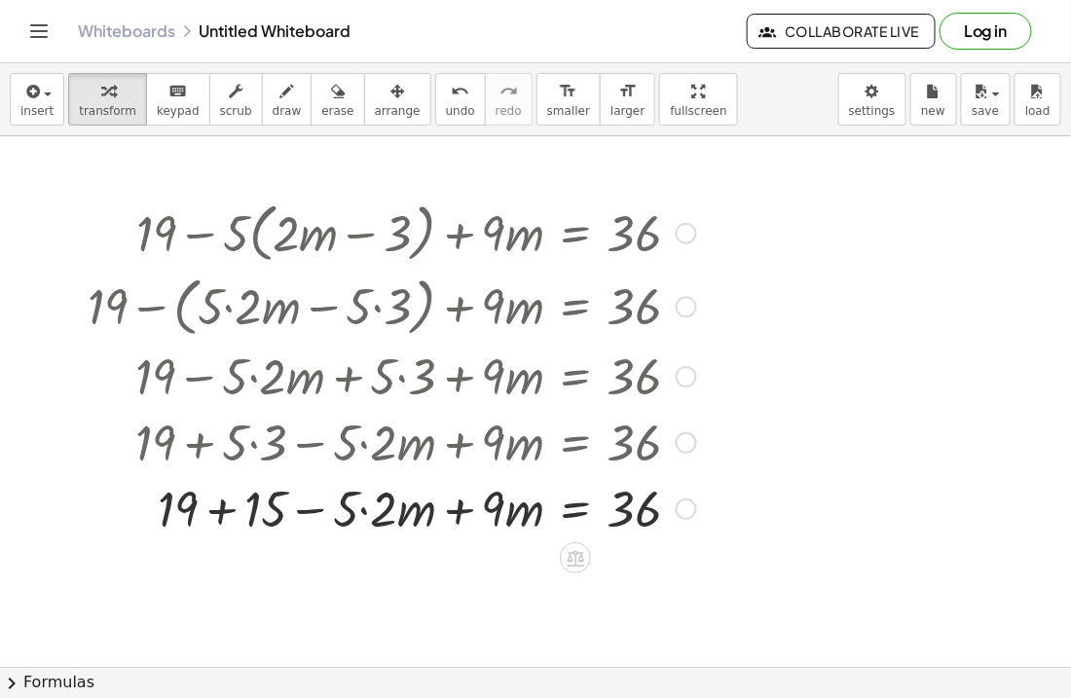
click at [365, 514] on div at bounding box center [392, 507] width 628 height 66
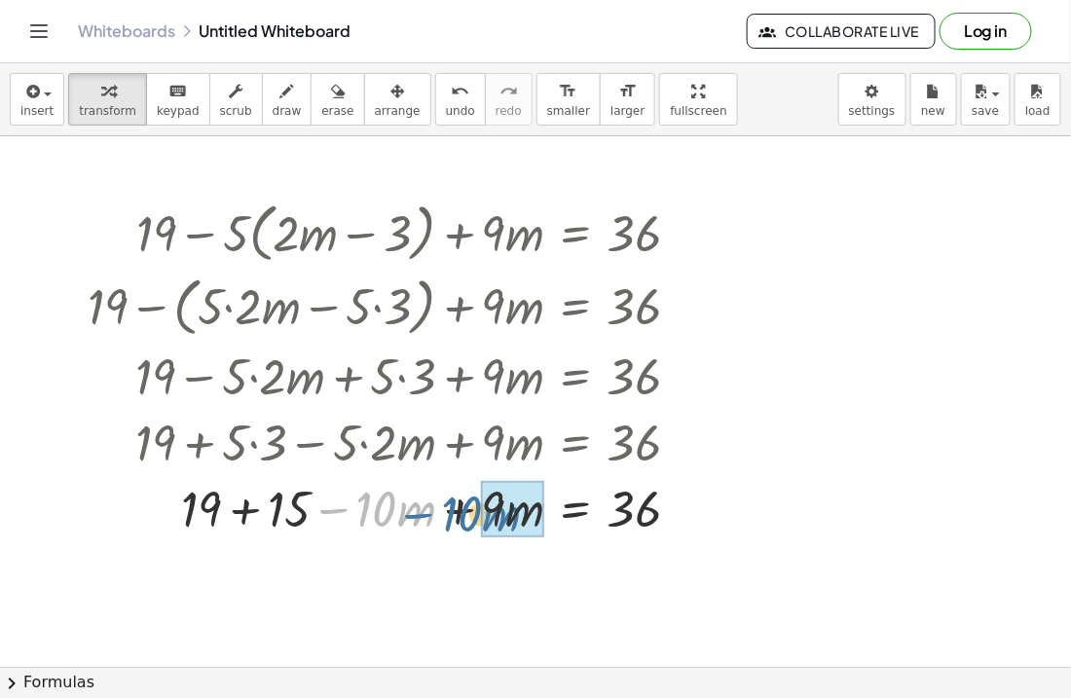
drag, startPoint x: 341, startPoint y: 513, endPoint x: 434, endPoint y: 518, distance: 93.6
click at [434, 518] on div at bounding box center [392, 507] width 628 height 66
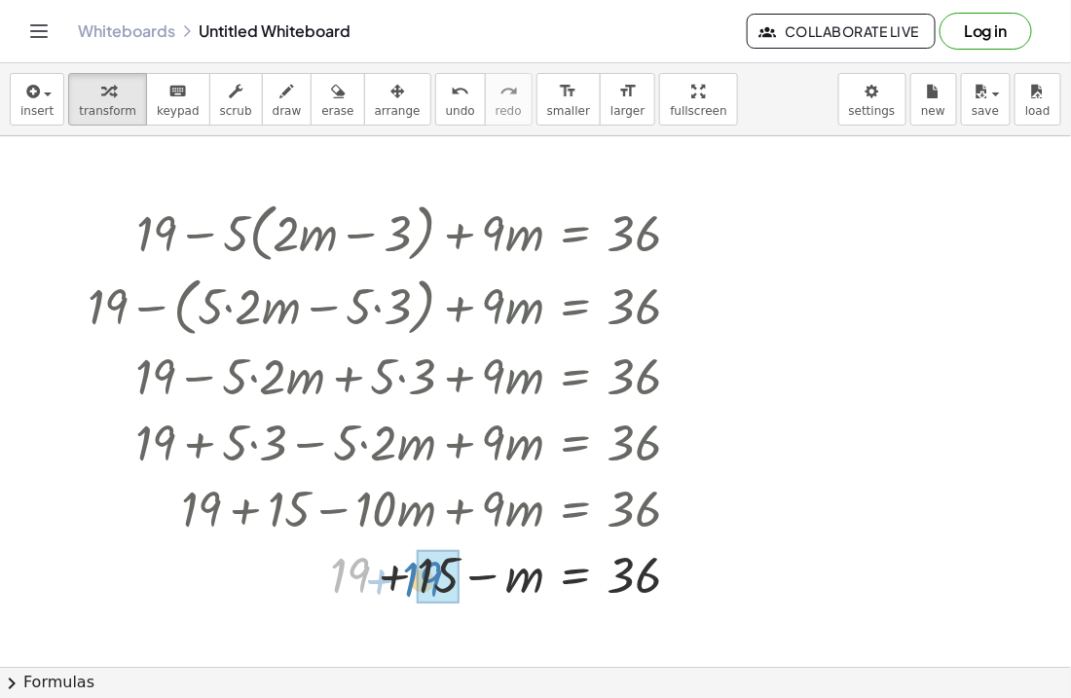
drag, startPoint x: 345, startPoint y: 573, endPoint x: 420, endPoint y: 577, distance: 75.1
drag, startPoint x: 434, startPoint y: 582, endPoint x: 686, endPoint y: 576, distance: 252.2
click at [686, 576] on div at bounding box center [392, 573] width 628 height 66
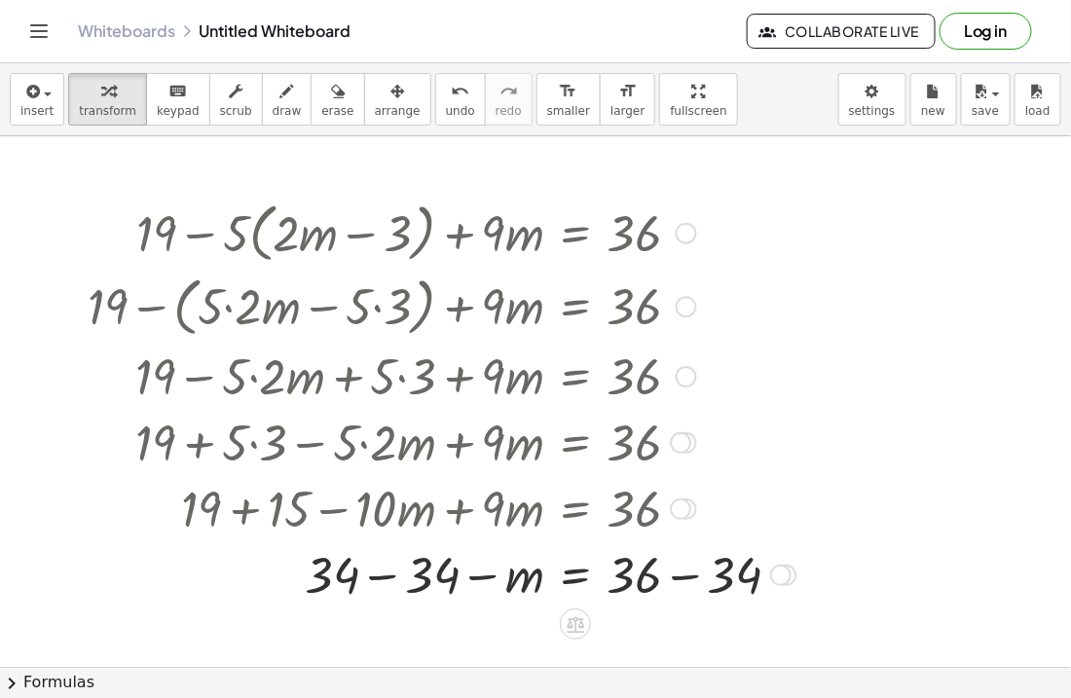
click at [681, 577] on div at bounding box center [442, 573] width 728 height 66
click at [382, 575] on div at bounding box center [392, 573] width 628 height 66
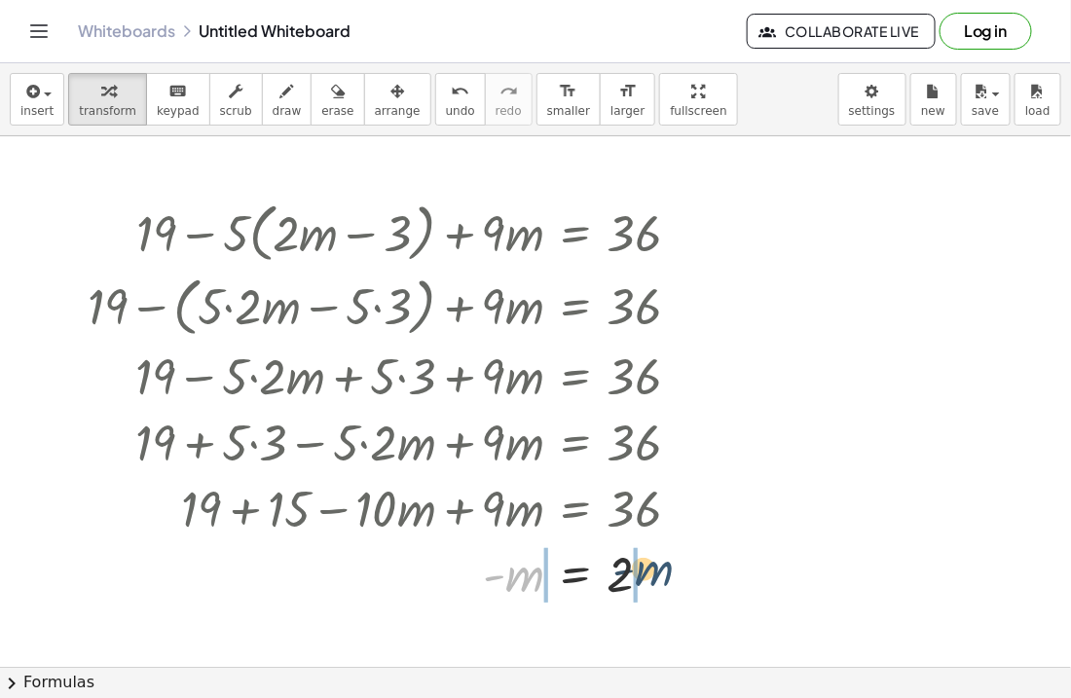
drag, startPoint x: 524, startPoint y: 579, endPoint x: 663, endPoint y: 574, distance: 139.3
click at [663, 574] on div at bounding box center [392, 573] width 628 height 64
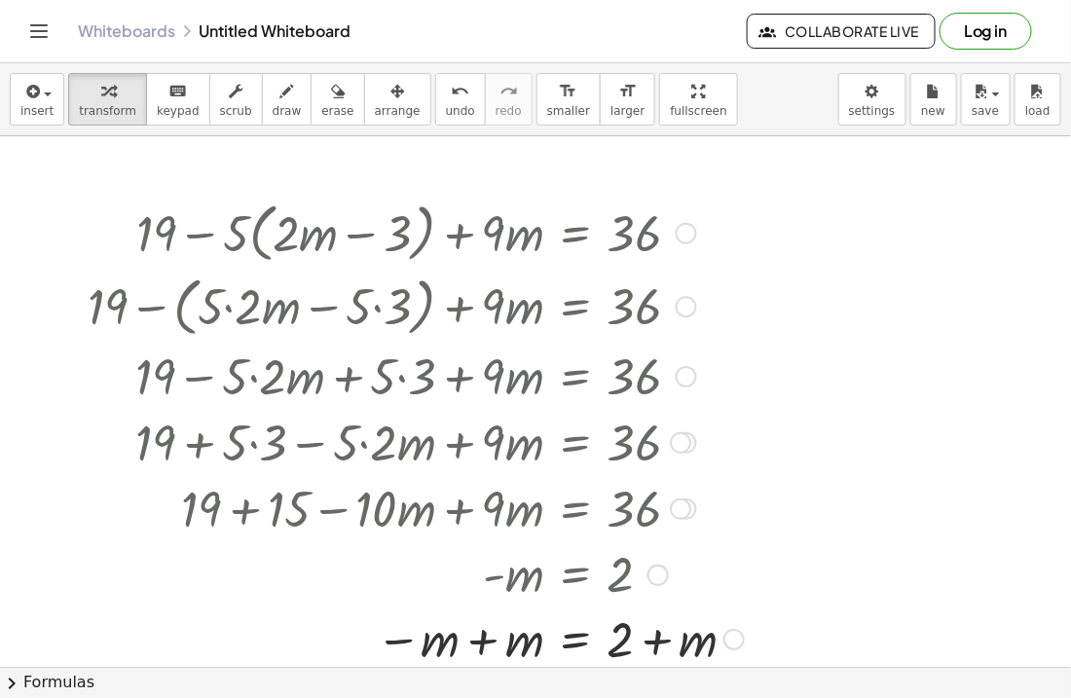
click at [656, 576] on div at bounding box center [657, 575] width 21 height 21
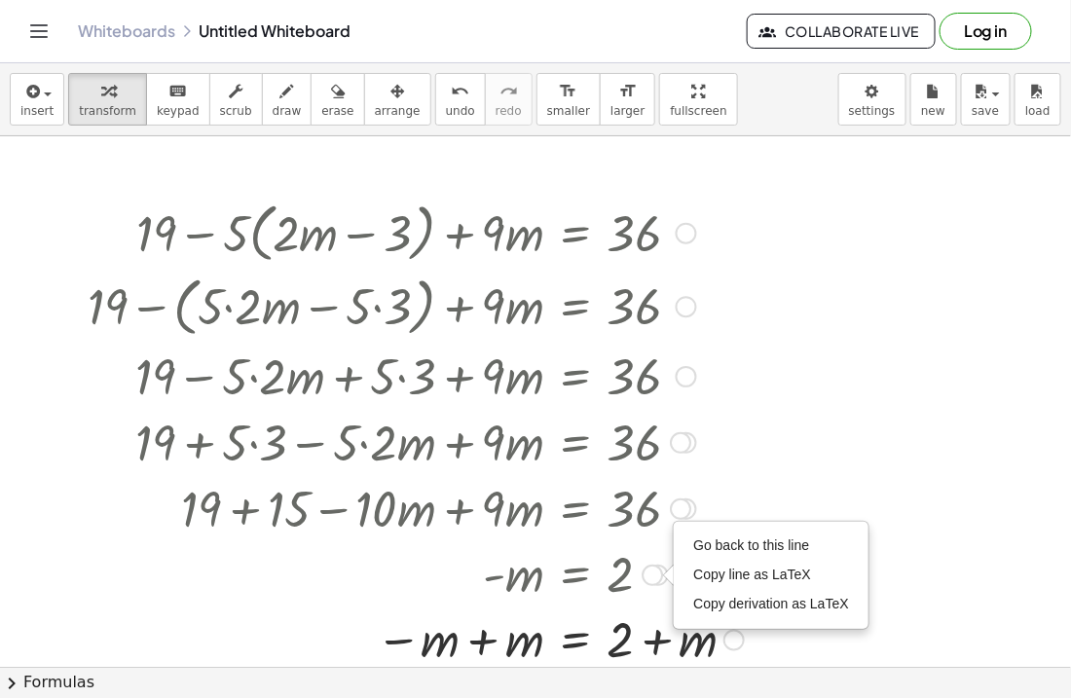
click at [652, 642] on div at bounding box center [416, 639] width 676 height 66
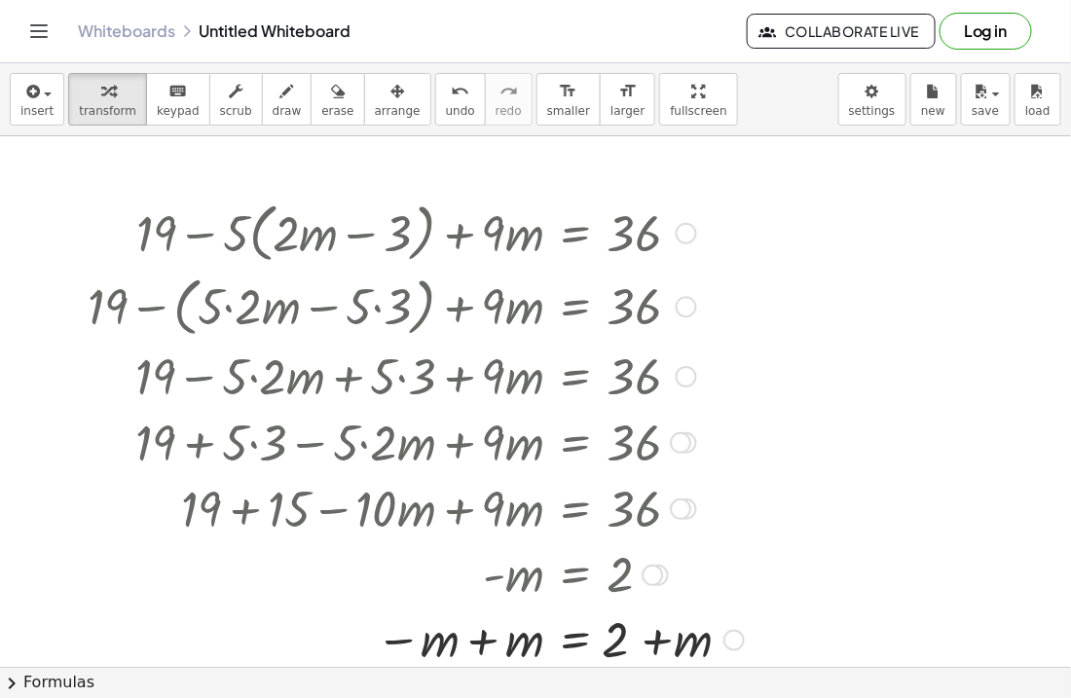
click at [652, 642] on div at bounding box center [416, 639] width 676 height 66
click at [652, 643] on div at bounding box center [416, 639] width 676 height 66
click at [479, 645] on div at bounding box center [416, 639] width 676 height 66
click at [479, 645] on div at bounding box center [419, 639] width 683 height 66
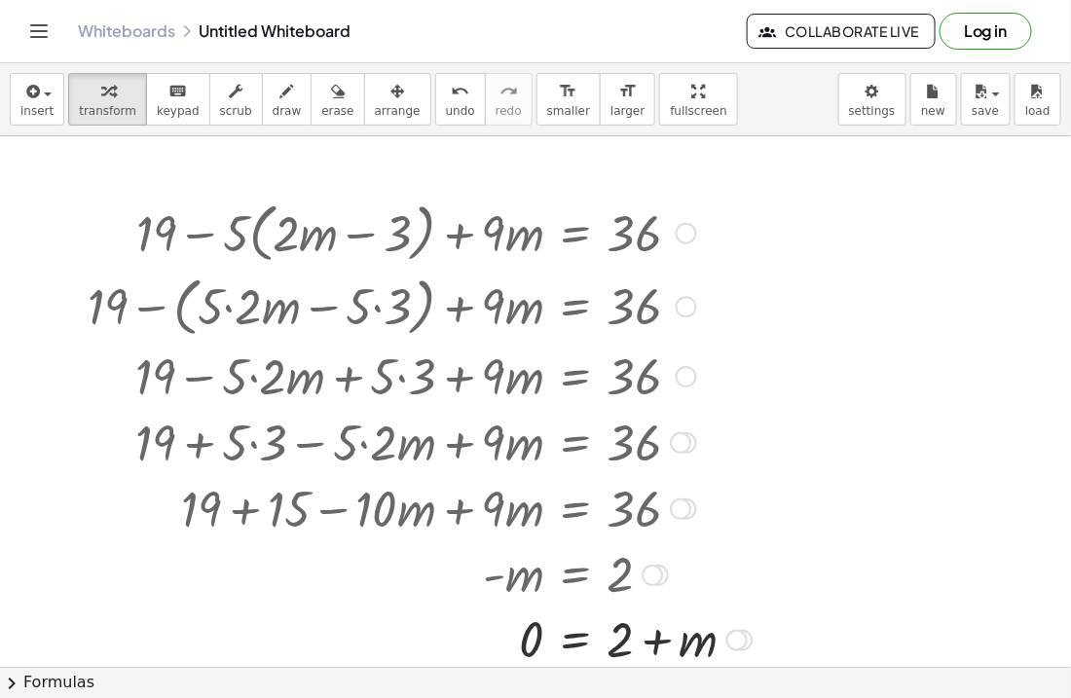
click at [652, 643] on div at bounding box center [419, 639] width 683 height 66
click at [656, 644] on div at bounding box center [419, 639] width 683 height 66
click at [662, 642] on div at bounding box center [419, 639] width 683 height 66
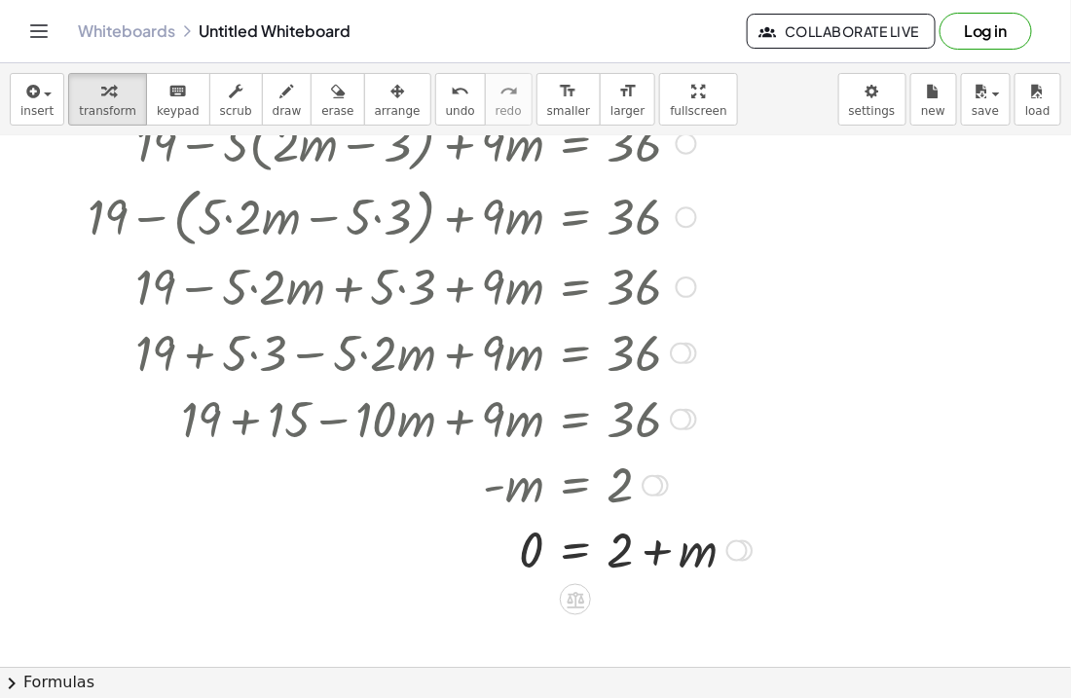
scroll to position [95, 0]
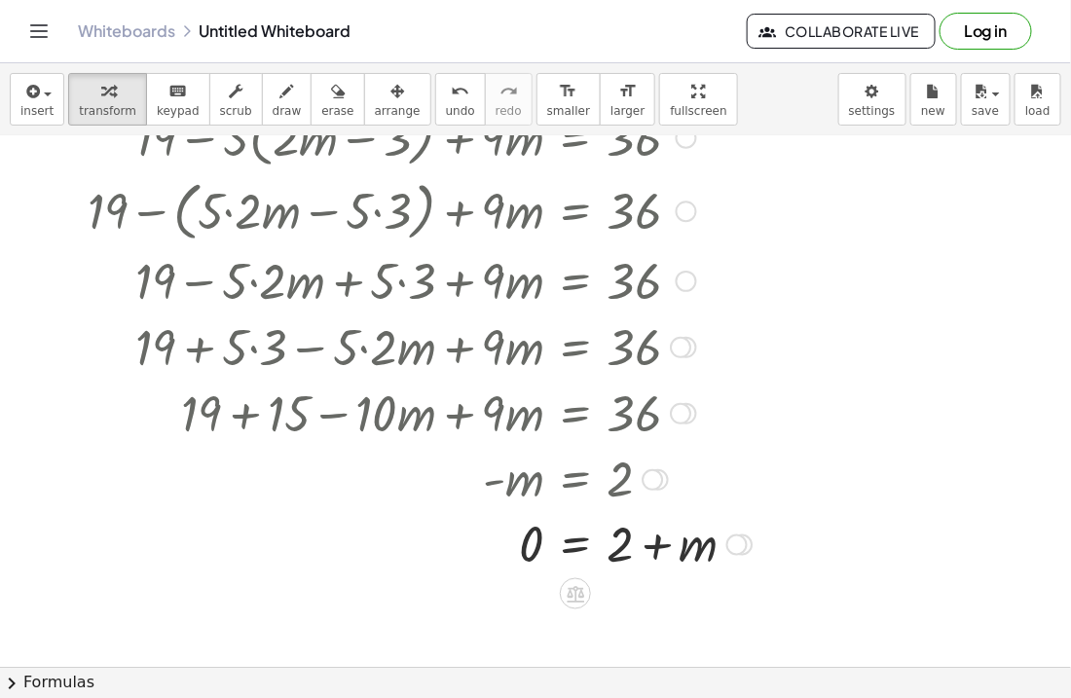
click at [652, 549] on div at bounding box center [419, 543] width 683 height 66
click at [695, 553] on div at bounding box center [419, 543] width 683 height 66
drag, startPoint x: 695, startPoint y: 553, endPoint x: 650, endPoint y: 560, distance: 45.3
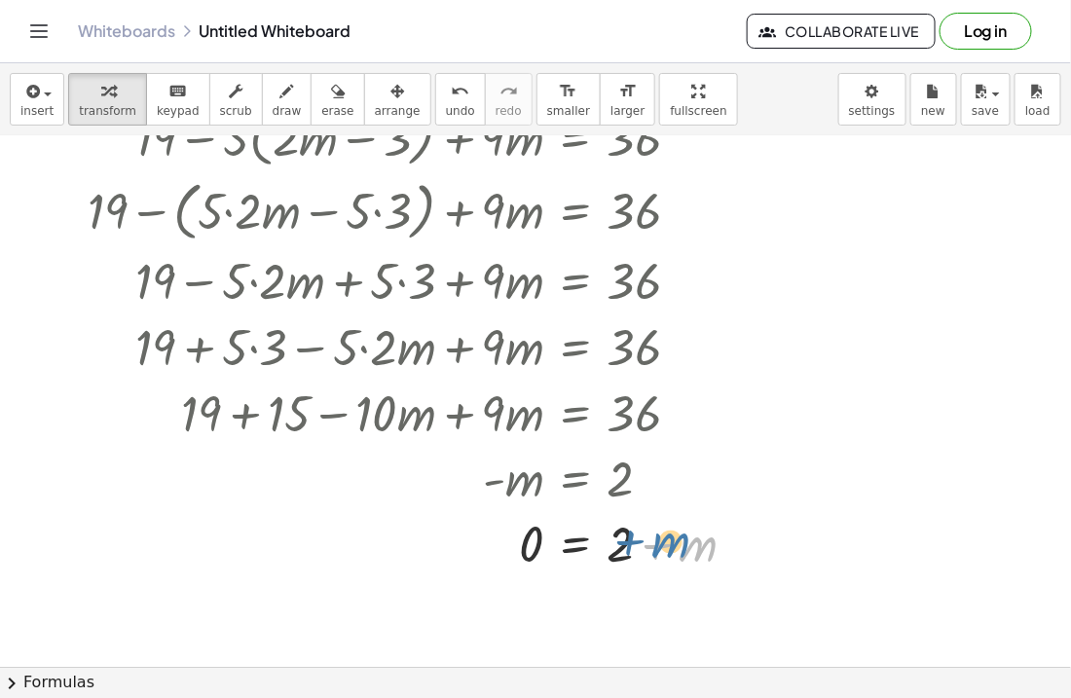
click at [650, 560] on div at bounding box center [419, 543] width 683 height 66
click at [675, 551] on div at bounding box center [419, 543] width 683 height 66
click at [630, 545] on div at bounding box center [419, 543] width 683 height 66
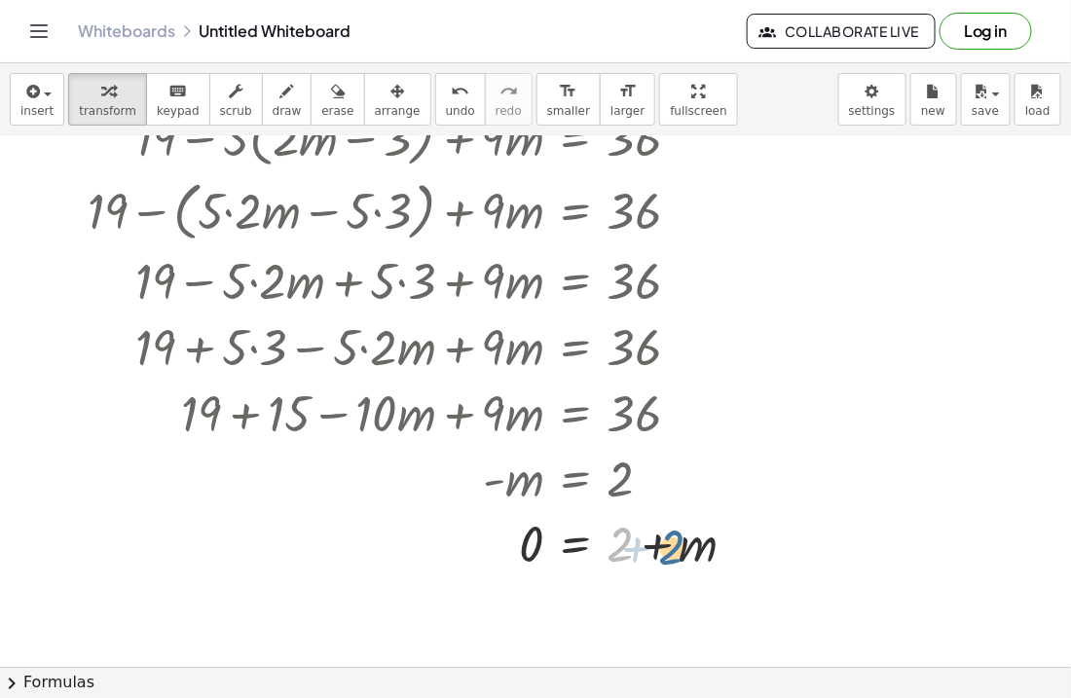
drag, startPoint x: 612, startPoint y: 552, endPoint x: 664, endPoint y: 555, distance: 51.7
click at [664, 555] on div at bounding box center [419, 543] width 683 height 66
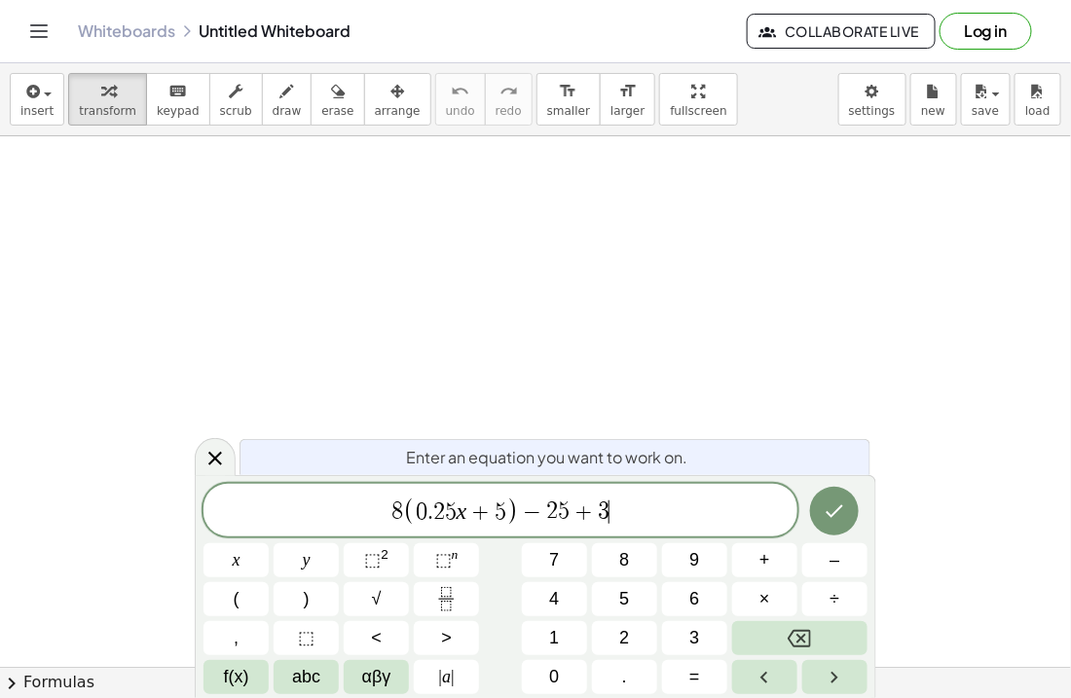
click at [593, 507] on span "+" at bounding box center [584, 511] width 28 height 23
click at [820, 509] on button "Done" at bounding box center [834, 511] width 49 height 49
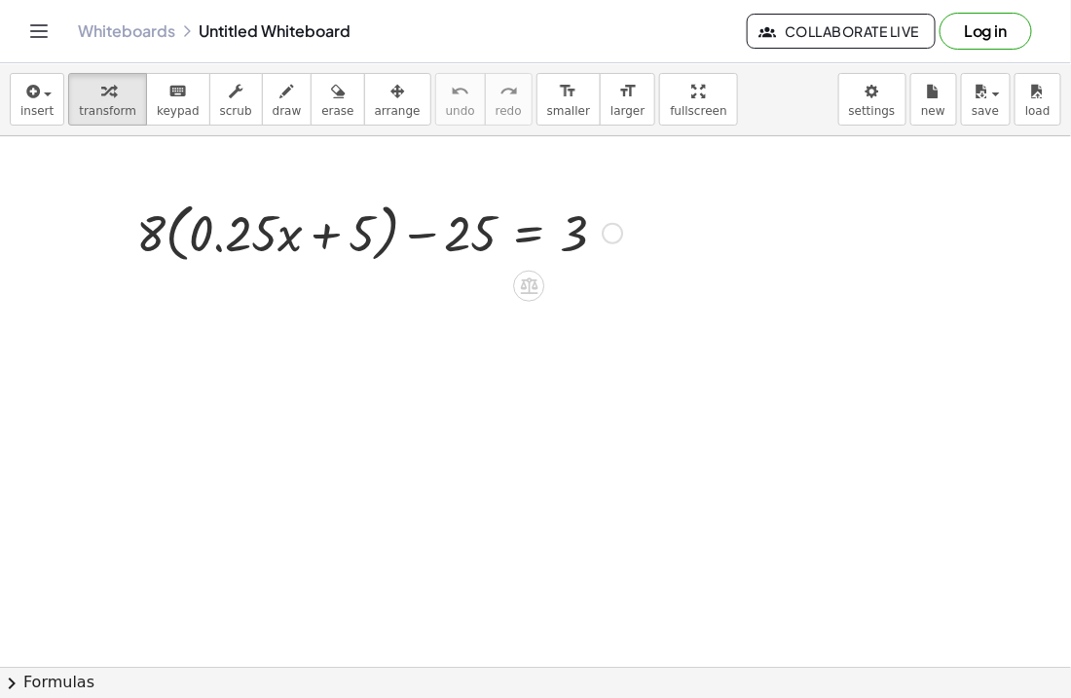
click at [154, 227] on div at bounding box center [379, 232] width 505 height 74
click at [150, 233] on div at bounding box center [379, 232] width 505 height 74
click at [173, 235] on div at bounding box center [379, 232] width 505 height 74
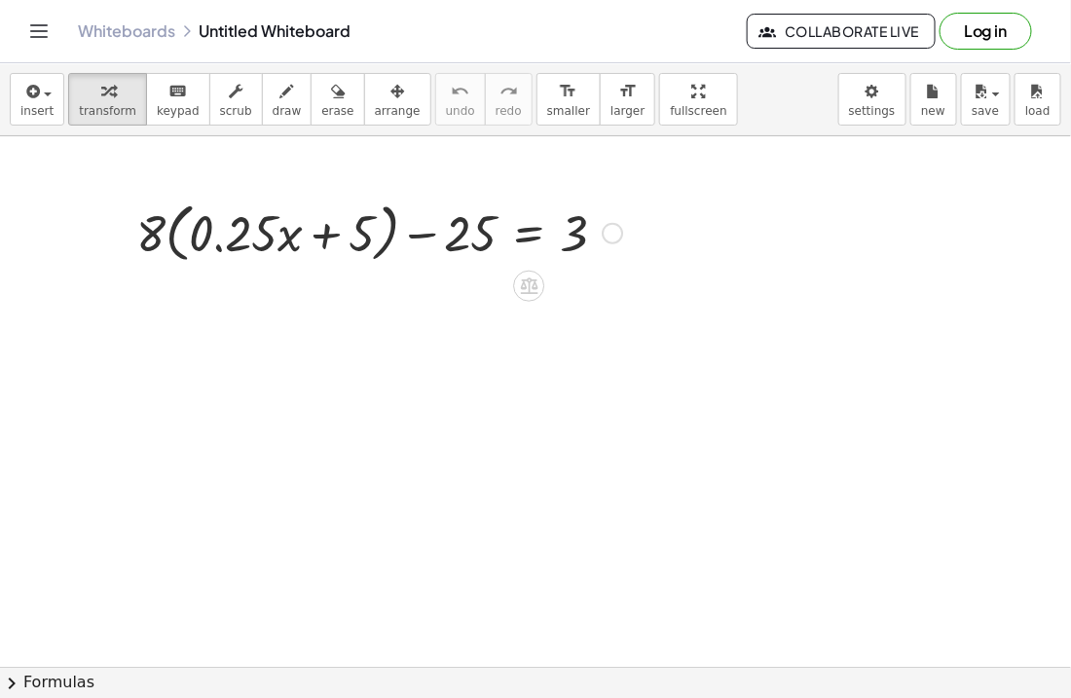
click at [173, 235] on div at bounding box center [379, 232] width 505 height 74
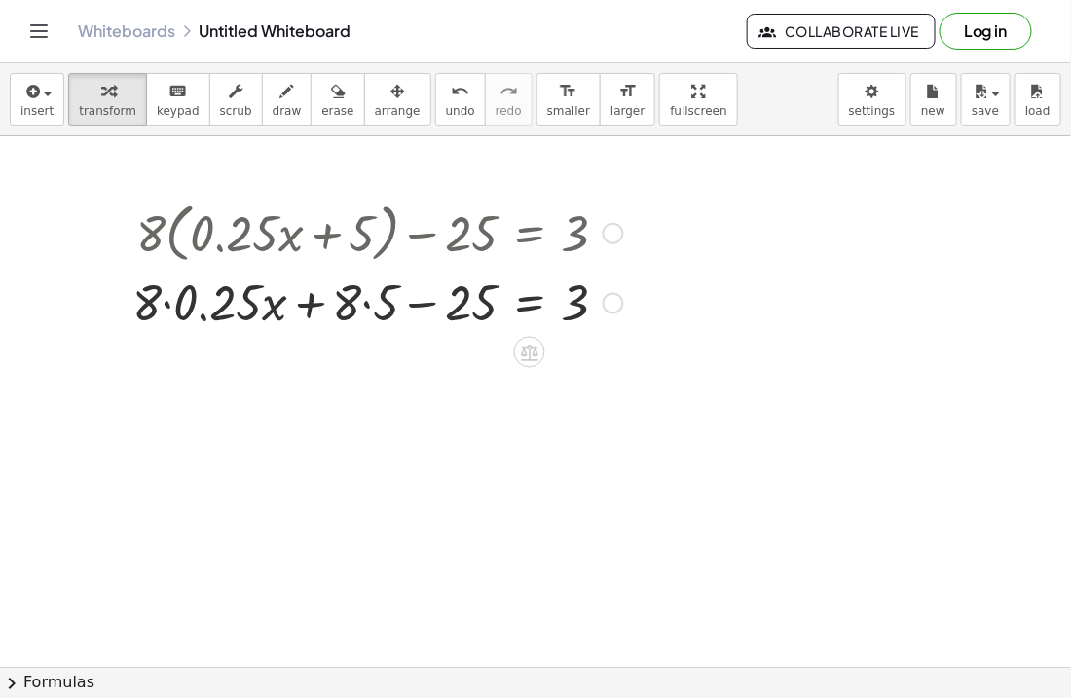
click at [168, 304] on div at bounding box center [378, 302] width 510 height 66
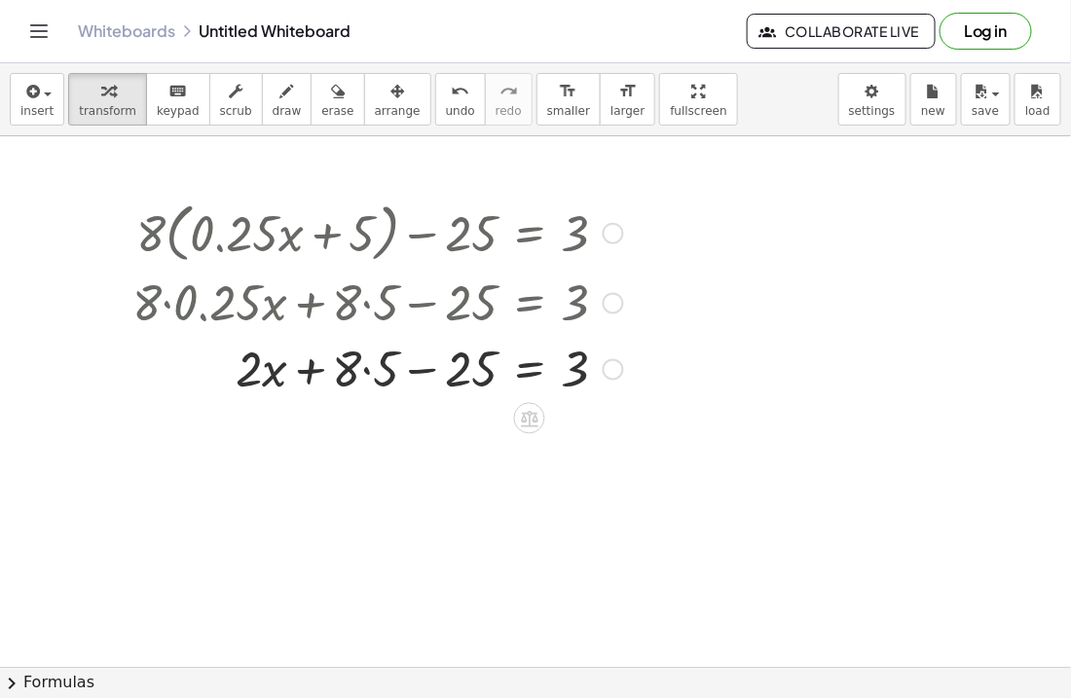
click at [368, 370] on div at bounding box center [378, 368] width 510 height 66
click at [426, 380] on div at bounding box center [378, 368] width 510 height 66
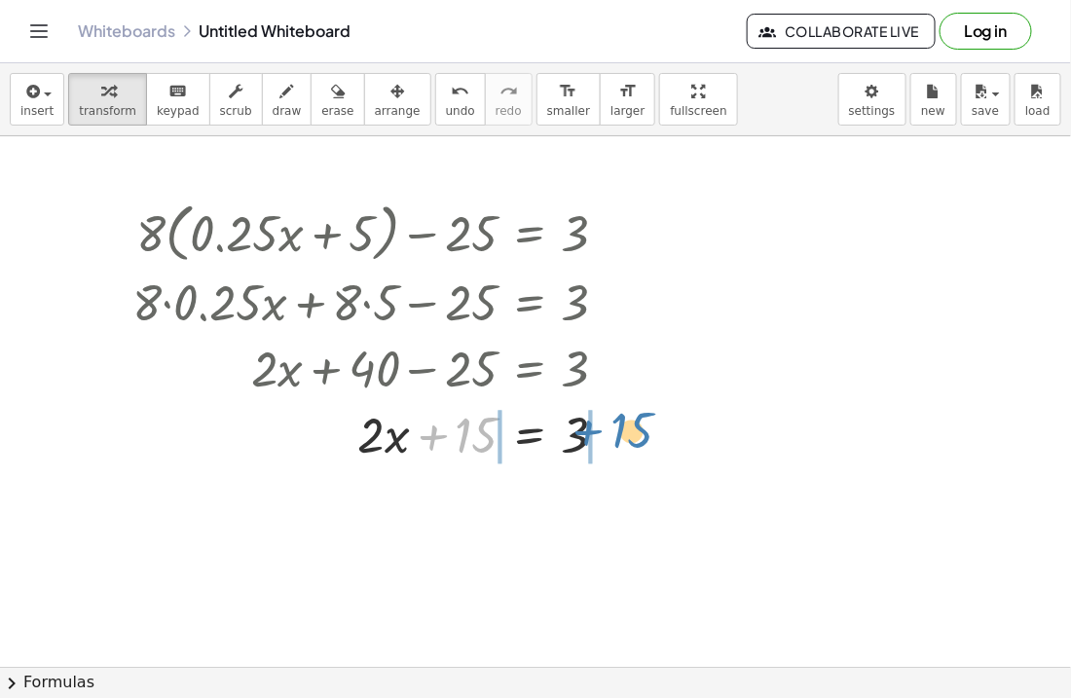
drag, startPoint x: 436, startPoint y: 434, endPoint x: 598, endPoint y: 428, distance: 161.7
click at [598, 428] on div at bounding box center [378, 434] width 510 height 66
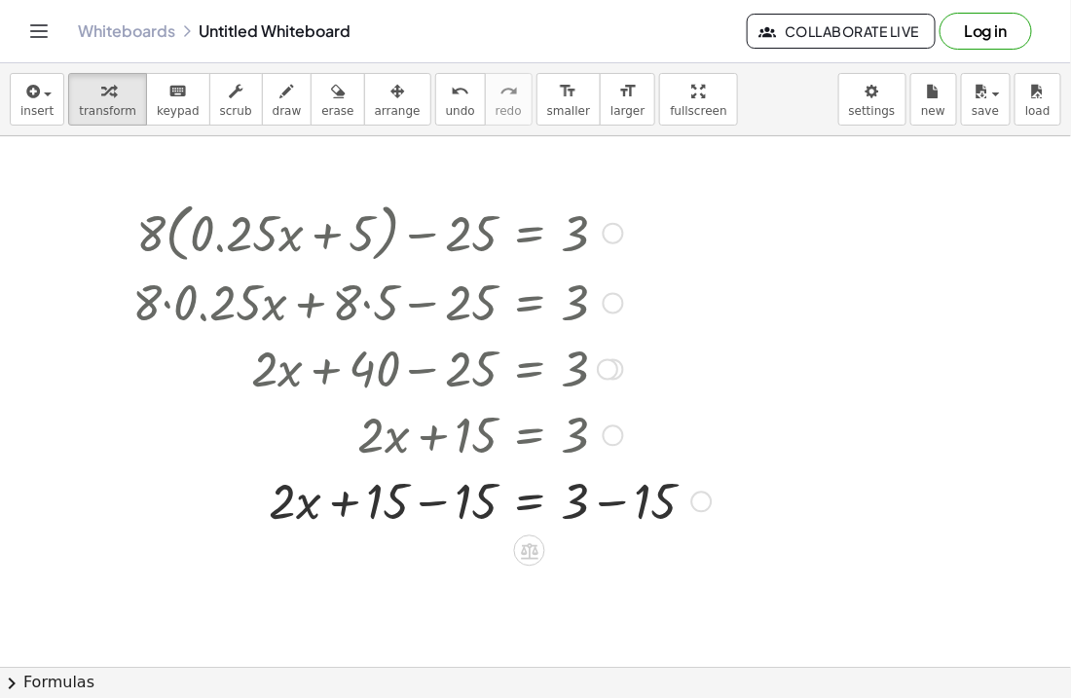
click at [611, 498] on div at bounding box center [422, 500] width 598 height 66
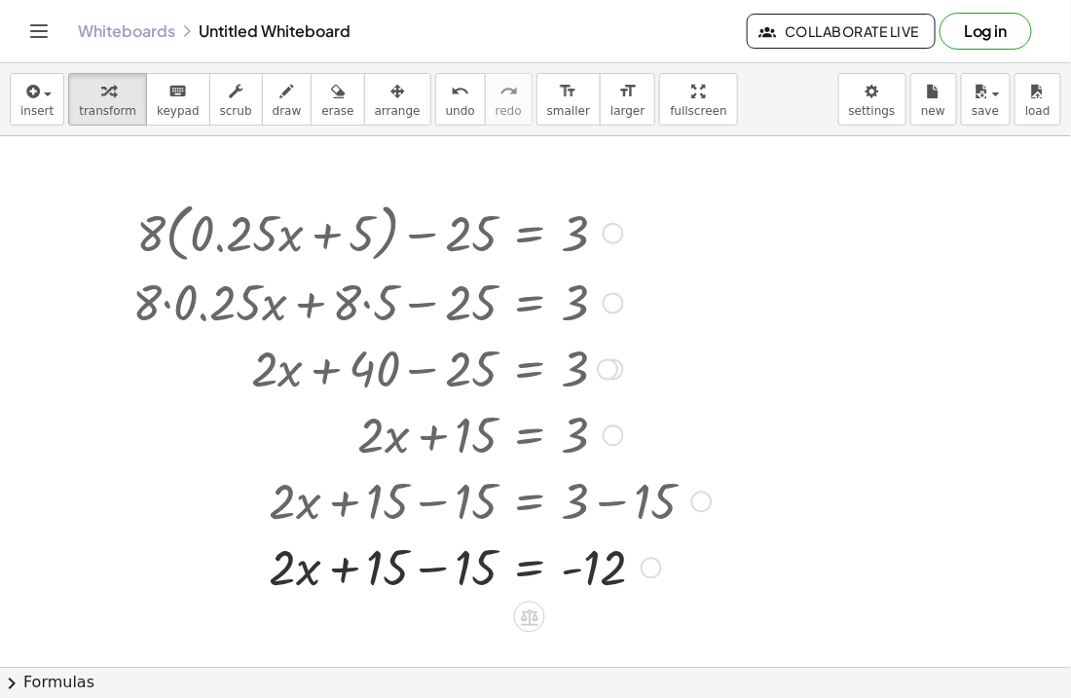
click at [427, 567] on div at bounding box center [422, 567] width 598 height 66
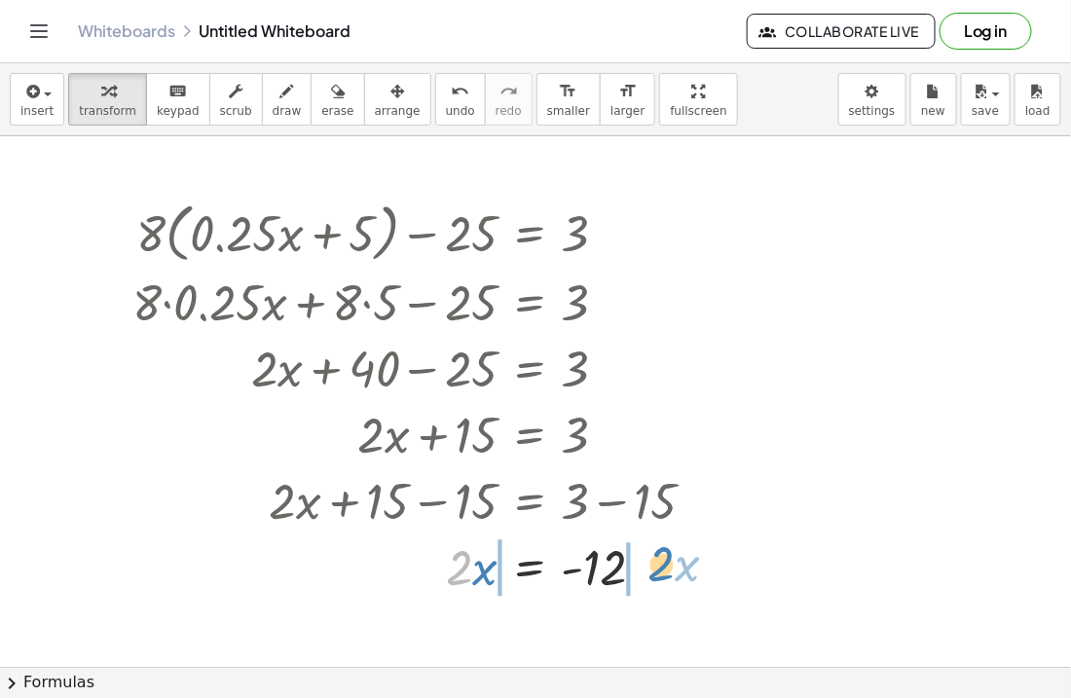
drag, startPoint x: 460, startPoint y: 563, endPoint x: 659, endPoint y: 559, distance: 199.6
click at [659, 559] on div at bounding box center [422, 567] width 598 height 66
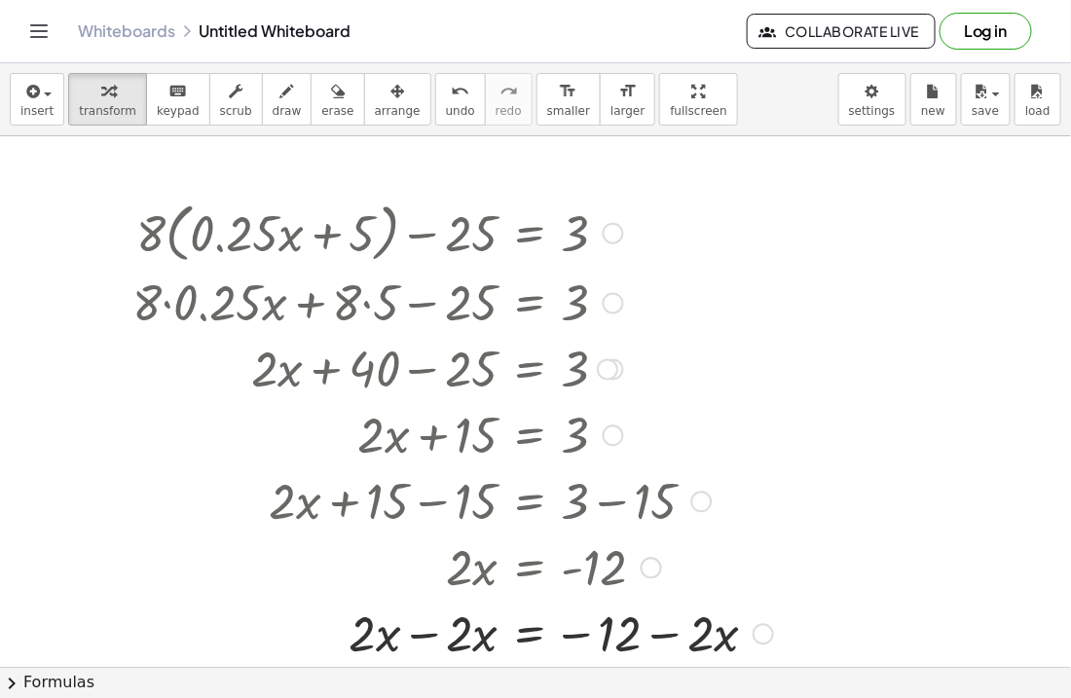
click at [659, 639] on div at bounding box center [453, 633] width 660 height 66
click at [673, 635] on div at bounding box center [453, 633] width 660 height 66
click at [431, 632] on div at bounding box center [453, 633] width 660 height 66
click at [583, 633] on div at bounding box center [453, 633] width 660 height 66
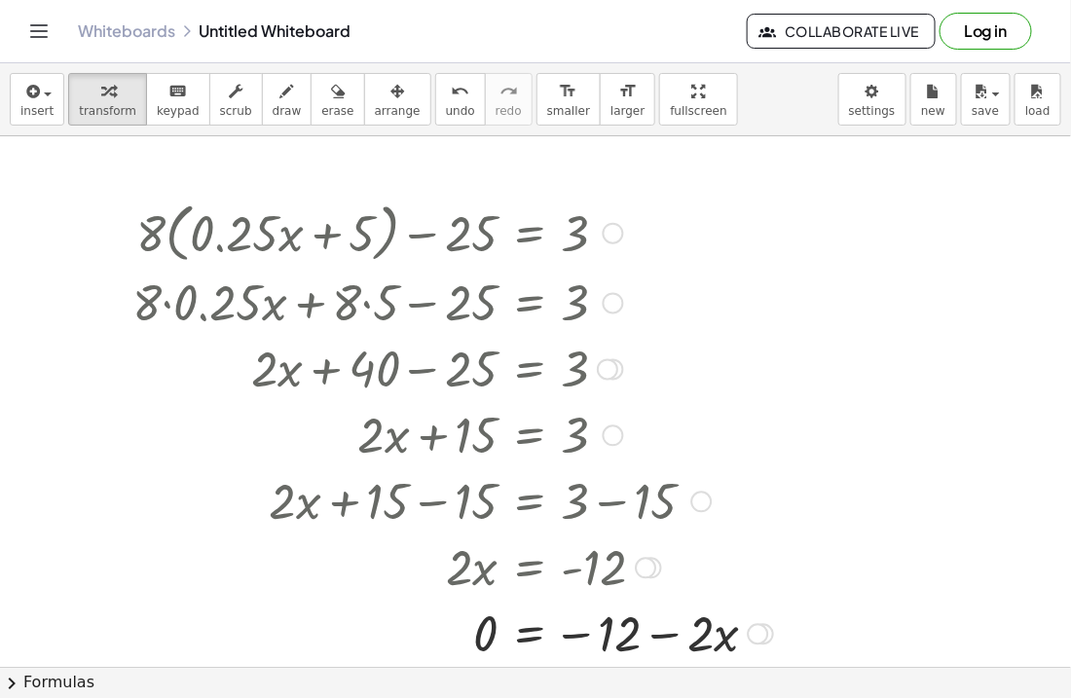
click at [583, 633] on div at bounding box center [453, 633] width 660 height 66
click at [536, 633] on div at bounding box center [453, 633] width 660 height 66
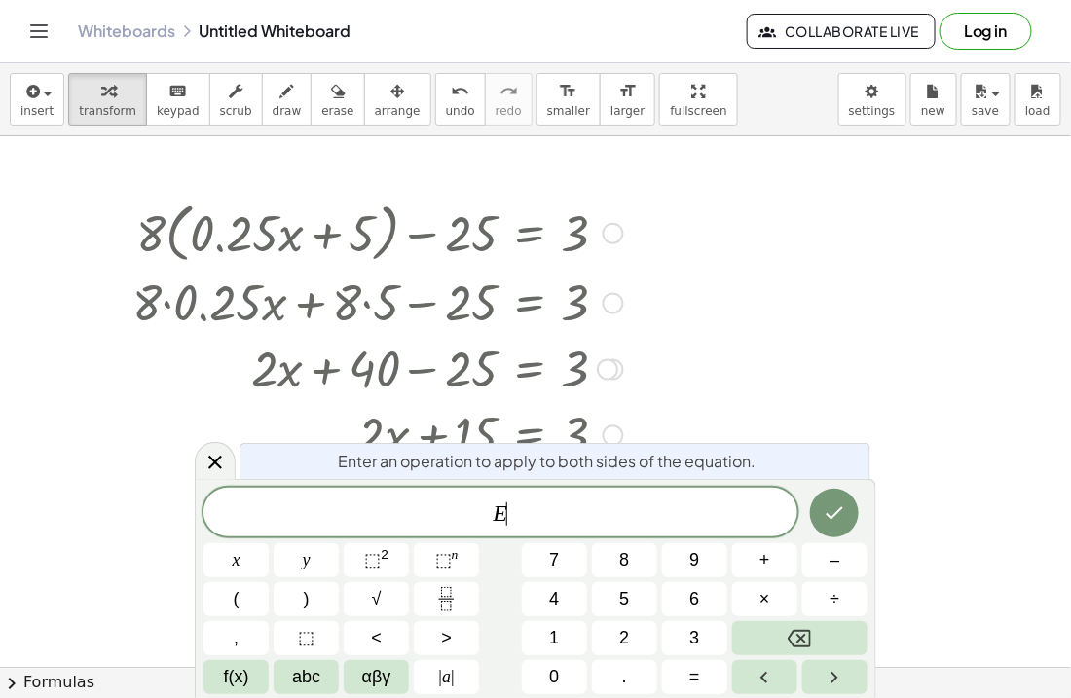
click at [536, 633] on button "1" at bounding box center [554, 638] width 65 height 34
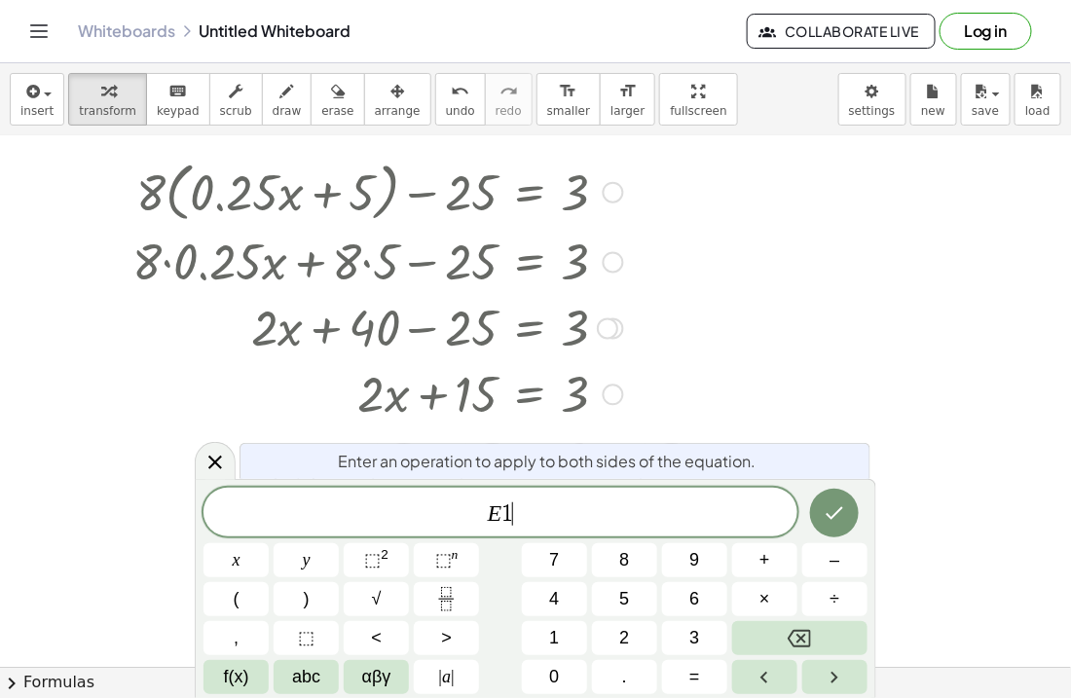
scroll to position [43, 0]
click at [216, 456] on icon at bounding box center [214, 462] width 23 height 23
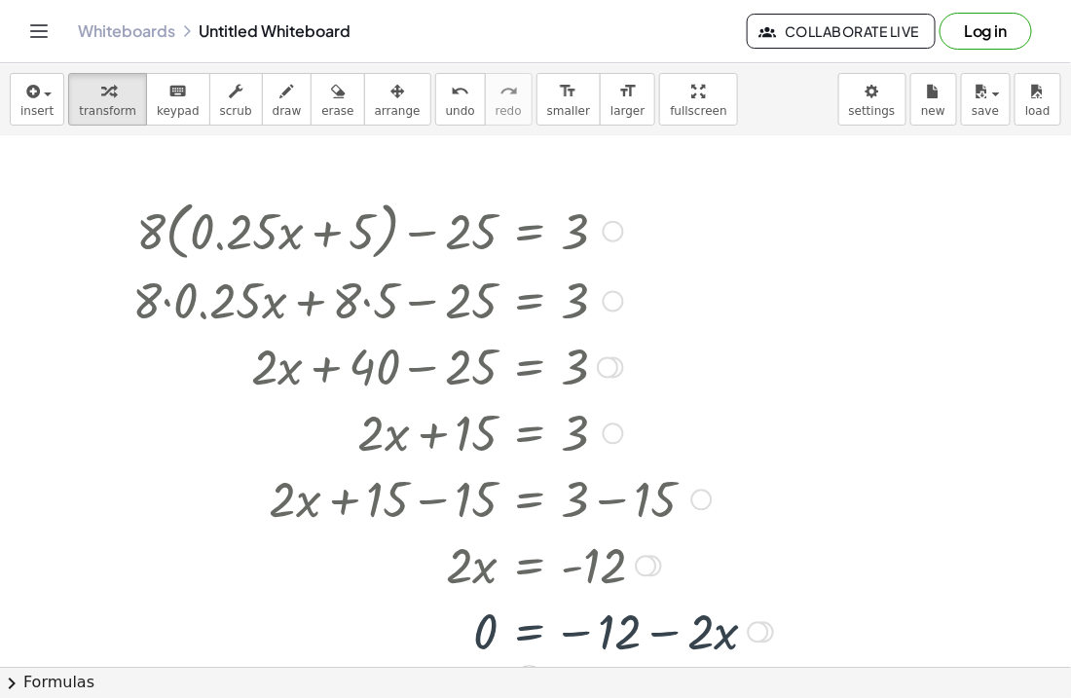
scroll to position [0, 0]
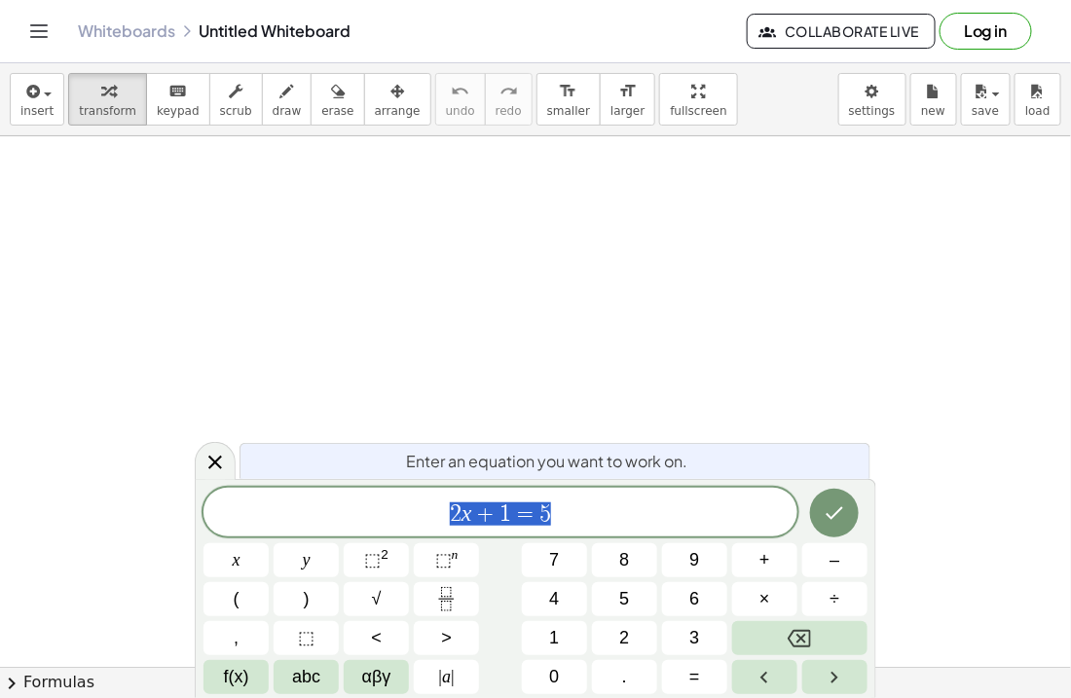
click at [607, 534] on div "2 x + 1 = 5" at bounding box center [500, 512] width 594 height 49
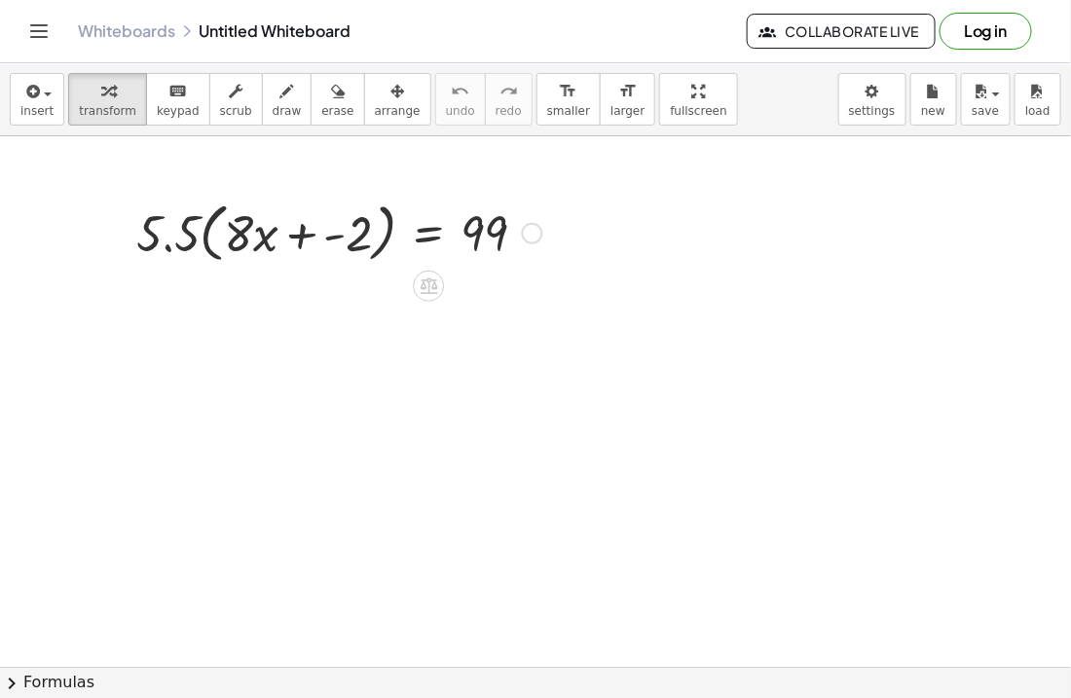
click at [205, 232] on div at bounding box center [339, 232] width 425 height 74
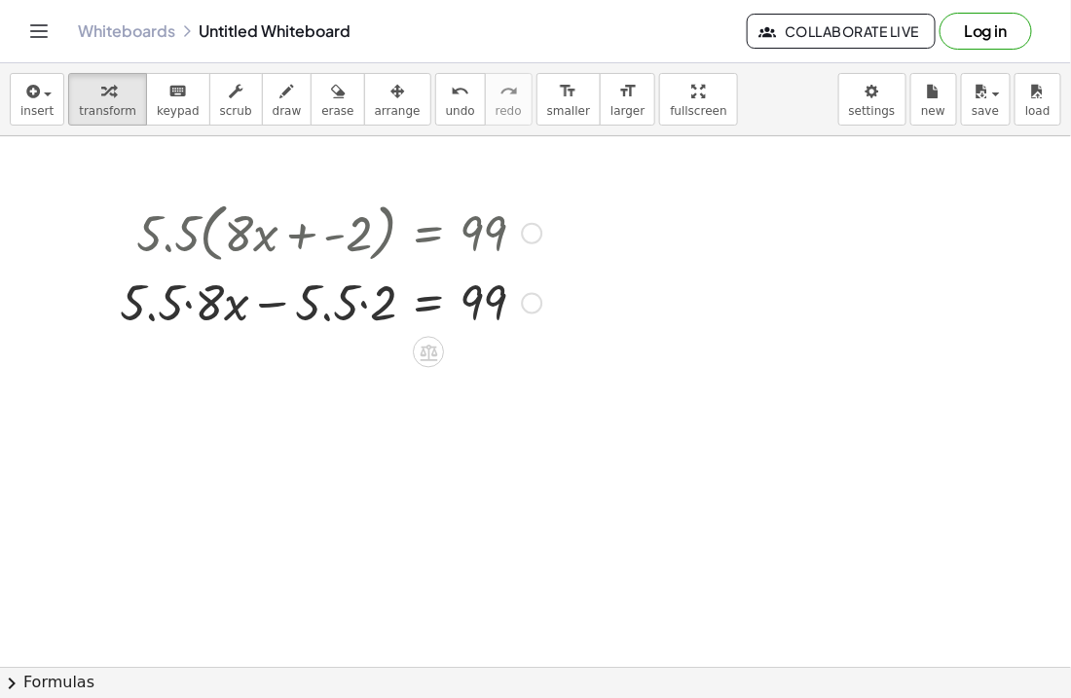
click at [190, 303] on div at bounding box center [330, 302] width 441 height 66
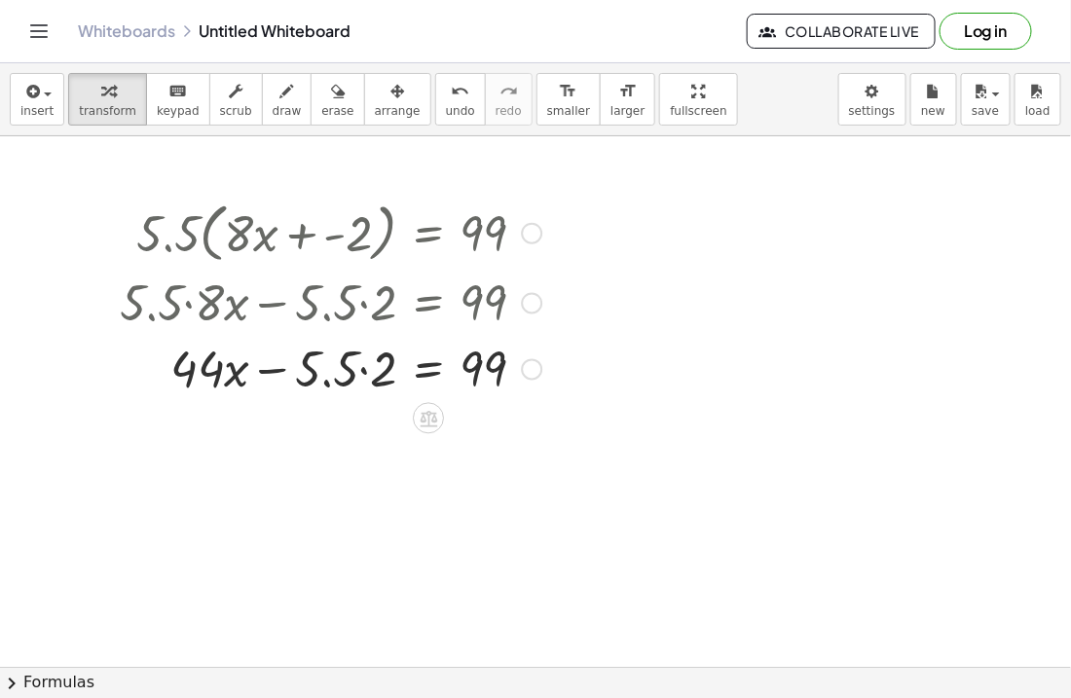
click at [366, 371] on div at bounding box center [330, 368] width 441 height 66
drag, startPoint x: 270, startPoint y: 368, endPoint x: 290, endPoint y: 378, distance: 22.6
click at [290, 378] on div at bounding box center [330, 368] width 441 height 66
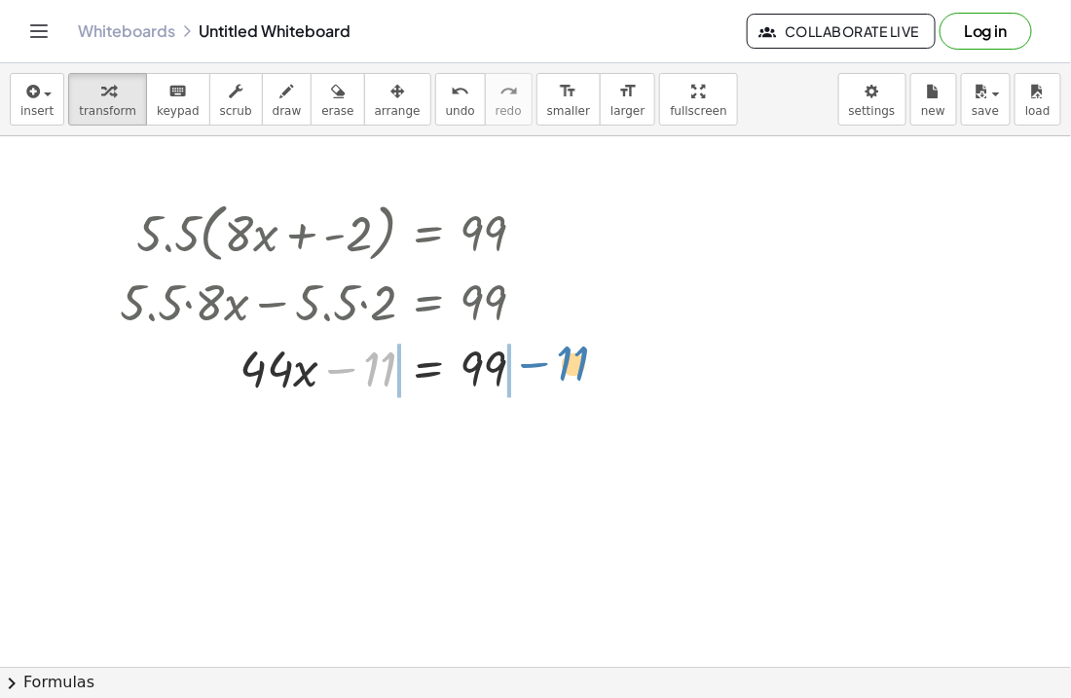
drag, startPoint x: 335, startPoint y: 372, endPoint x: 529, endPoint y: 366, distance: 193.8
click at [529, 366] on div at bounding box center [330, 368] width 441 height 66
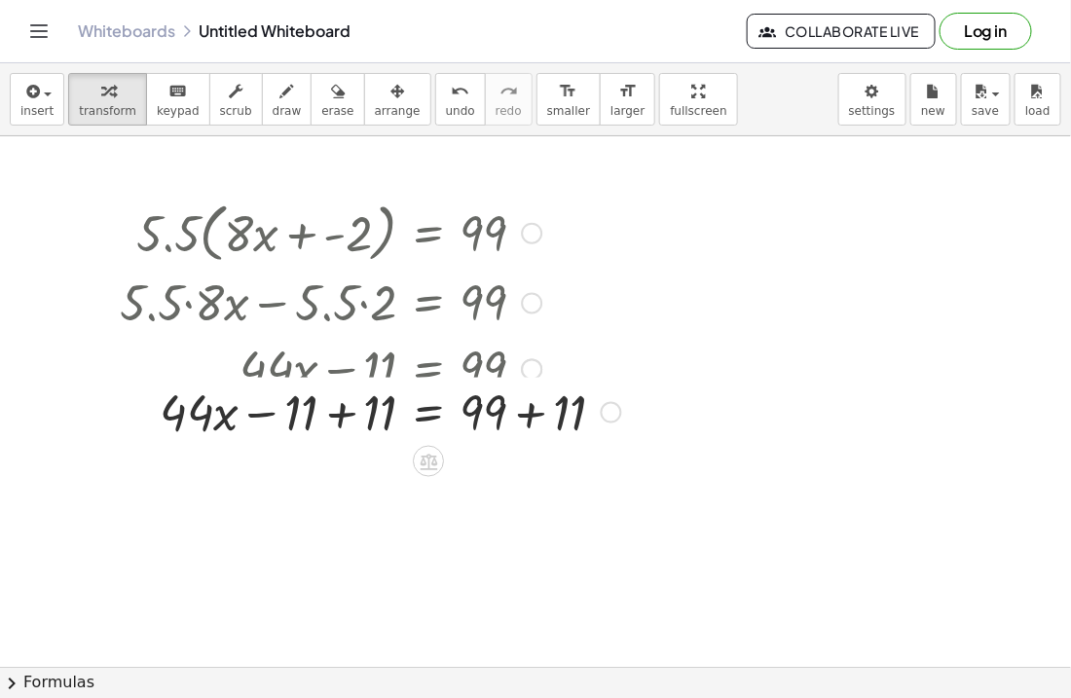
click at [527, 368] on div at bounding box center [531, 369] width 21 height 21
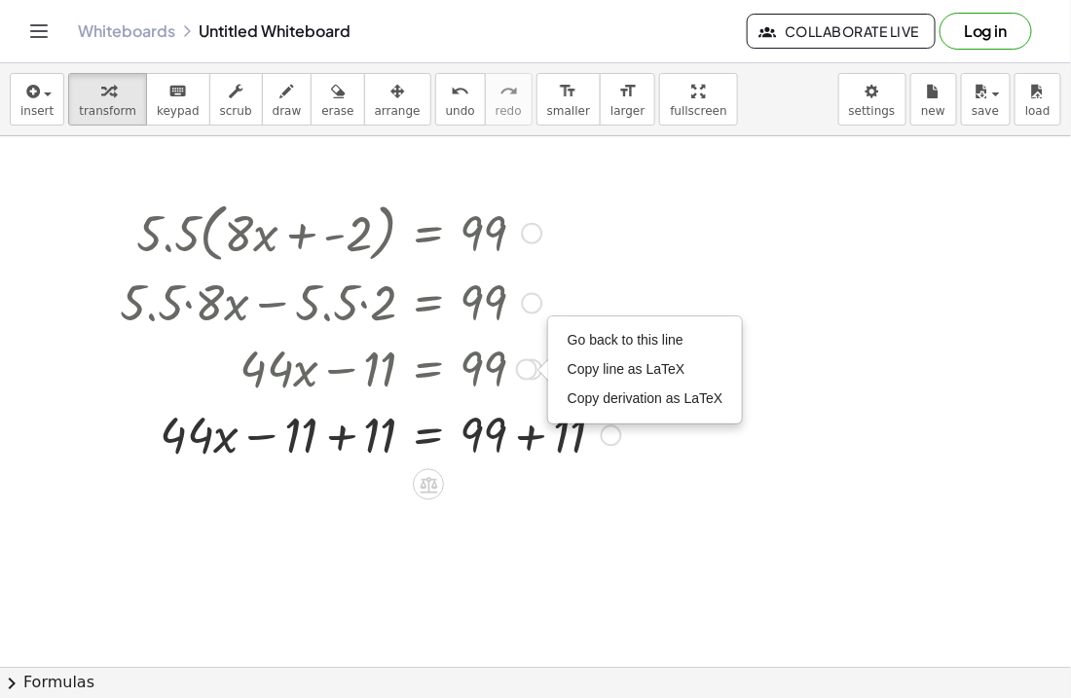
click at [531, 441] on div at bounding box center [370, 434] width 521 height 66
click at [428, 436] on div "x = 99 + · · 44 − 11 + 11 + + 11" at bounding box center [428, 436] width 0 height 0
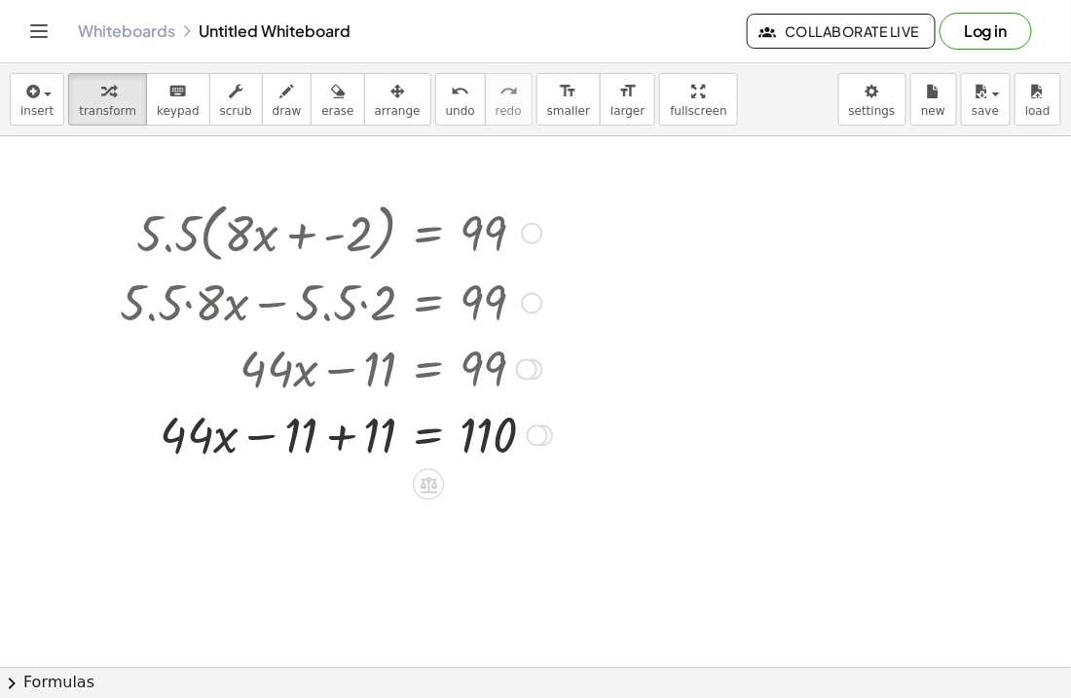
click at [344, 437] on div at bounding box center [336, 434] width 452 height 66
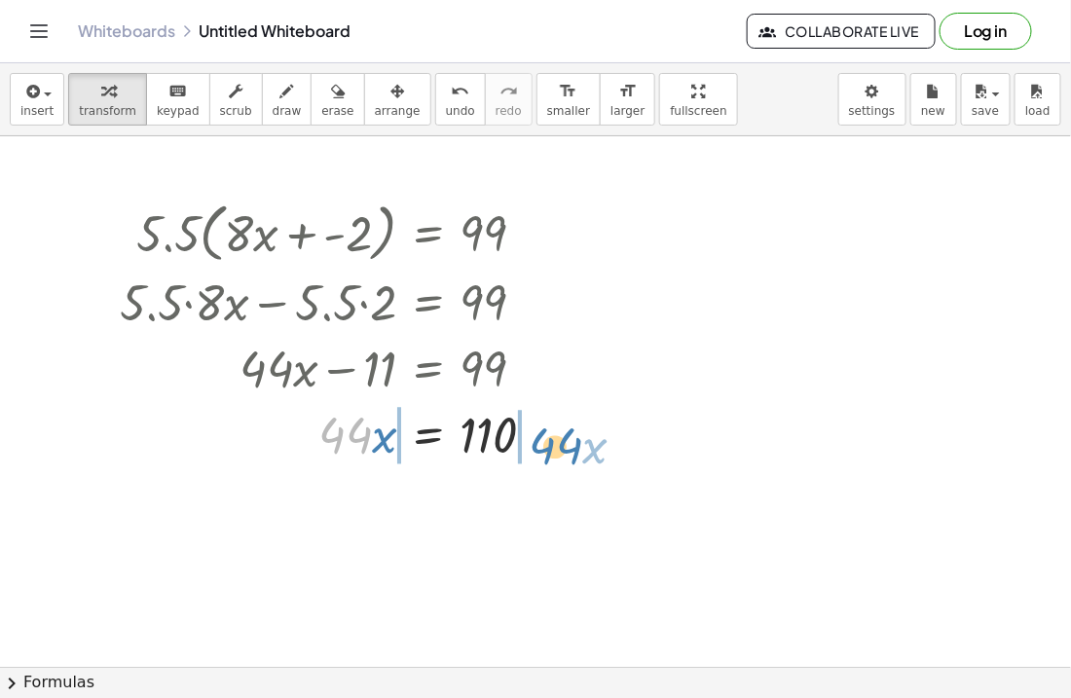
drag, startPoint x: 334, startPoint y: 437, endPoint x: 544, endPoint y: 447, distance: 210.5
click at [544, 447] on div at bounding box center [336, 434] width 452 height 66
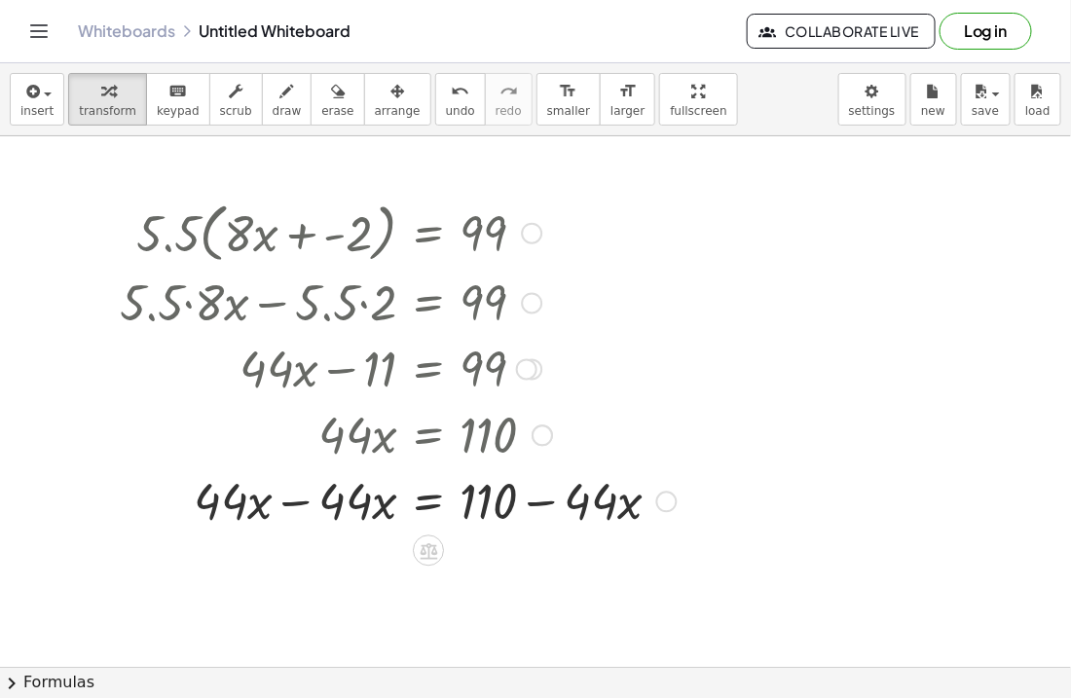
click at [537, 501] on div at bounding box center [398, 500] width 576 height 66
click at [295, 501] on div at bounding box center [398, 500] width 576 height 66
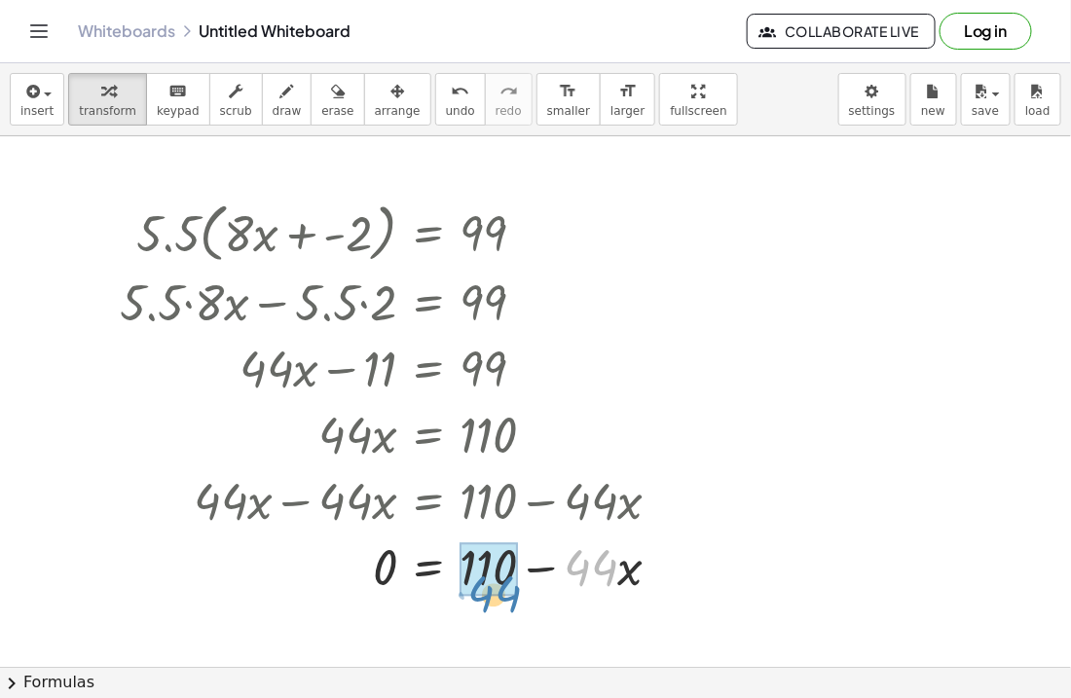
drag, startPoint x: 604, startPoint y: 572, endPoint x: 506, endPoint y: 599, distance: 100.8
click at [506, 599] on div at bounding box center [398, 567] width 576 height 66
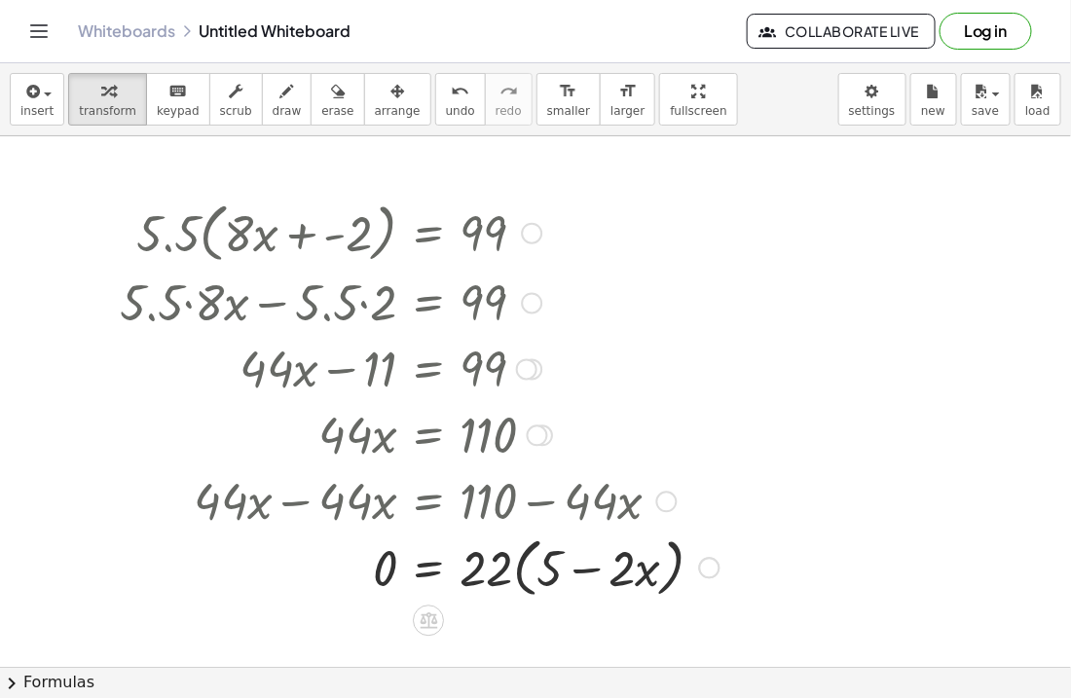
click at [519, 570] on div at bounding box center [419, 567] width 619 height 74
click at [574, 568] on div at bounding box center [433, 567] width 647 height 66
